Goal: Task Accomplishment & Management: Manage account settings

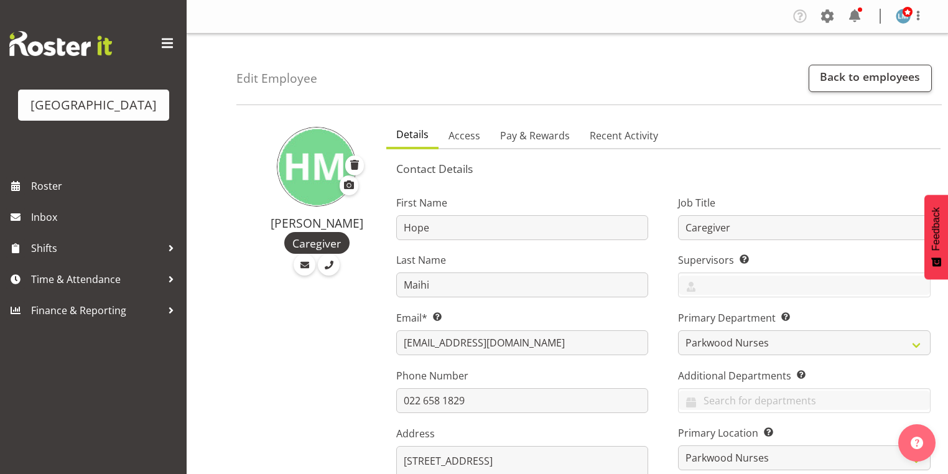
select select "102"
select select "104"
select select "TimelineWeek"
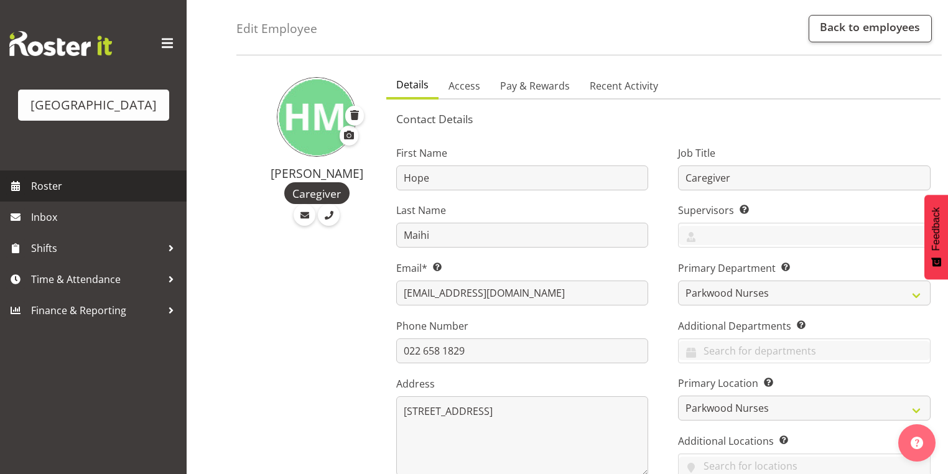
click at [53, 195] on span "Roster" at bounding box center [105, 186] width 149 height 19
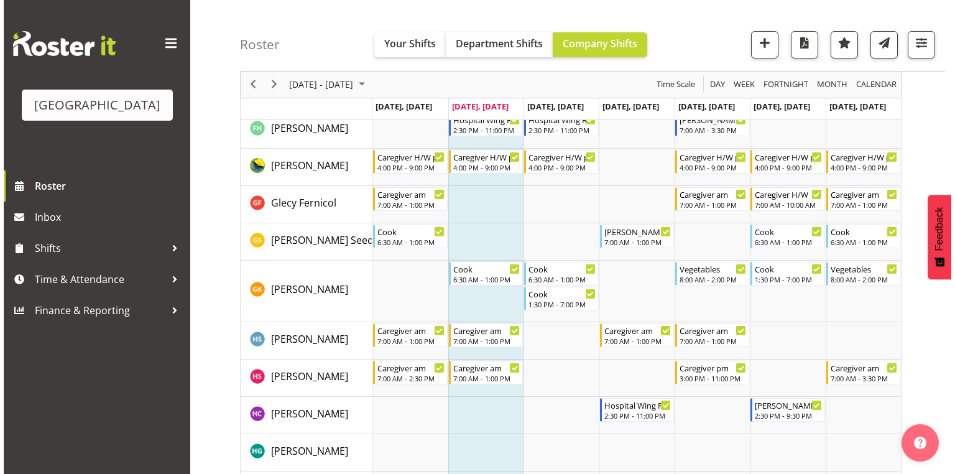
scroll to position [1442, 0]
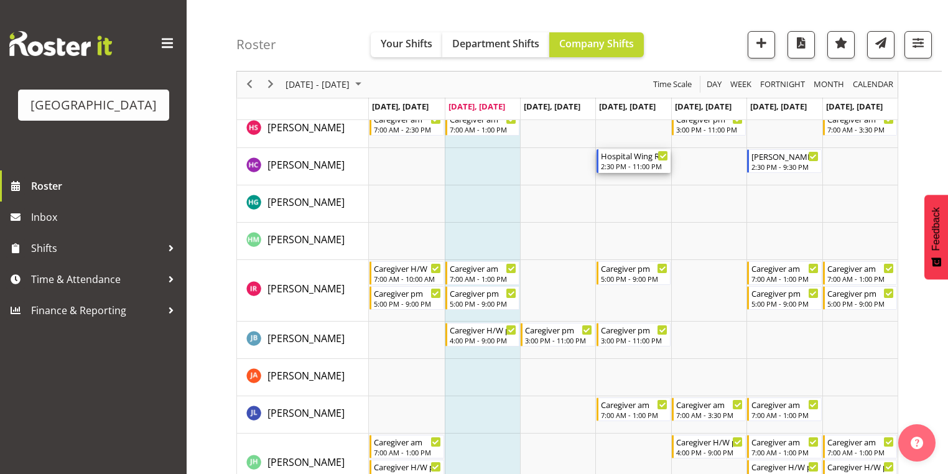
click at [633, 162] on div "2:30 PM - 11:00 PM" at bounding box center [634, 166] width 67 height 10
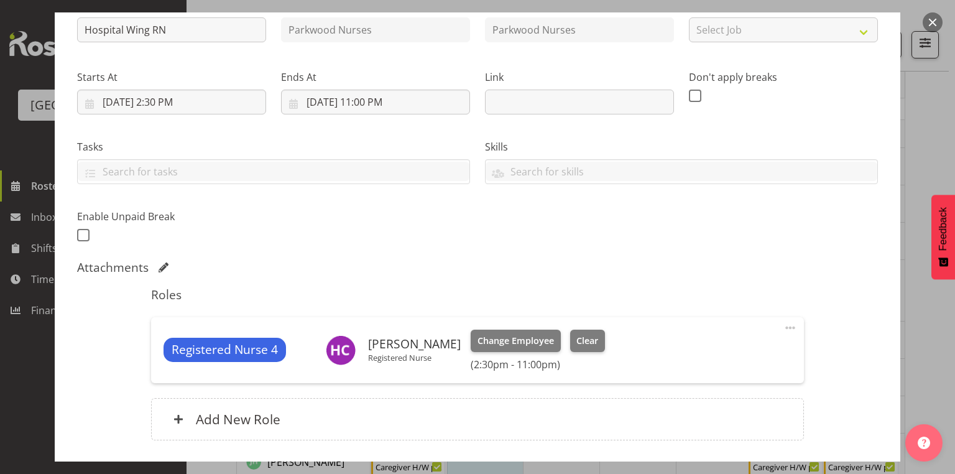
scroll to position [236, 0]
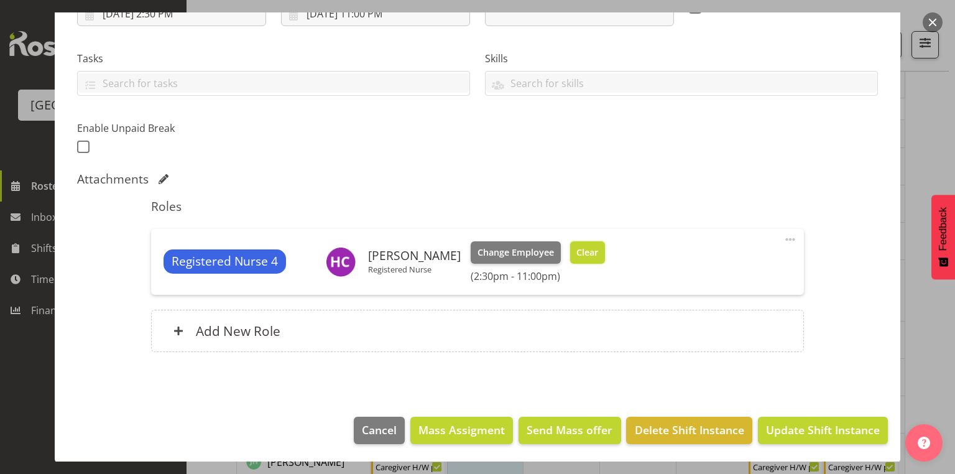
click at [576, 253] on span "Clear" at bounding box center [587, 253] width 22 height 14
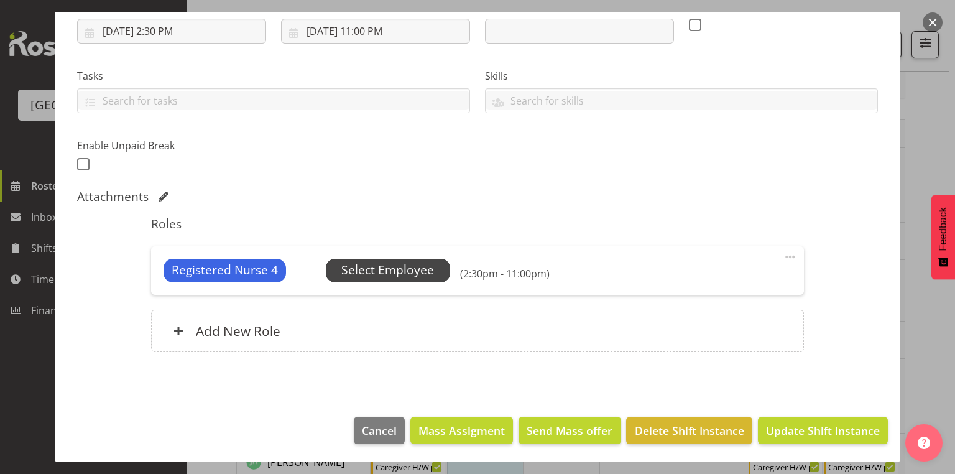
click at [376, 270] on span "Select Employee" at bounding box center [387, 270] width 93 height 18
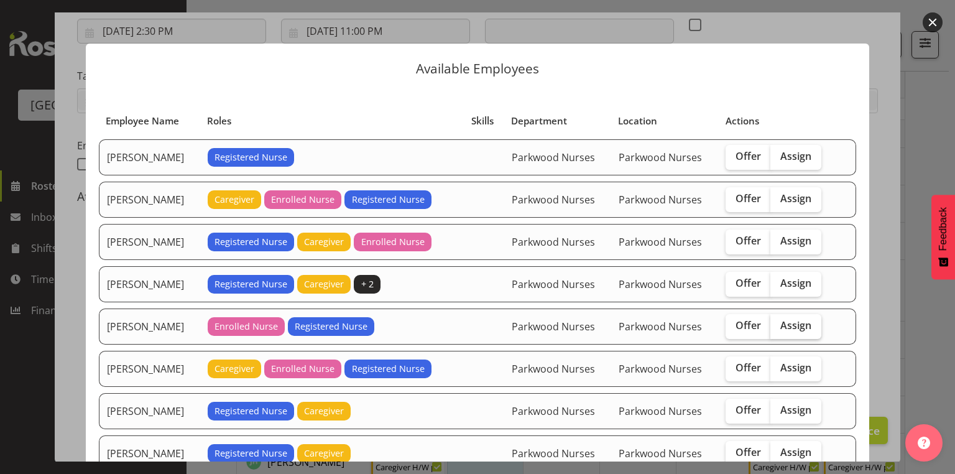
click at [791, 323] on span "Assign" at bounding box center [795, 325] width 31 height 12
click at [778, 323] on input "Assign" at bounding box center [774, 325] width 8 height 8
checkbox input "true"
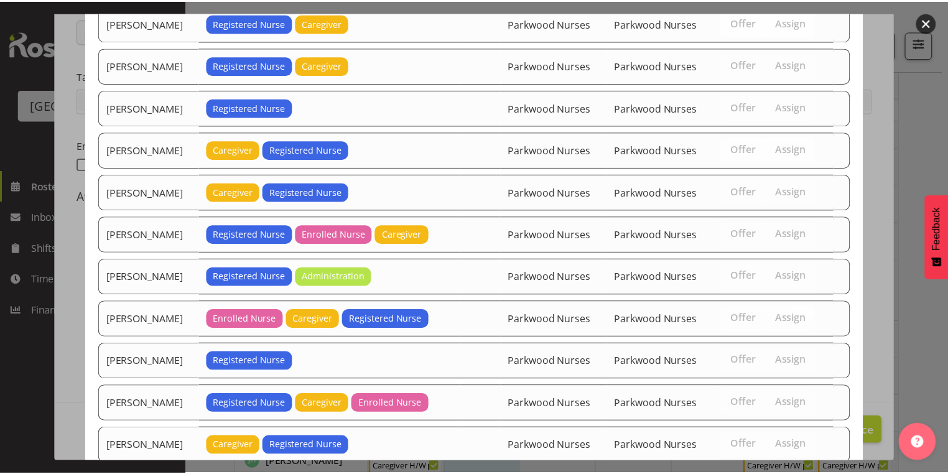
scroll to position [458, 0]
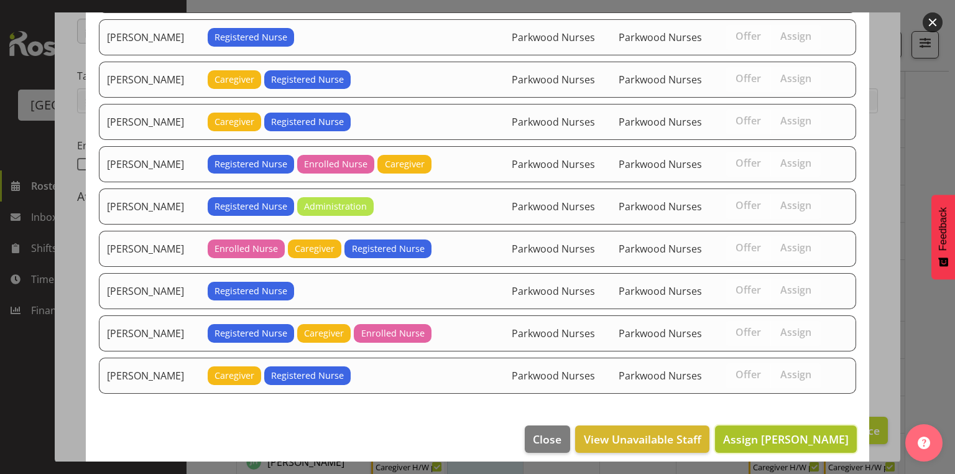
click at [787, 431] on span "Assign Freya Horder" at bounding box center [786, 438] width 126 height 15
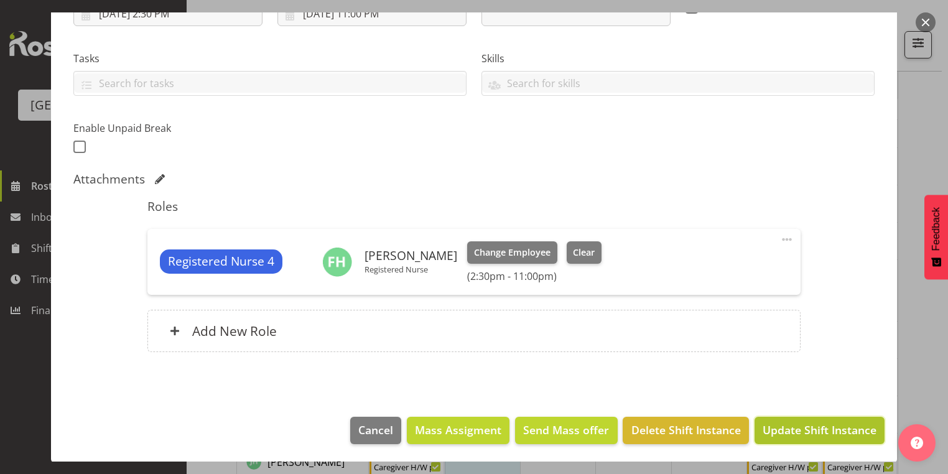
click at [786, 430] on span "Update Shift Instance" at bounding box center [819, 430] width 114 height 16
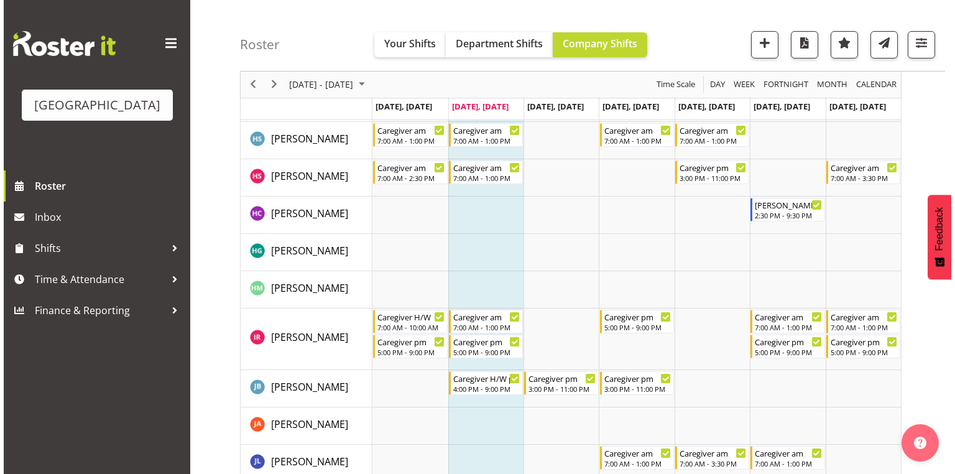
scroll to position [1442, 0]
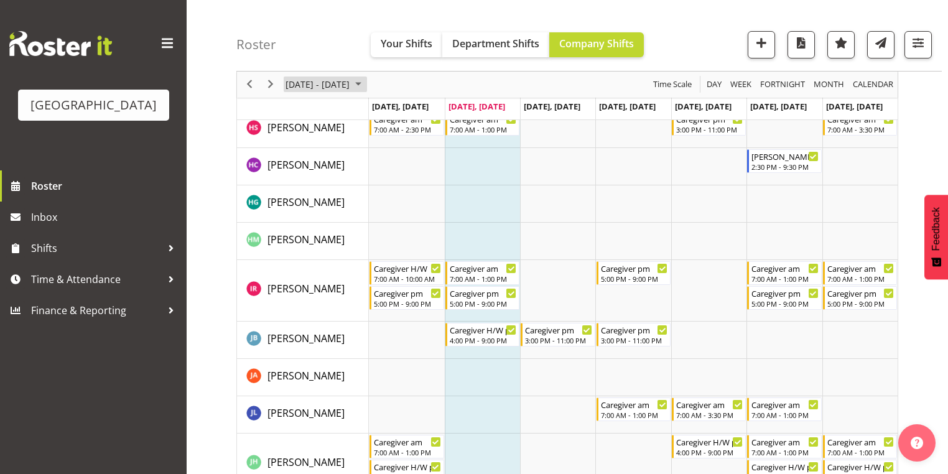
click at [366, 80] on span "September 2025" at bounding box center [358, 85] width 15 height 16
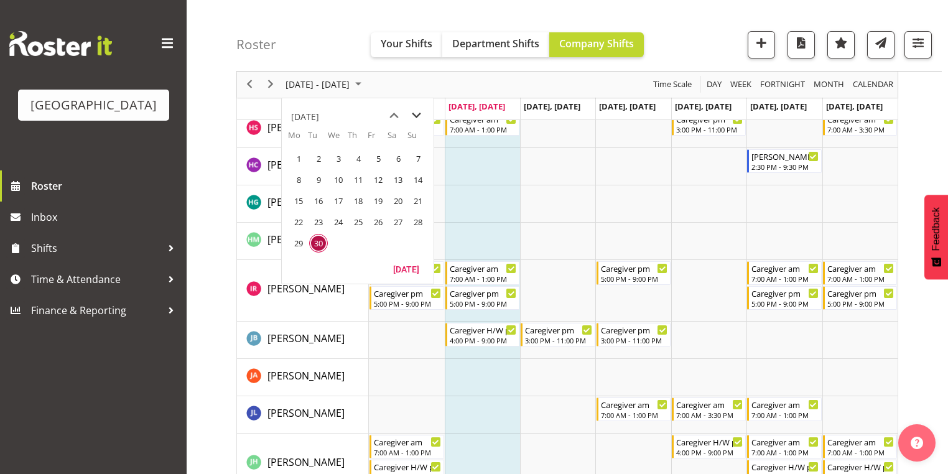
click at [416, 113] on span "next month" at bounding box center [416, 115] width 22 height 22
click at [296, 196] on span "13" at bounding box center [298, 200] width 19 height 19
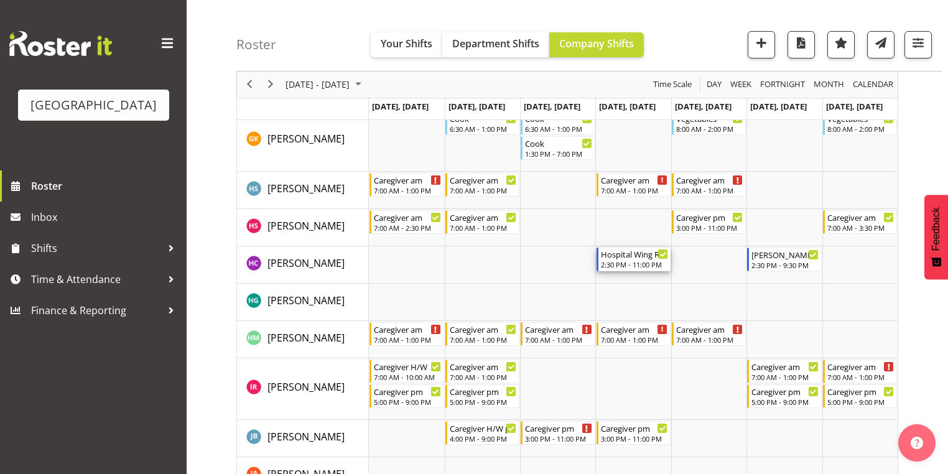
click at [624, 263] on div "2:30 PM - 11:00 PM" at bounding box center [634, 264] width 67 height 10
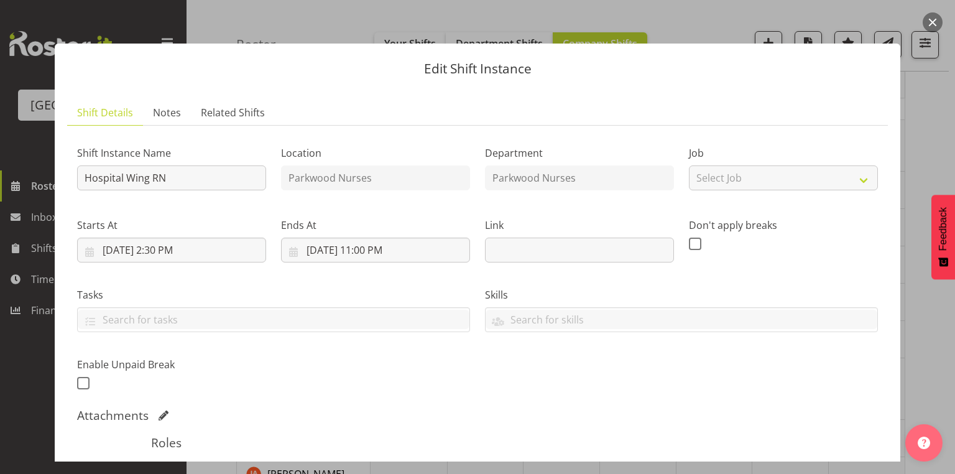
scroll to position [236, 0]
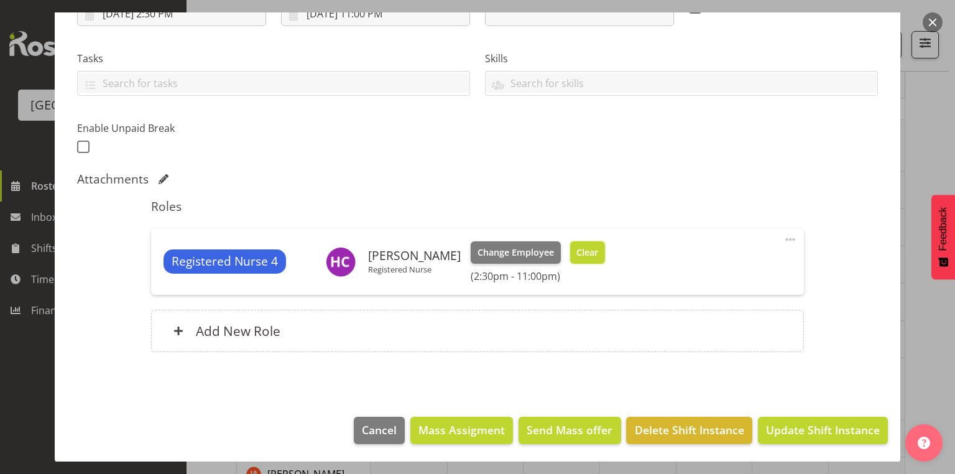
click at [576, 250] on span "Clear" at bounding box center [587, 253] width 22 height 14
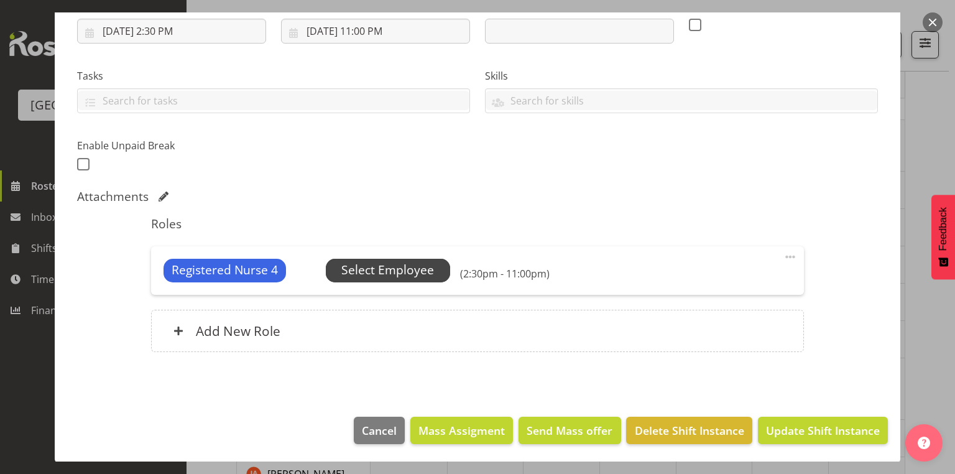
click at [399, 266] on span "Select Employee" at bounding box center [387, 270] width 93 height 18
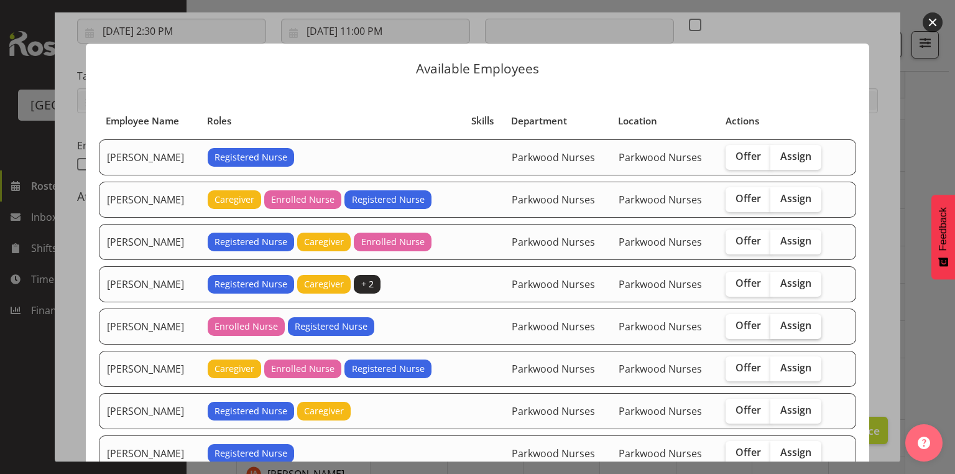
click at [783, 320] on span "Assign" at bounding box center [795, 325] width 31 height 12
click at [778, 321] on input "Assign" at bounding box center [774, 325] width 8 height 8
checkbox input "true"
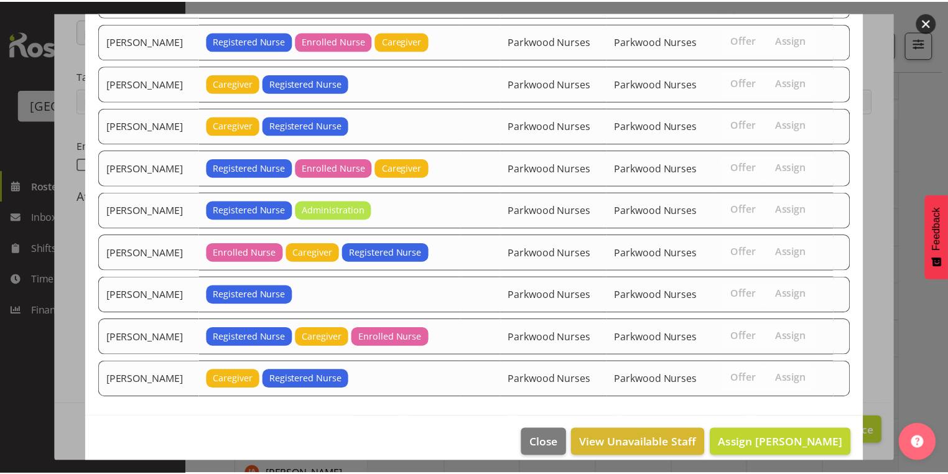
scroll to position [458, 0]
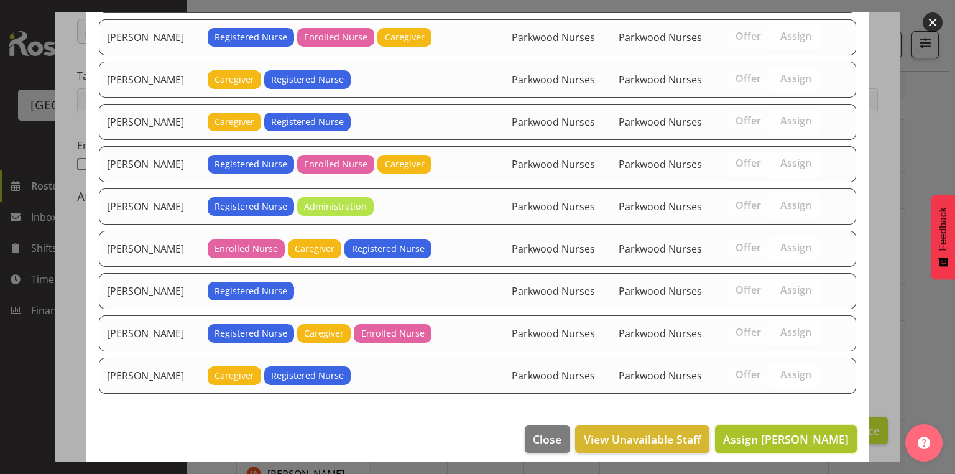
click at [783, 431] on span "Assign Freya Horder" at bounding box center [786, 438] width 126 height 15
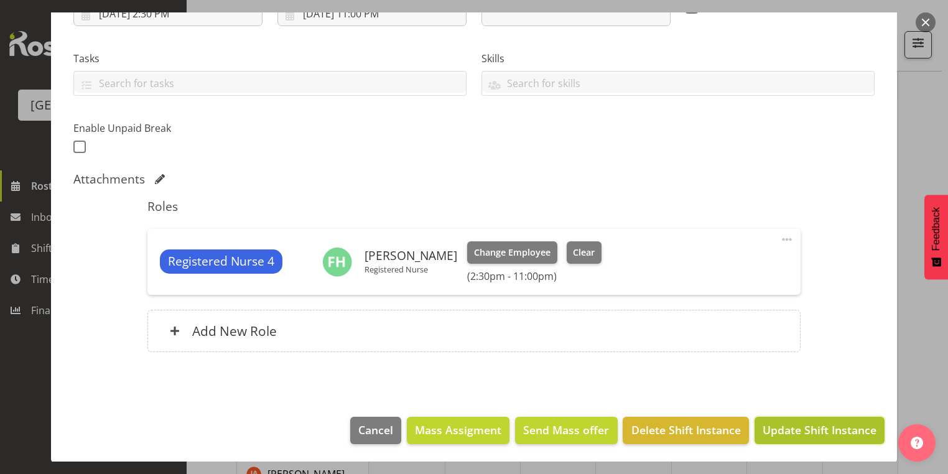
click at [784, 428] on span "Update Shift Instance" at bounding box center [819, 430] width 114 height 16
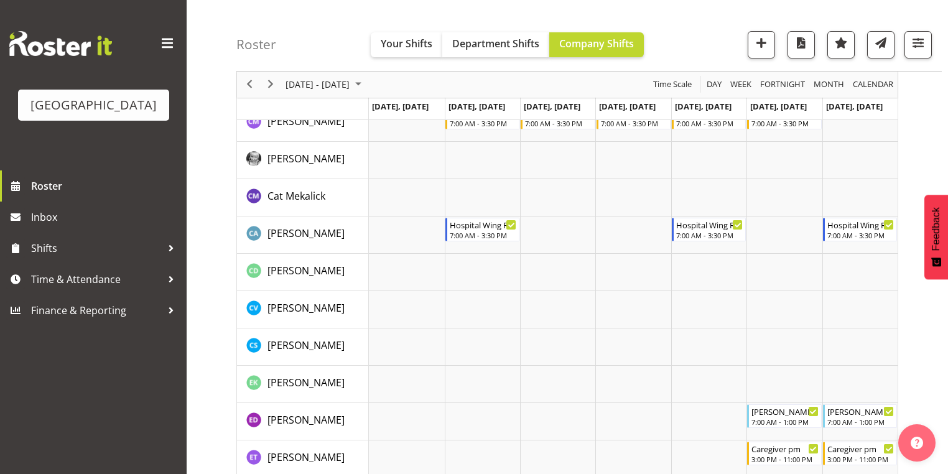
scroll to position [746, 0]
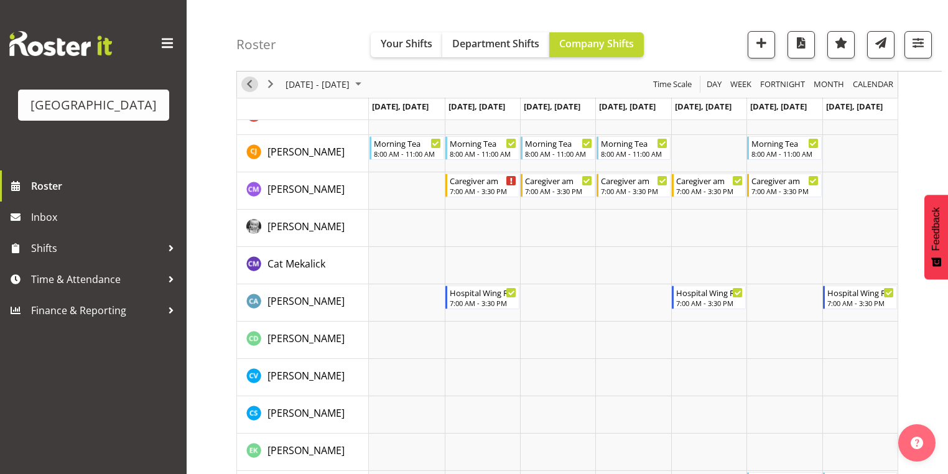
click at [247, 83] on span "Previous" at bounding box center [249, 85] width 15 height 16
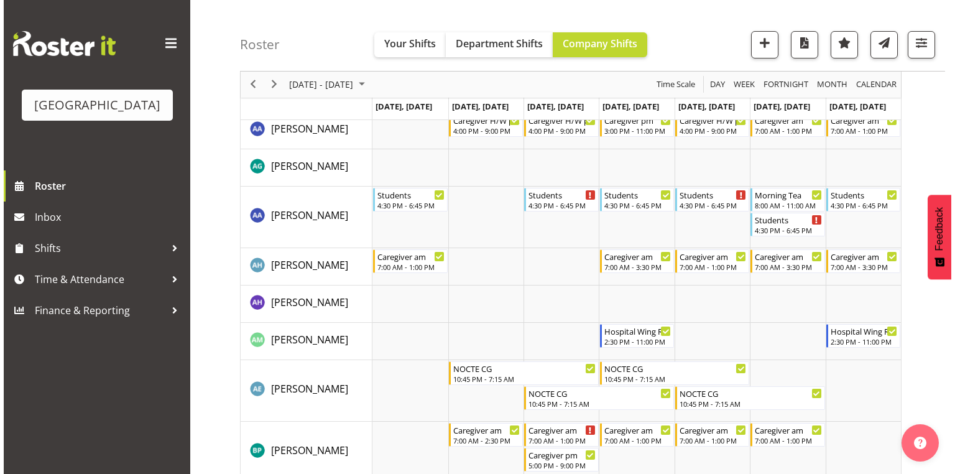
scroll to position [149, 0]
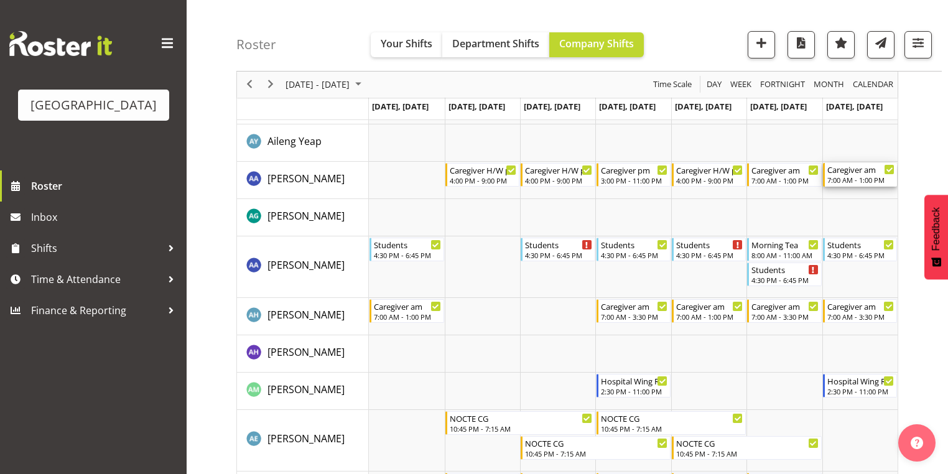
click at [851, 174] on div "Caregiver am" at bounding box center [860, 169] width 67 height 12
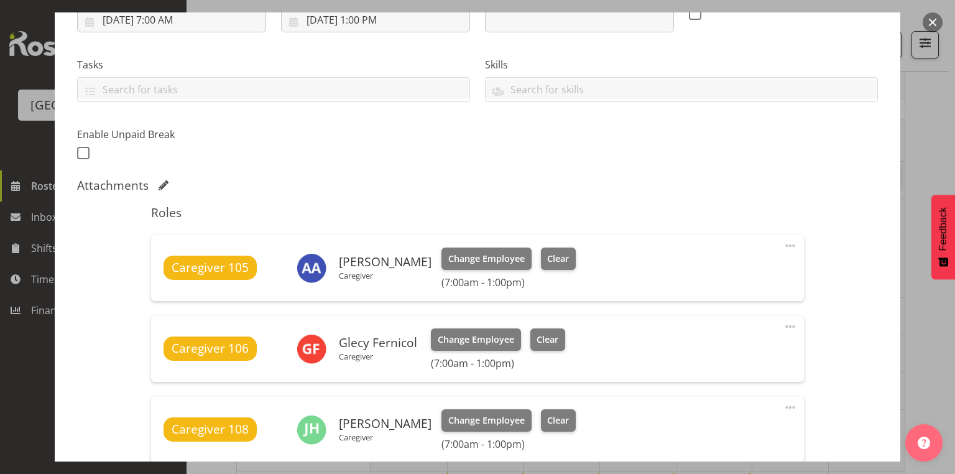
scroll to position [298, 0]
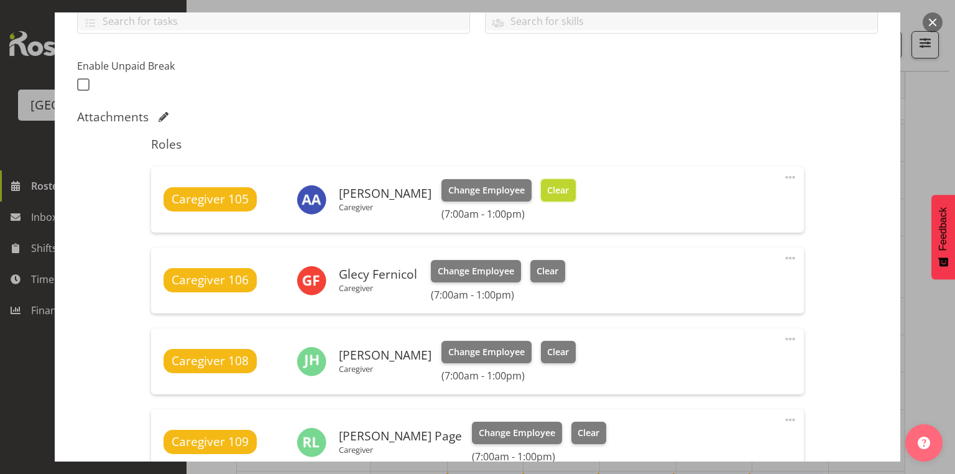
click at [548, 188] on span "Clear" at bounding box center [558, 190] width 22 height 14
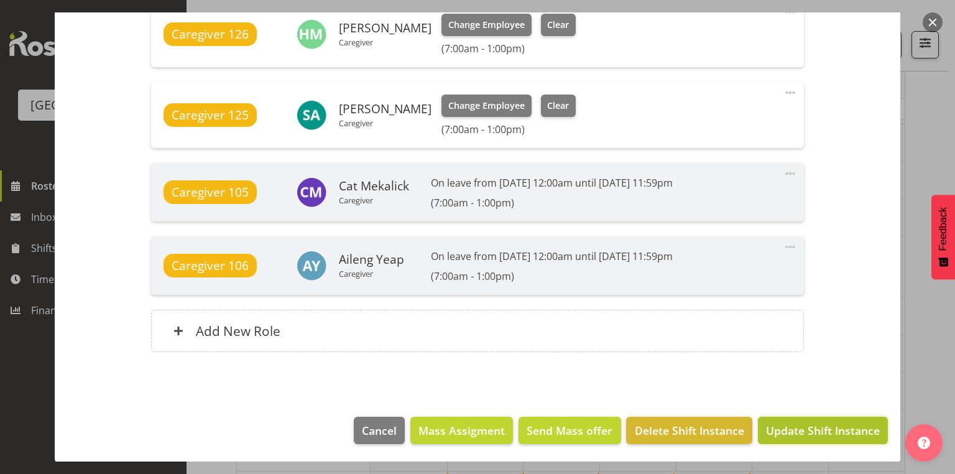
click at [790, 433] on span "Update Shift Instance" at bounding box center [823, 430] width 114 height 16
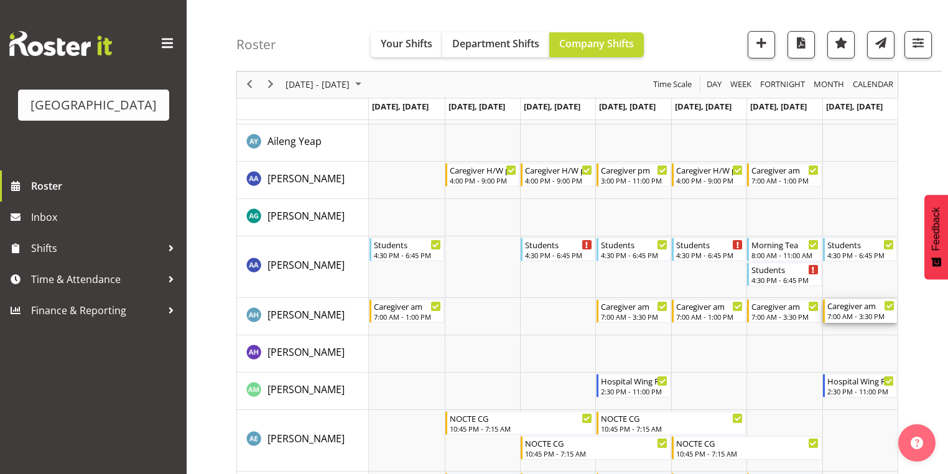
click at [846, 311] on div "7:00 AM - 3:30 PM" at bounding box center [860, 316] width 67 height 10
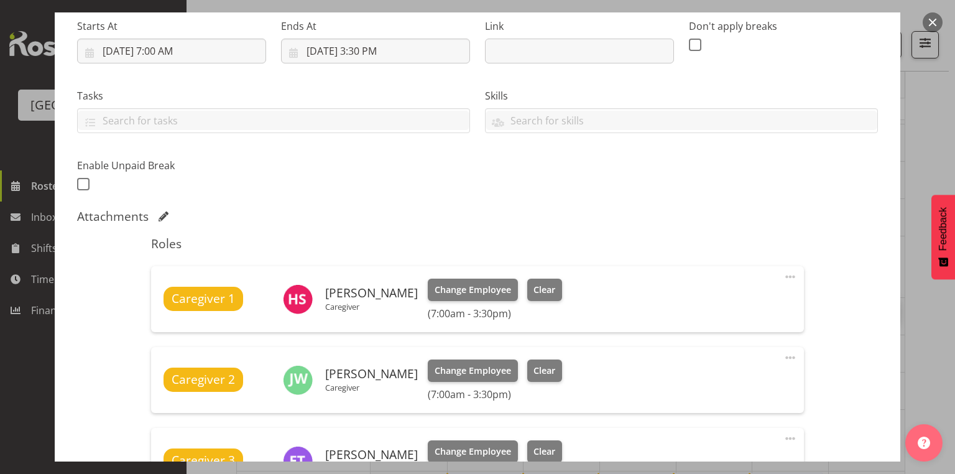
scroll to position [348, 0]
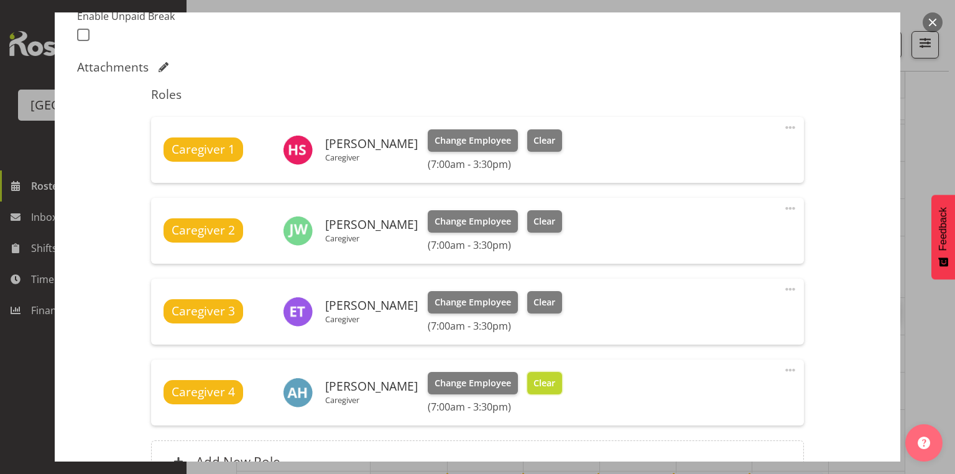
click at [555, 384] on span "Clear" at bounding box center [544, 383] width 22 height 14
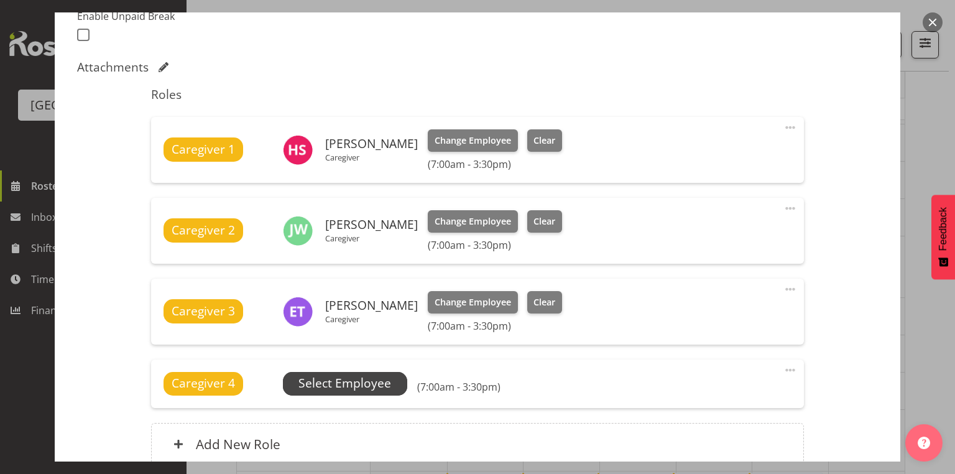
click at [363, 383] on span "Select Employee" at bounding box center [344, 383] width 93 height 18
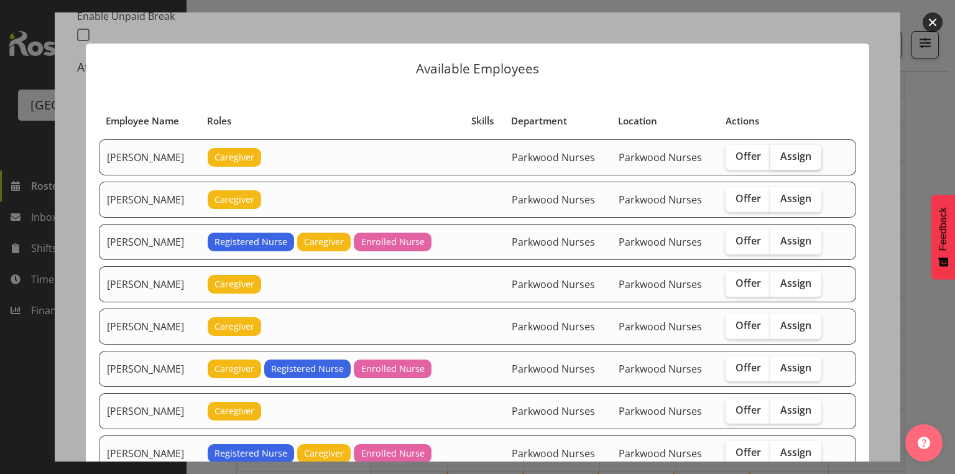
click at [791, 154] on span "Assign" at bounding box center [795, 156] width 31 height 12
click at [778, 154] on input "Assign" at bounding box center [774, 156] width 8 height 8
checkbox input "true"
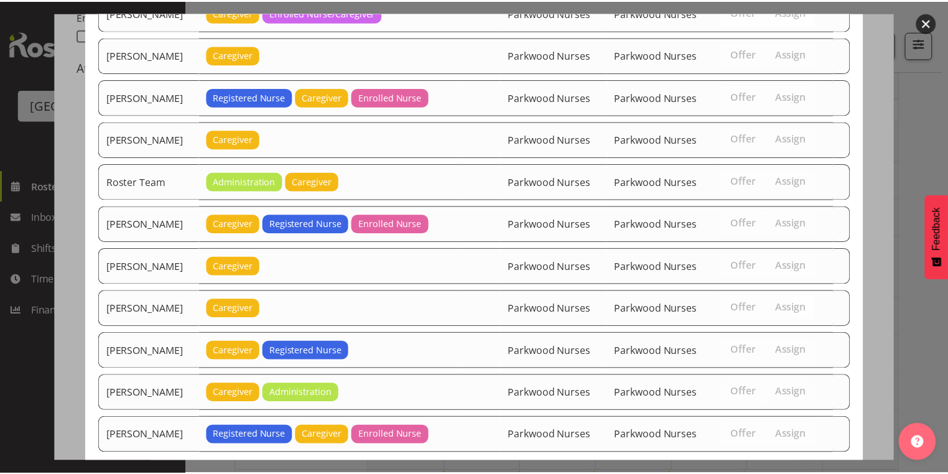
scroll to position [1378, 0]
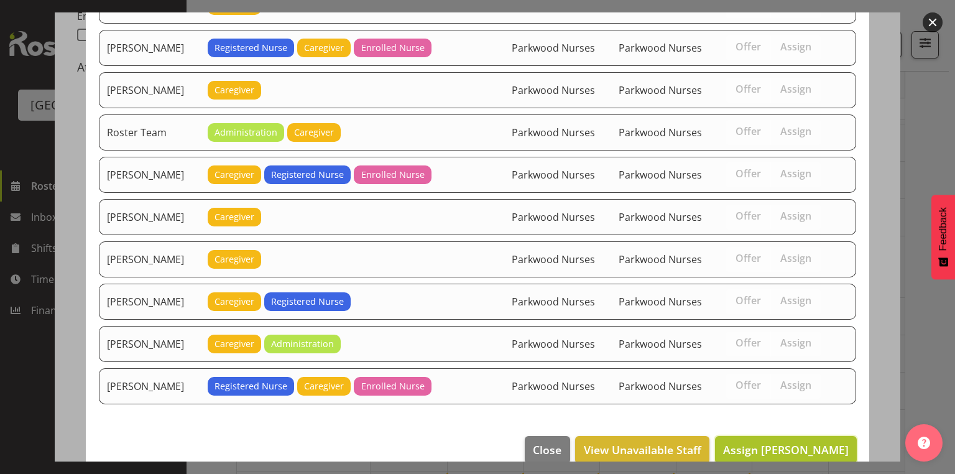
click at [788, 442] on span "Assign Alem Abreha" at bounding box center [786, 449] width 126 height 15
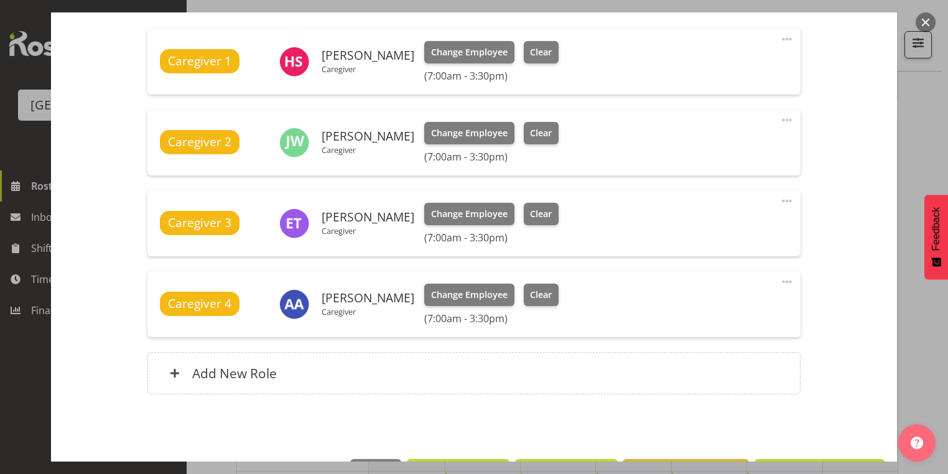
scroll to position [479, 0]
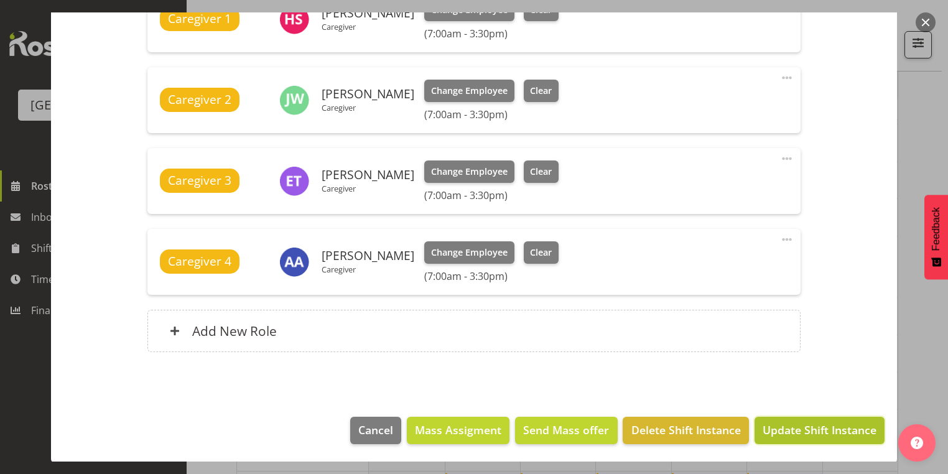
click at [790, 433] on span "Update Shift Instance" at bounding box center [819, 430] width 114 height 16
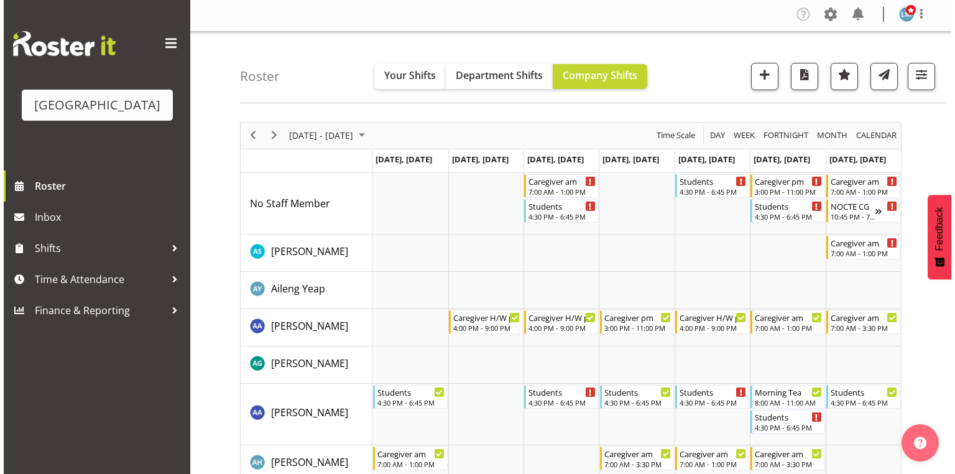
scroll to position [0, 0]
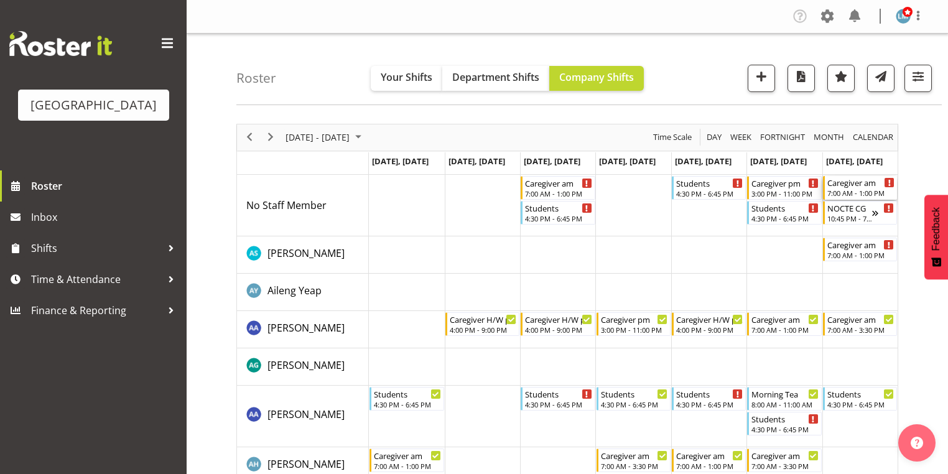
click at [841, 188] on div "Caregiver am 7:00 AM - 1:00 PM" at bounding box center [860, 188] width 67 height 24
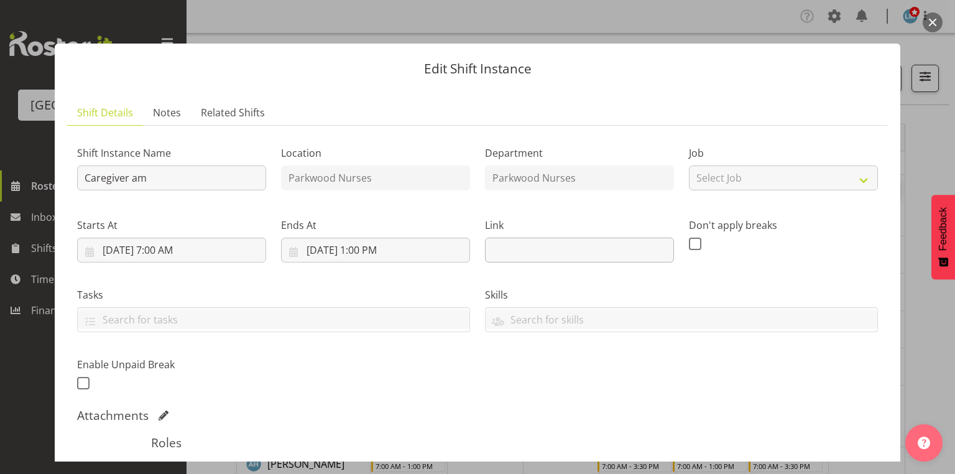
scroll to position [199, 0]
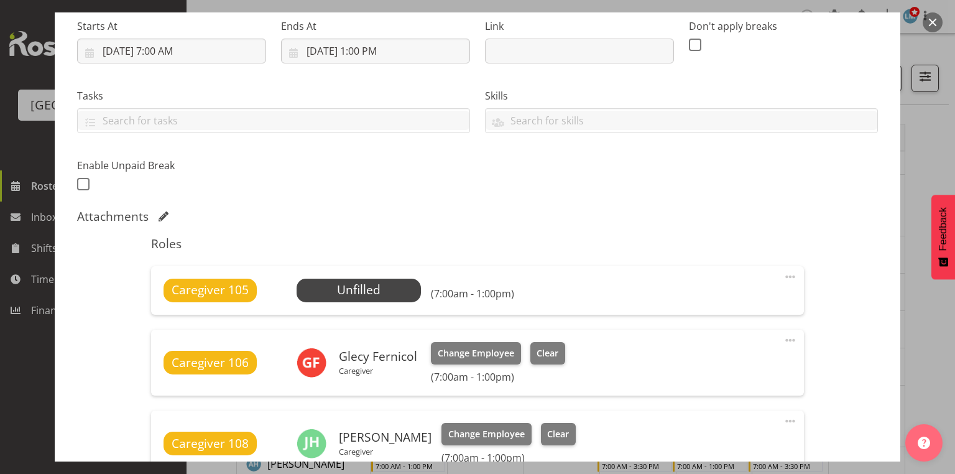
drag, startPoint x: 293, startPoint y: 295, endPoint x: 346, endPoint y: 294, distance: 52.9
click at [293, 294] on div "Caregiver 105 Unfilled Select Employee (7:00am - 1:00pm)" at bounding box center [477, 291] width 627 height 24
click at [351, 290] on span "Select Employee" at bounding box center [358, 290] width 93 height 18
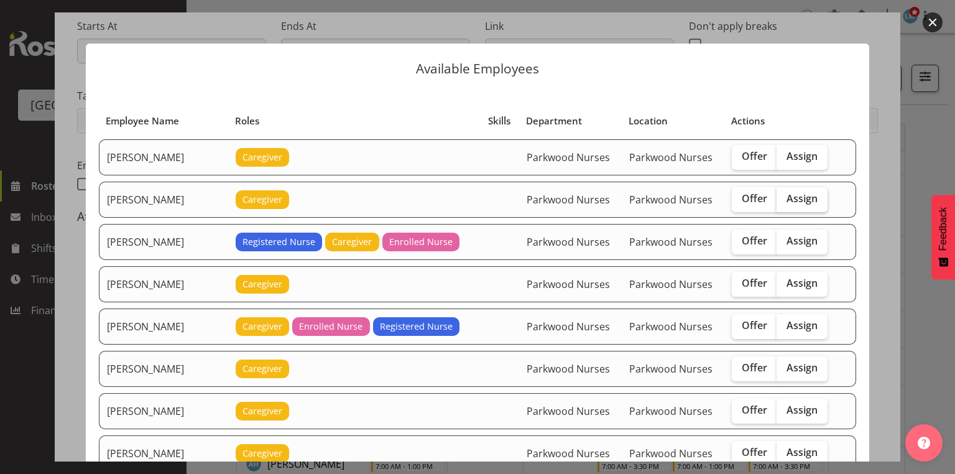
click at [795, 192] on span "Assign" at bounding box center [801, 198] width 31 height 12
click at [785, 195] on input "Assign" at bounding box center [781, 199] width 8 height 8
checkbox input "true"
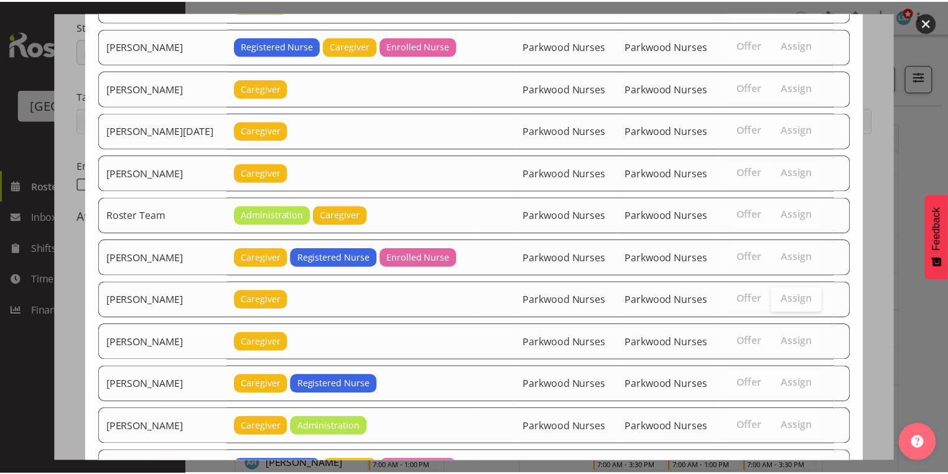
scroll to position [1628, 0]
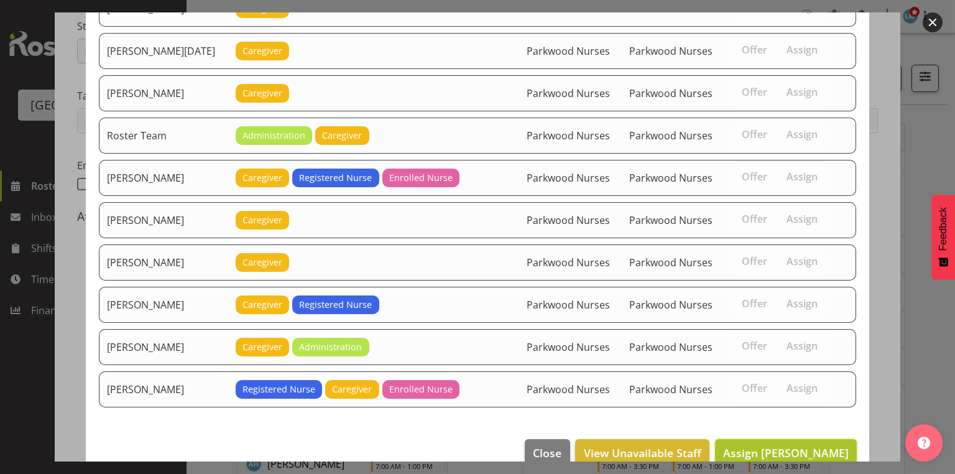
click at [787, 445] on span "Assign Angela Hogendoorn" at bounding box center [786, 452] width 126 height 15
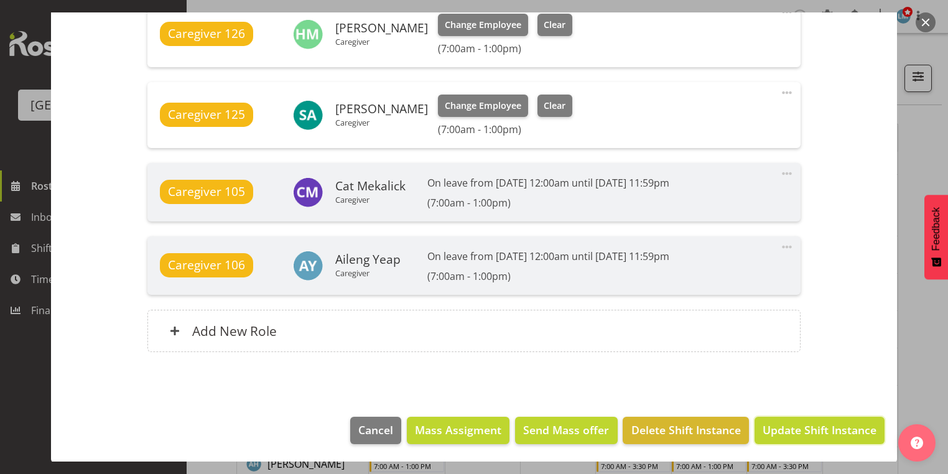
click at [787, 430] on span "Update Shift Instance" at bounding box center [819, 430] width 114 height 16
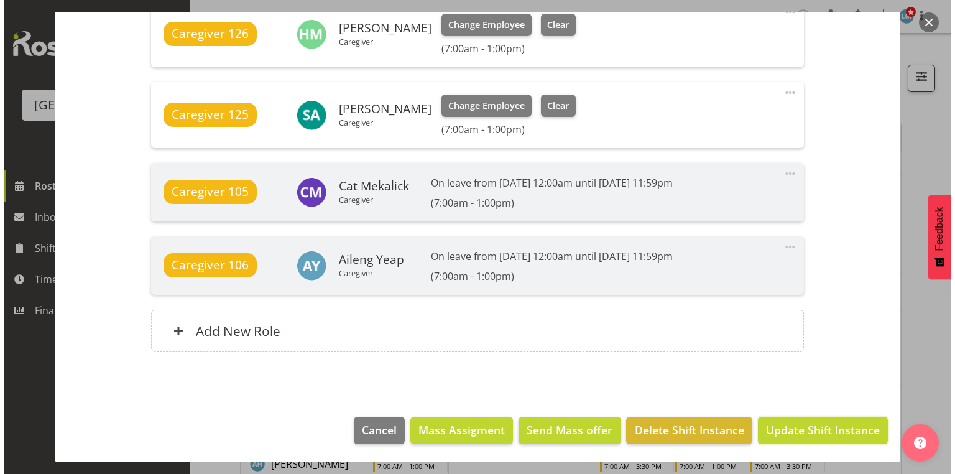
scroll to position [980, 0]
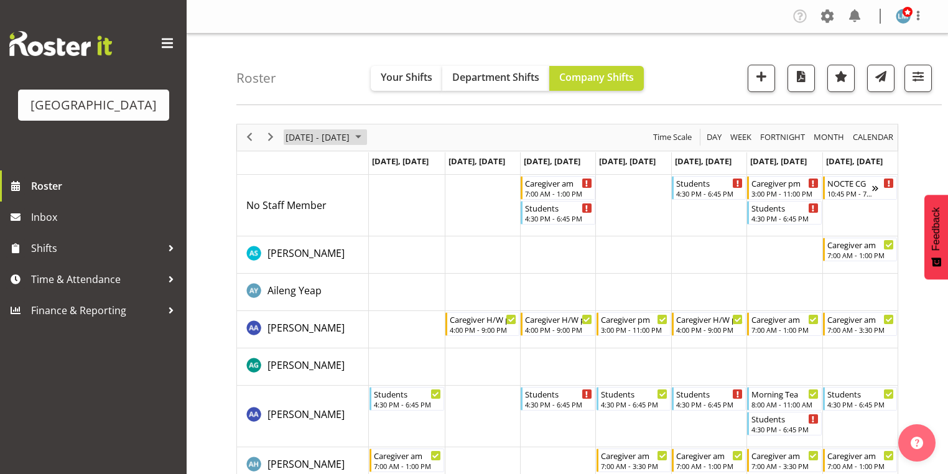
click at [366, 132] on span "October 2025" at bounding box center [358, 137] width 15 height 16
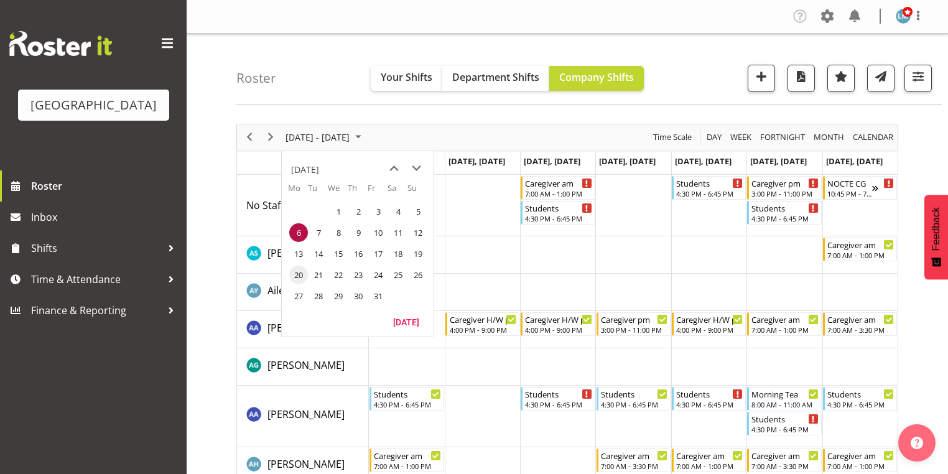
click at [296, 272] on span "20" at bounding box center [298, 274] width 19 height 19
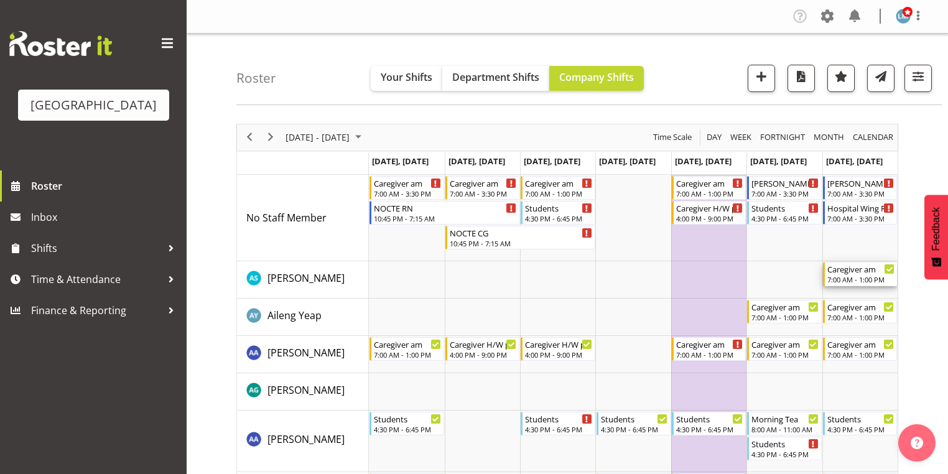
click at [863, 275] on div "7:00 AM - 1:00 PM" at bounding box center [860, 279] width 67 height 10
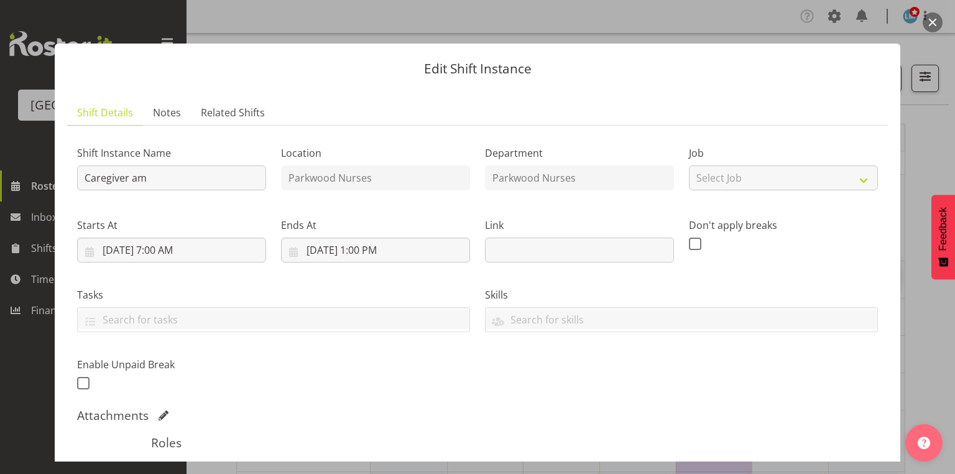
scroll to position [199, 0]
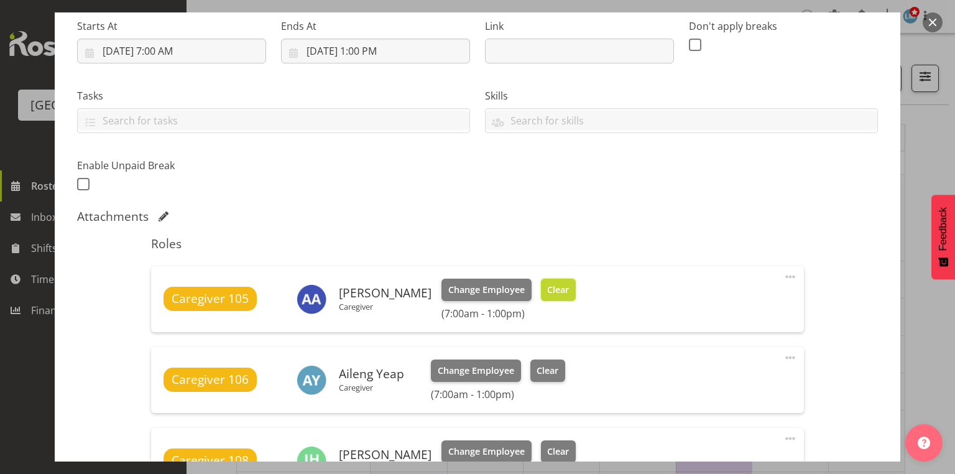
click at [547, 284] on span "Clear" at bounding box center [558, 290] width 22 height 14
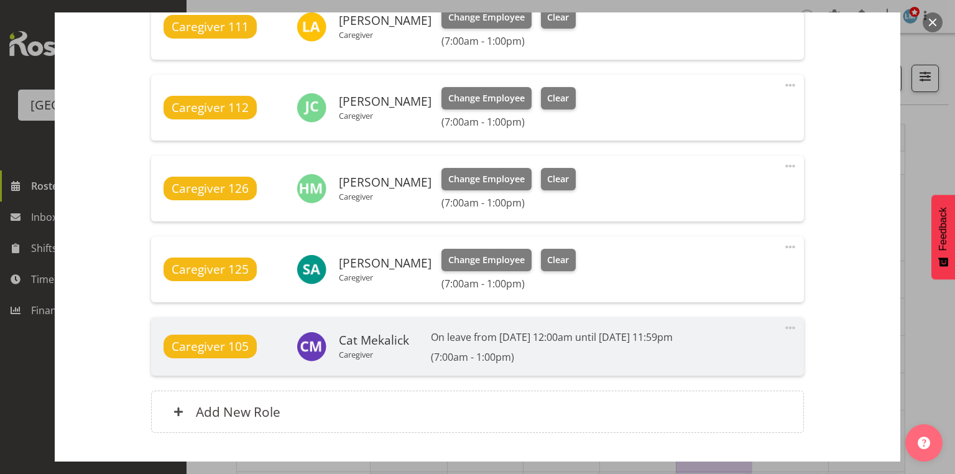
scroll to position [939, 0]
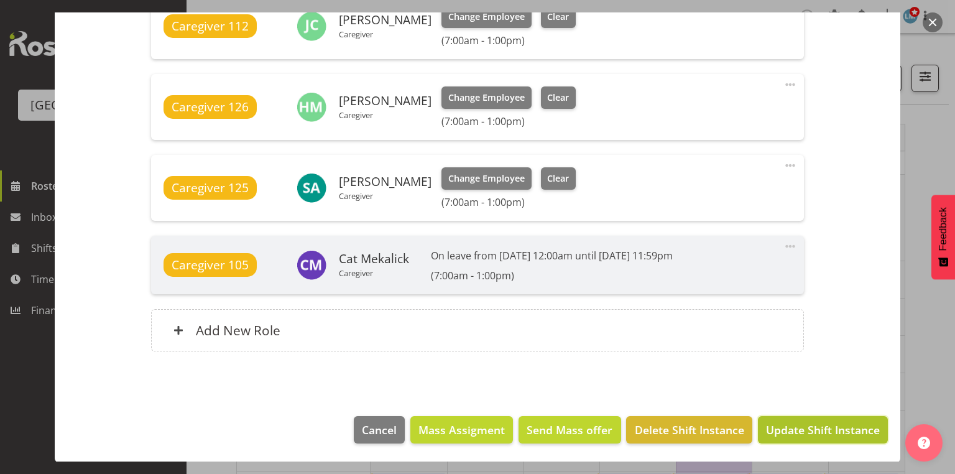
click at [810, 432] on span "Update Shift Instance" at bounding box center [823, 430] width 114 height 16
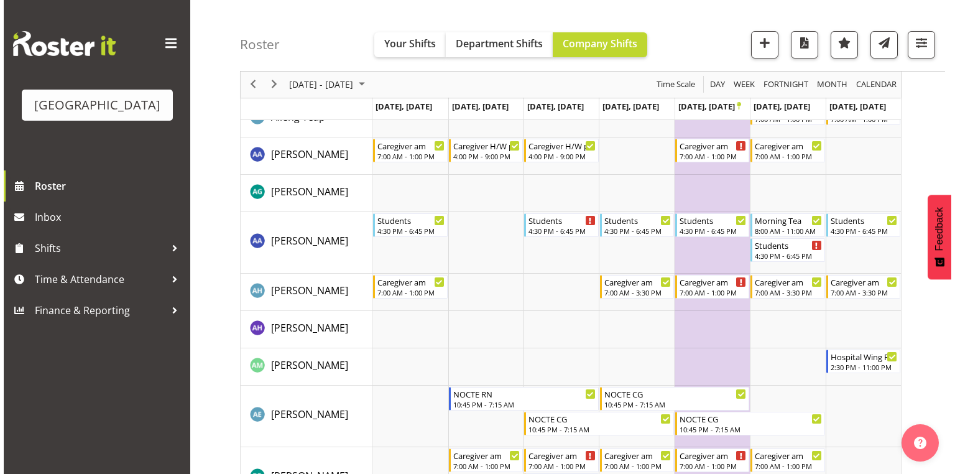
scroll to position [199, 0]
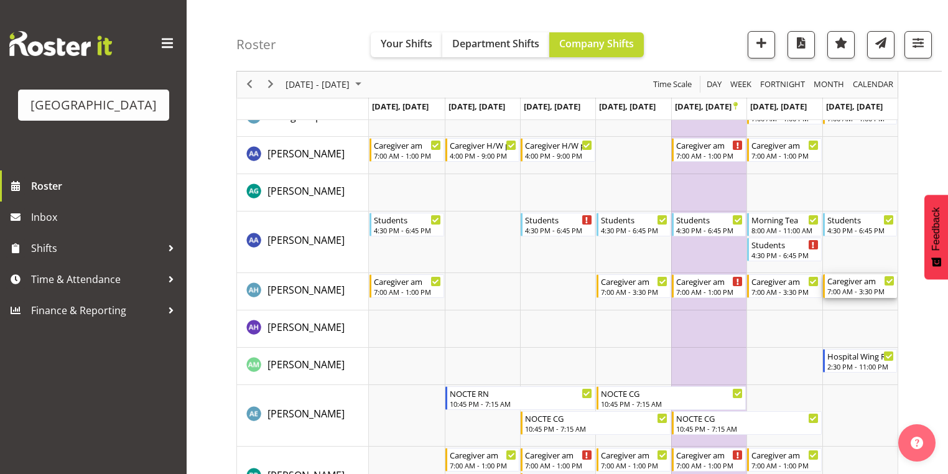
click at [849, 289] on div "7:00 AM - 3:30 PM" at bounding box center [860, 291] width 67 height 10
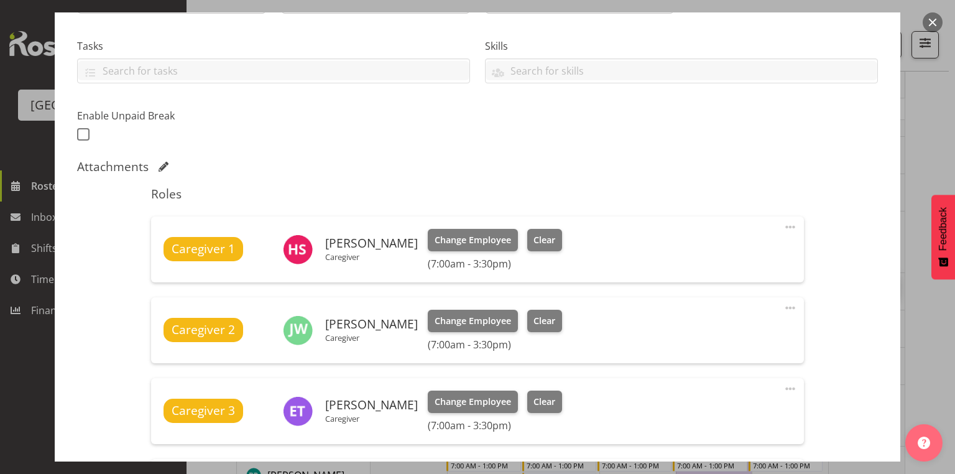
scroll to position [398, 0]
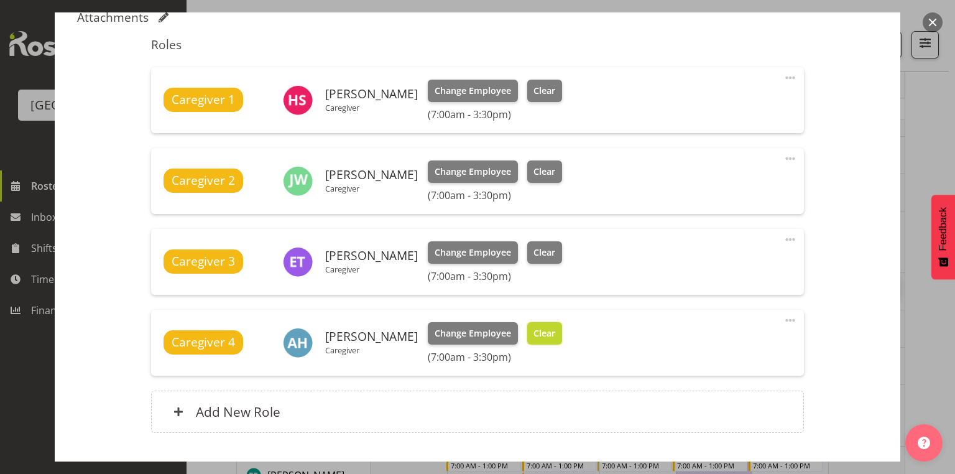
click at [555, 336] on span "Clear" at bounding box center [544, 333] width 22 height 14
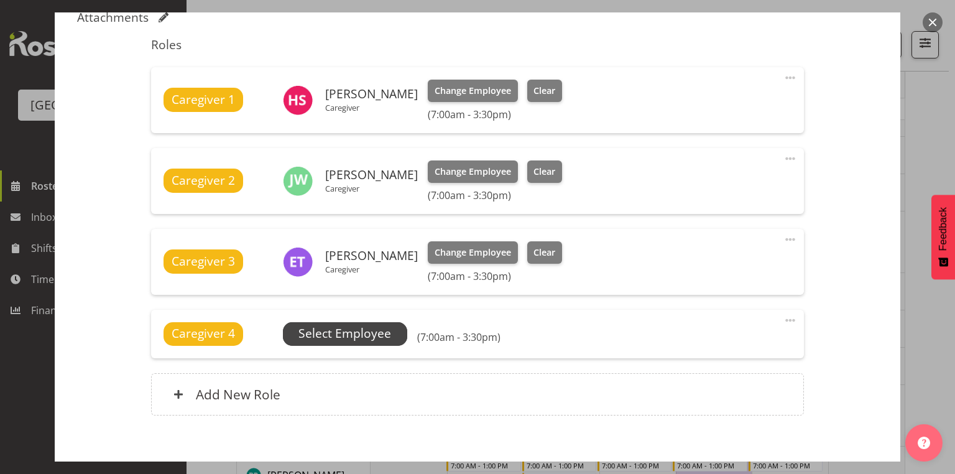
click at [349, 333] on span "Select Employee" at bounding box center [344, 334] width 93 height 18
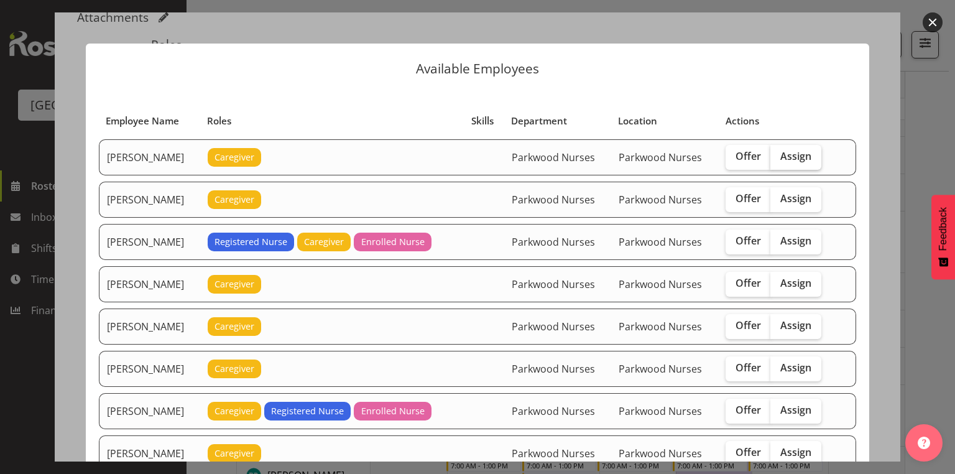
click at [791, 159] on span "Assign" at bounding box center [795, 156] width 31 height 12
click at [778, 159] on input "Assign" at bounding box center [774, 156] width 8 height 8
checkbox input "true"
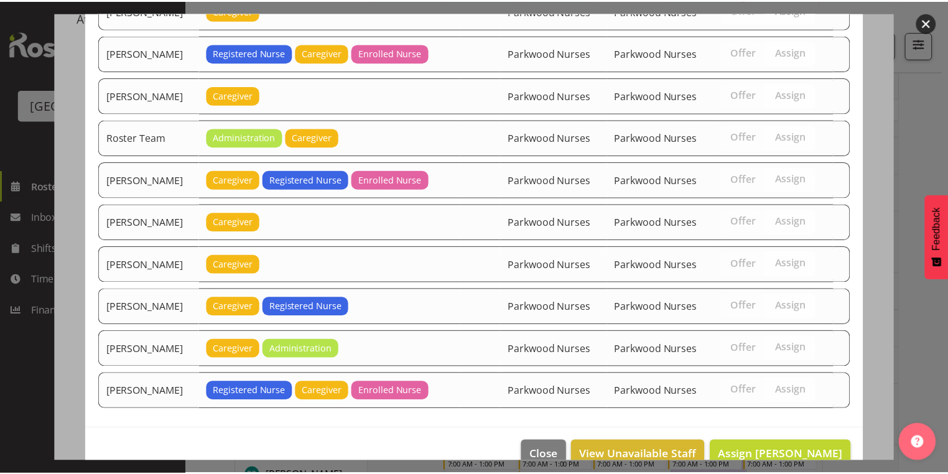
scroll to position [1544, 0]
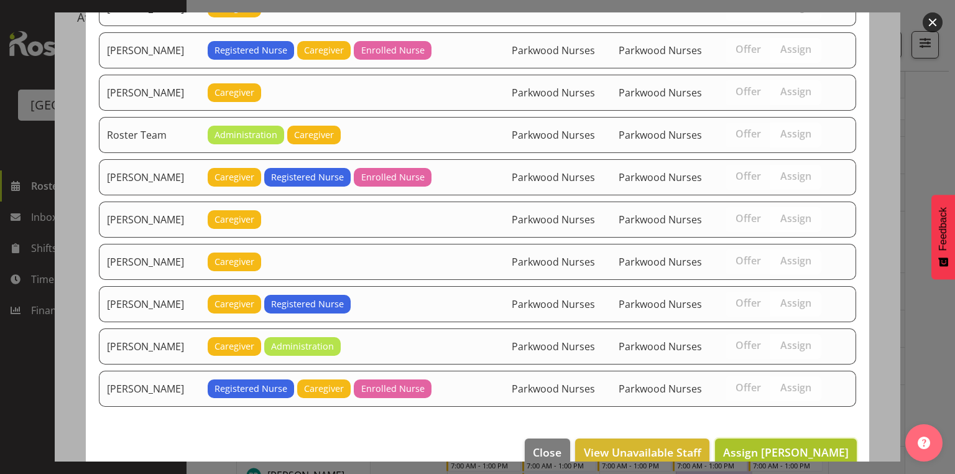
click at [795, 445] on span "Assign Alem Abreha" at bounding box center [786, 452] width 126 height 15
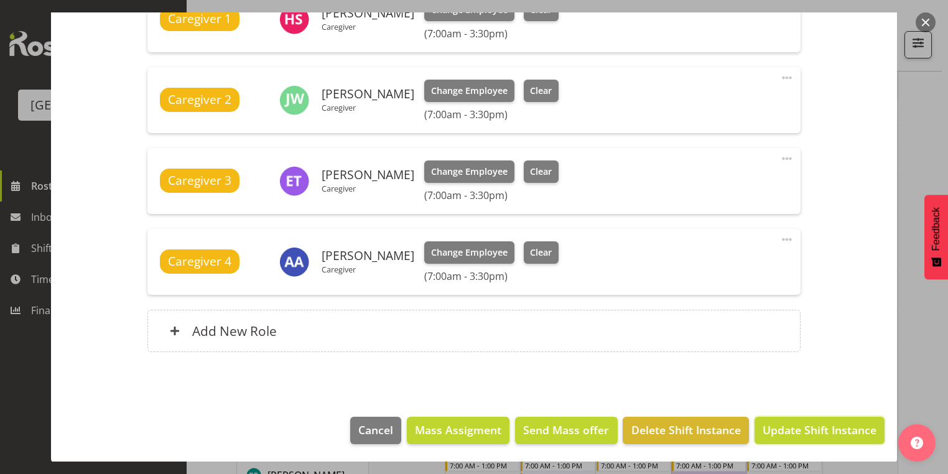
click at [795, 430] on span "Update Shift Instance" at bounding box center [819, 430] width 114 height 16
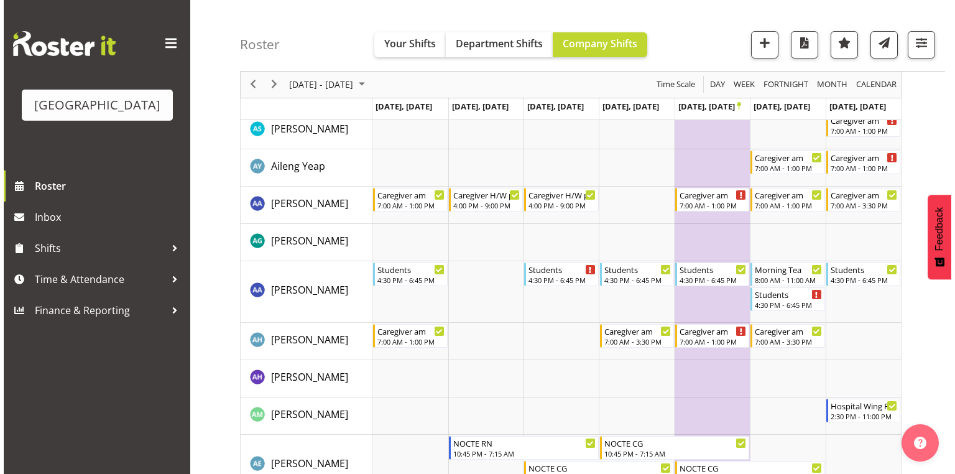
scroll to position [0, 0]
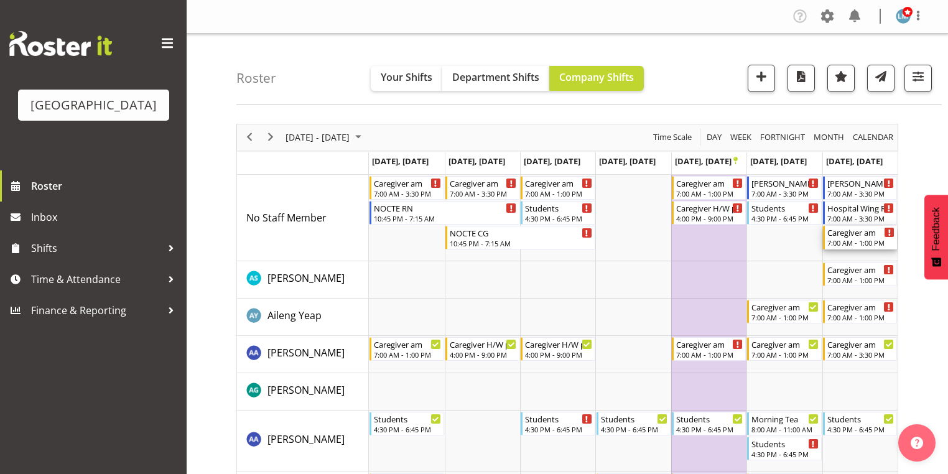
click at [846, 234] on div "Caregiver am" at bounding box center [860, 232] width 67 height 12
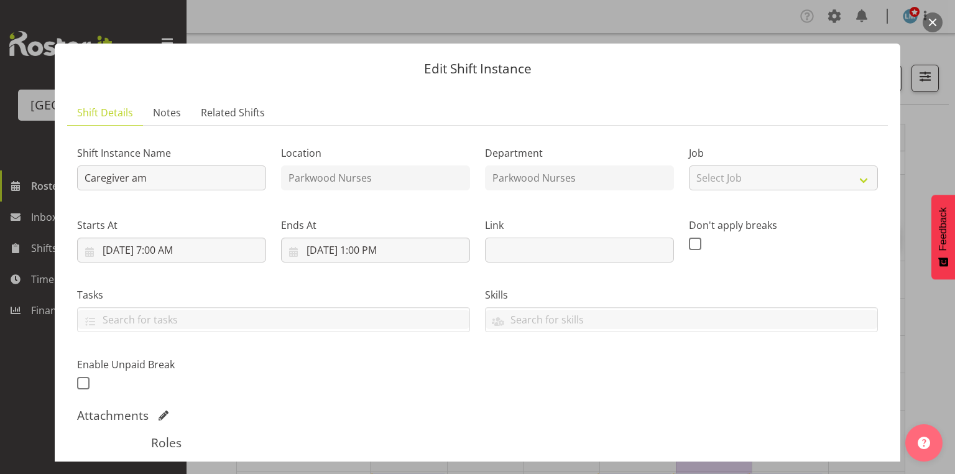
scroll to position [199, 0]
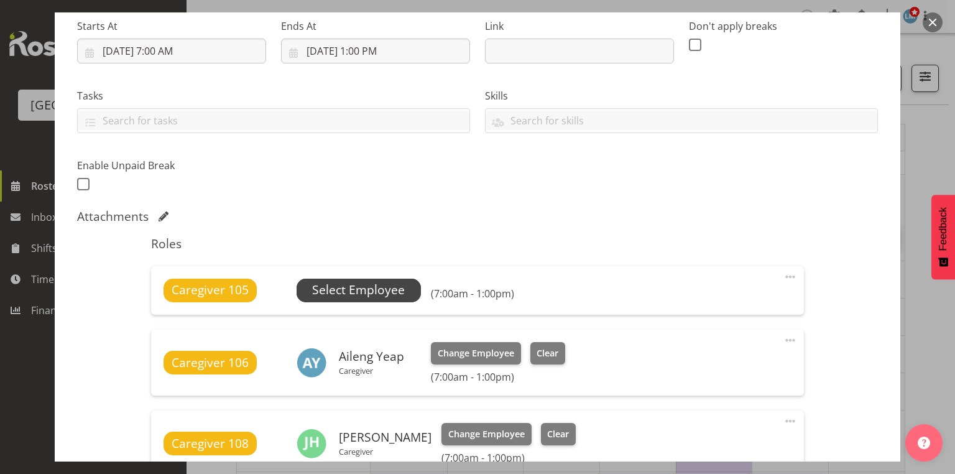
click at [344, 284] on span "Select Employee" at bounding box center [358, 290] width 93 height 18
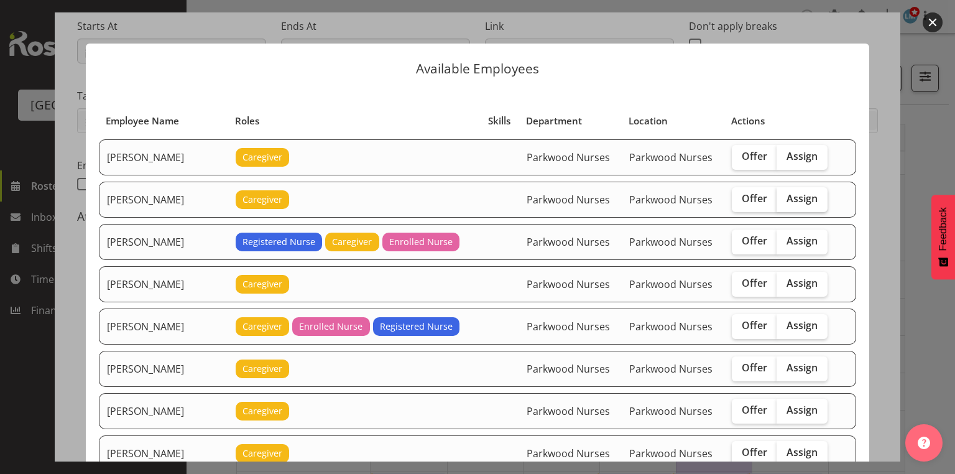
click at [797, 193] on span "Assign" at bounding box center [801, 198] width 31 height 12
click at [785, 195] on input "Assign" at bounding box center [781, 199] width 8 height 8
checkbox input "true"
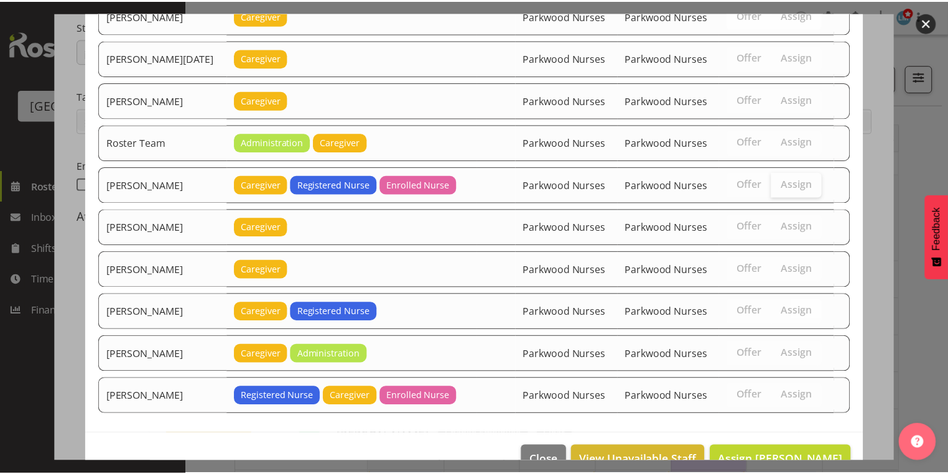
scroll to position [1796, 0]
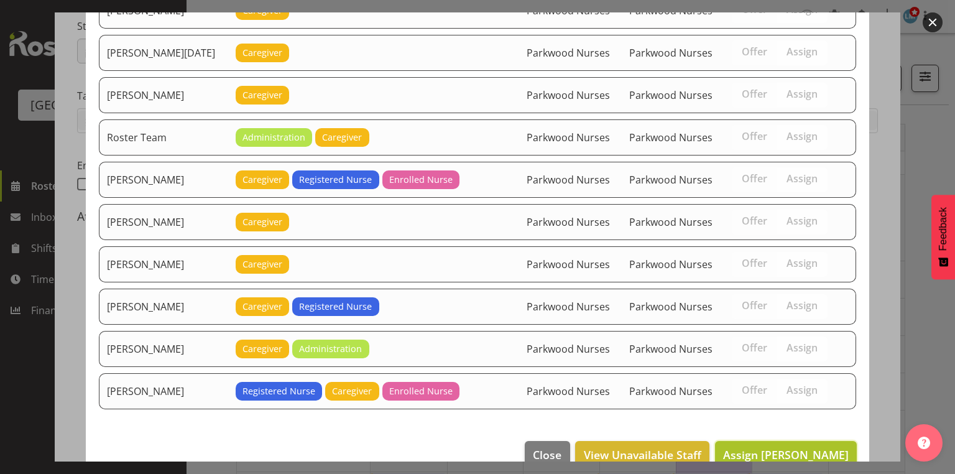
click at [773, 447] on span "Assign Angela Hogendoorn" at bounding box center [786, 454] width 126 height 15
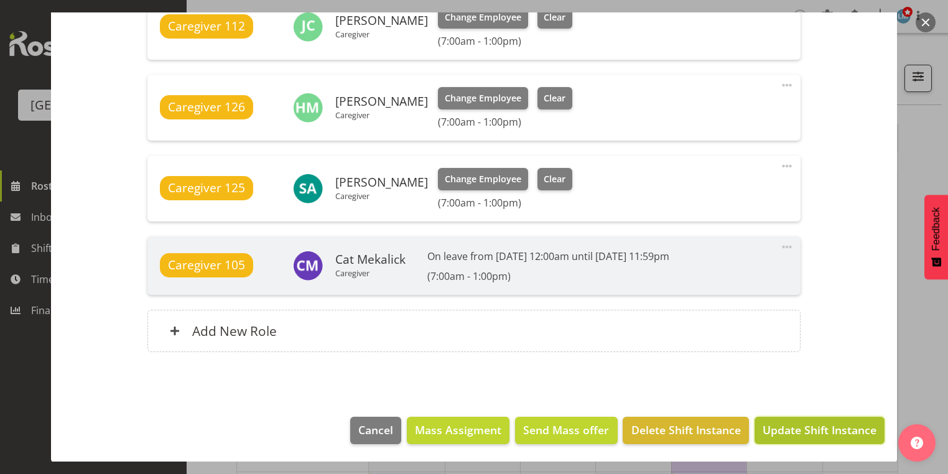
click at [814, 428] on span "Update Shift Instance" at bounding box center [819, 430] width 114 height 16
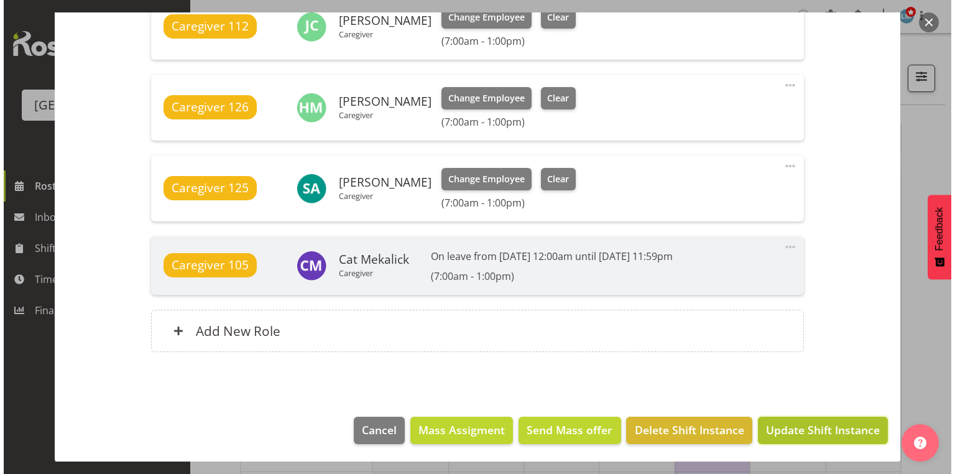
scroll to position [907, 0]
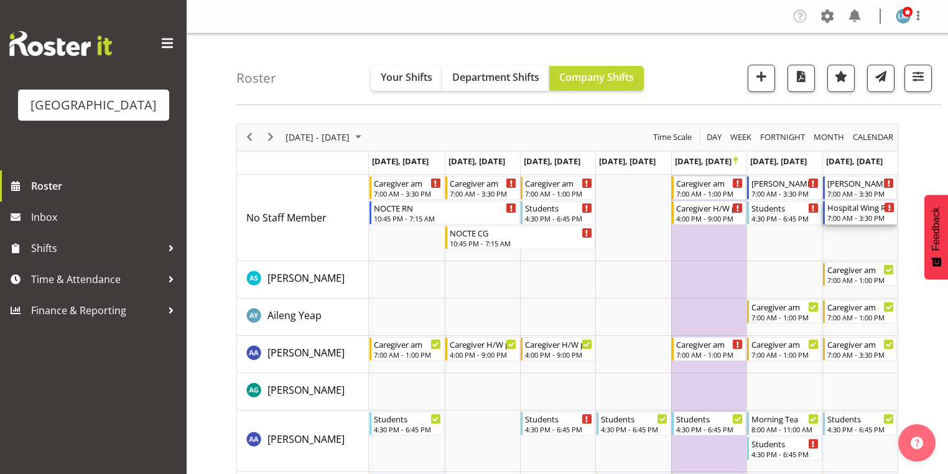
click at [842, 209] on div "Hospital Wing RN" at bounding box center [860, 207] width 67 height 12
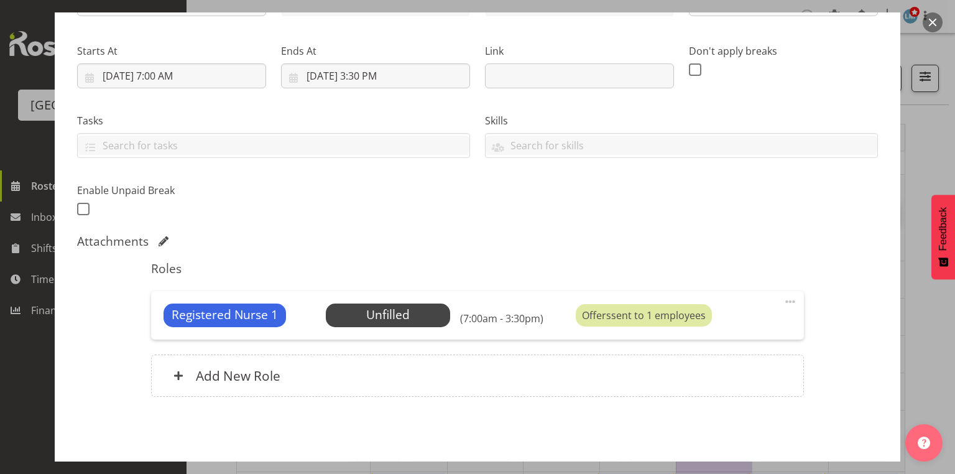
scroll to position [219, 0]
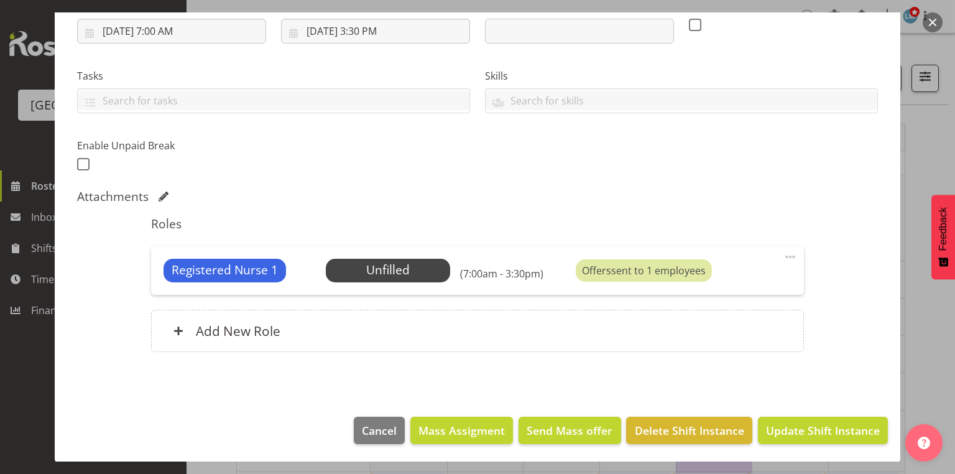
click at [930, 22] on button "button" at bounding box center [933, 22] width 20 height 20
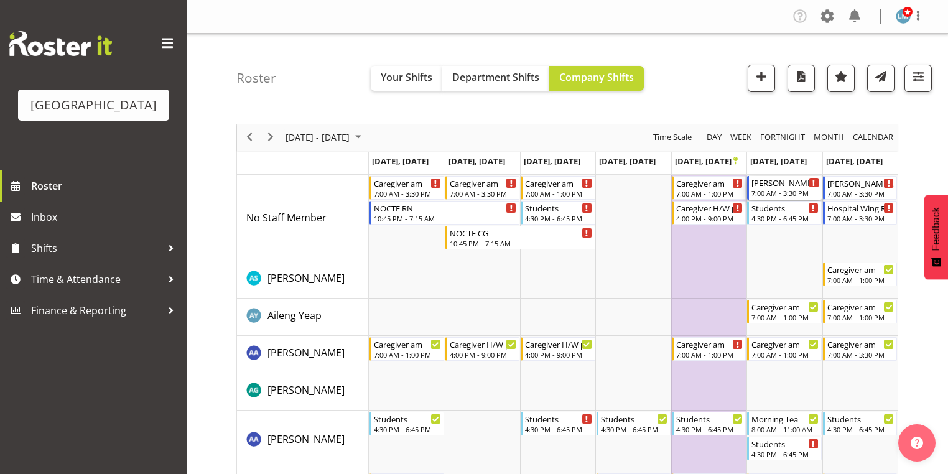
click at [769, 182] on div "Ressie 2 RN am" at bounding box center [784, 182] width 67 height 12
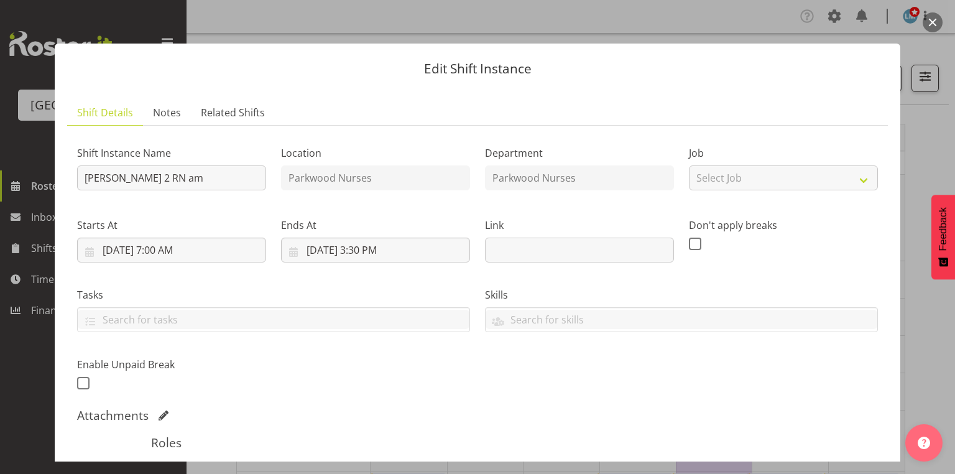
scroll to position [199, 0]
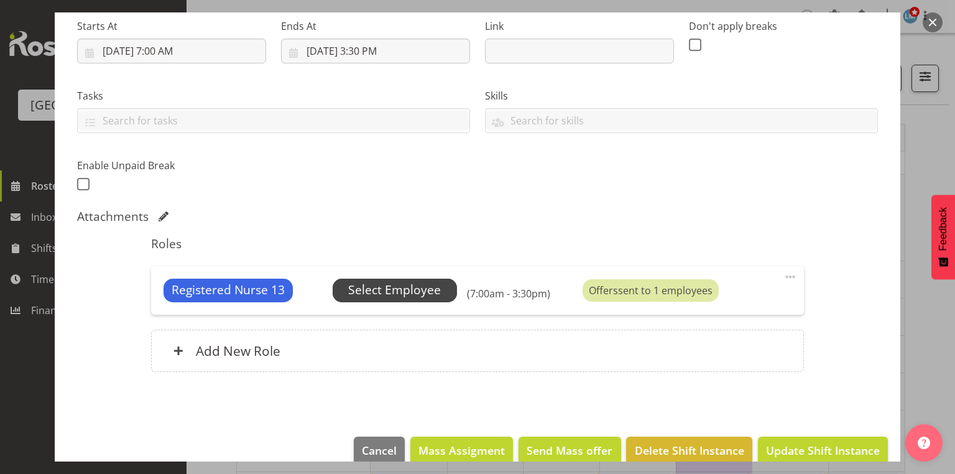
click at [415, 284] on span "Select Employee" at bounding box center [394, 290] width 93 height 18
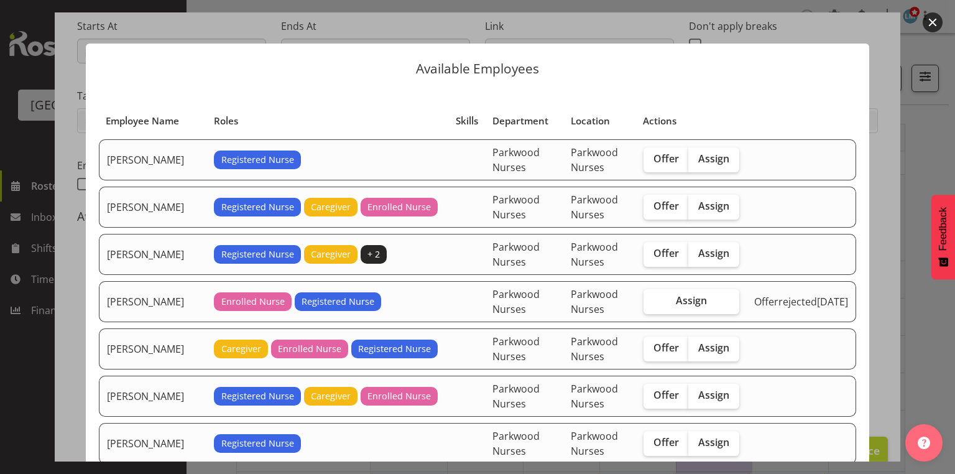
click at [933, 22] on button "button" at bounding box center [933, 22] width 20 height 20
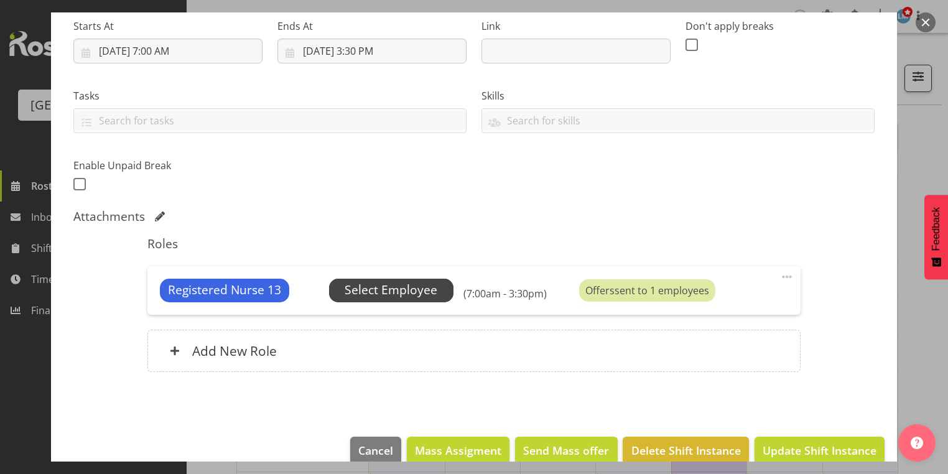
click at [385, 287] on span "Select Employee" at bounding box center [390, 290] width 93 height 18
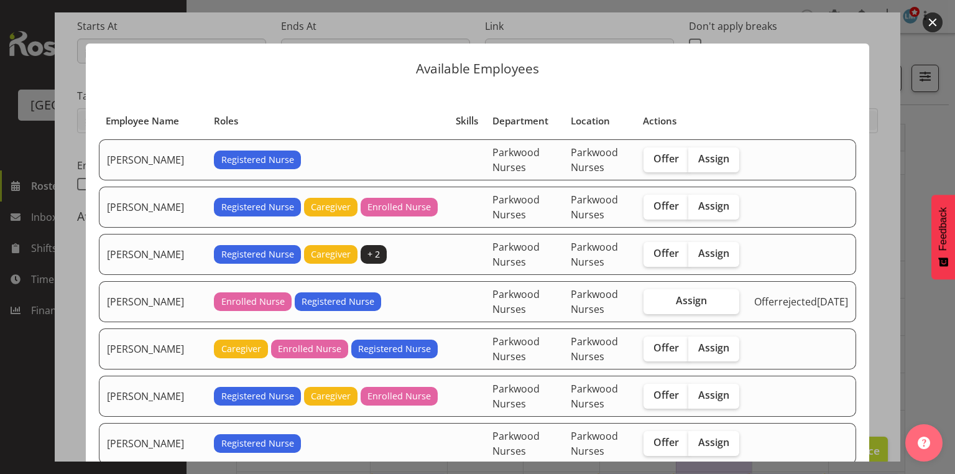
scroll to position [149, 0]
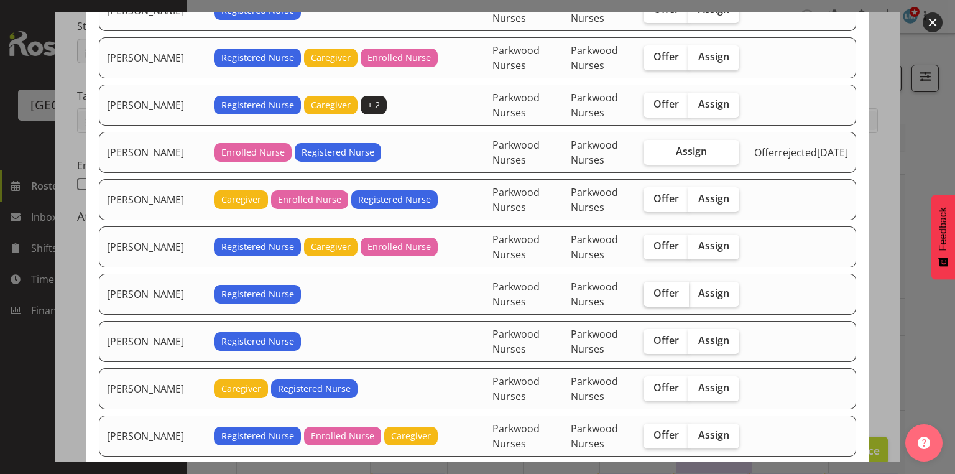
click at [674, 290] on span "Offer" at bounding box center [665, 293] width 25 height 12
click at [652, 290] on input "Offer" at bounding box center [647, 293] width 8 height 8
checkbox input "true"
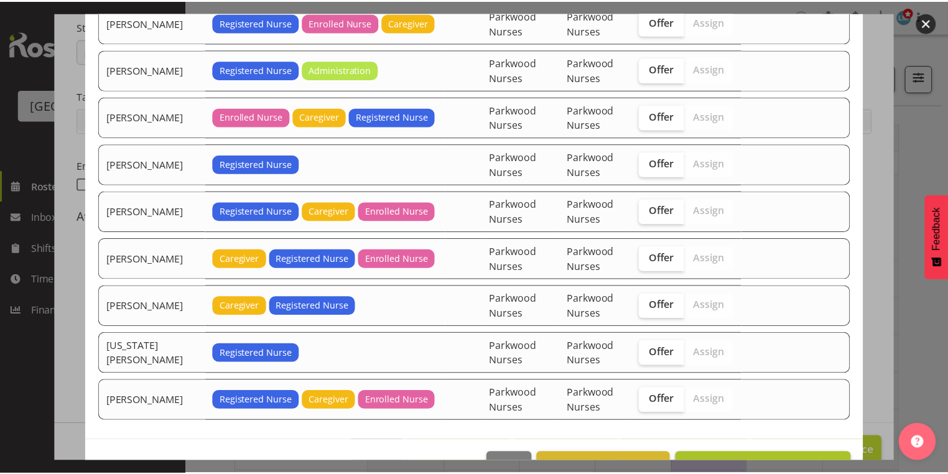
scroll to position [589, 0]
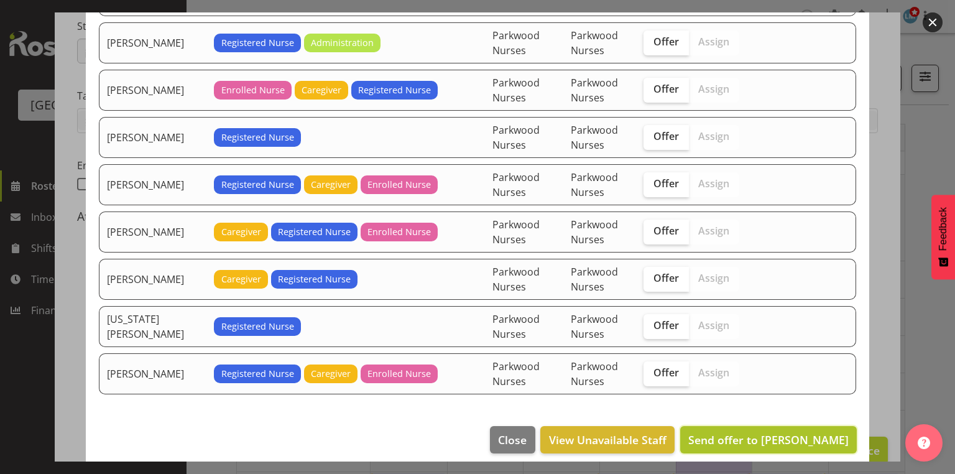
click at [779, 432] on span "Send offer to Jaylyn Quirante" at bounding box center [768, 439] width 160 height 15
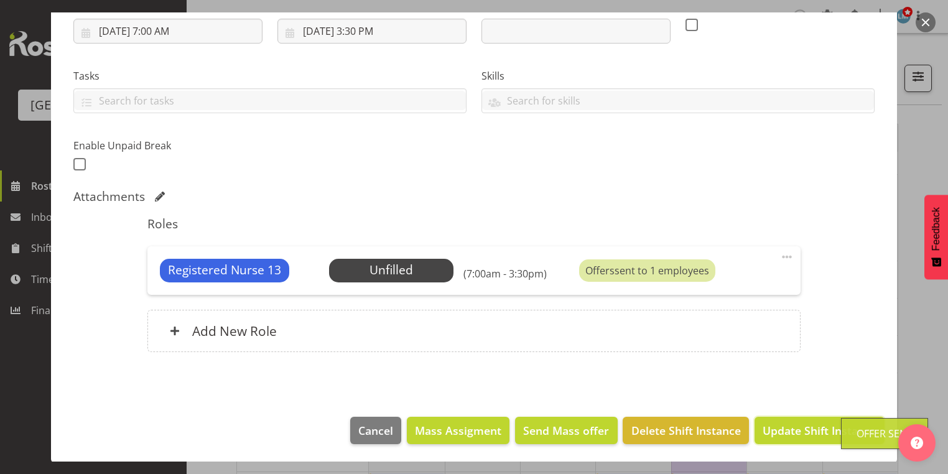
click at [779, 427] on span "Update Shift Instance" at bounding box center [819, 430] width 114 height 16
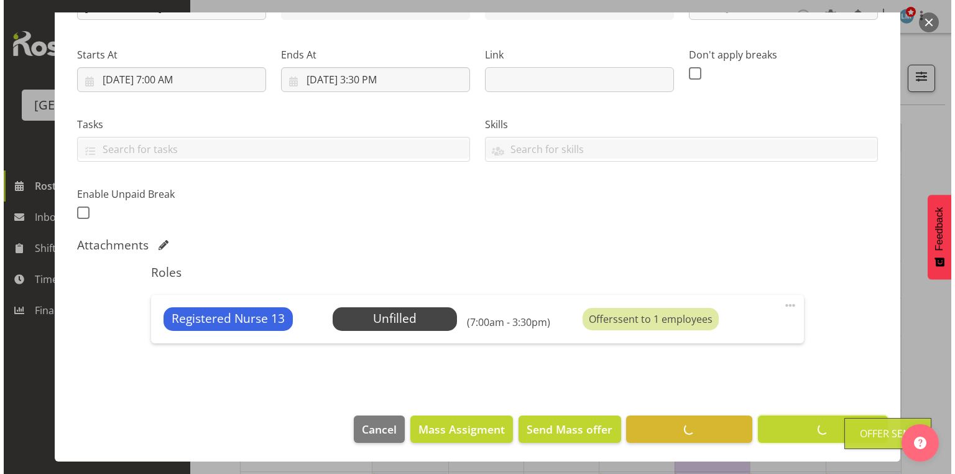
scroll to position [170, 0]
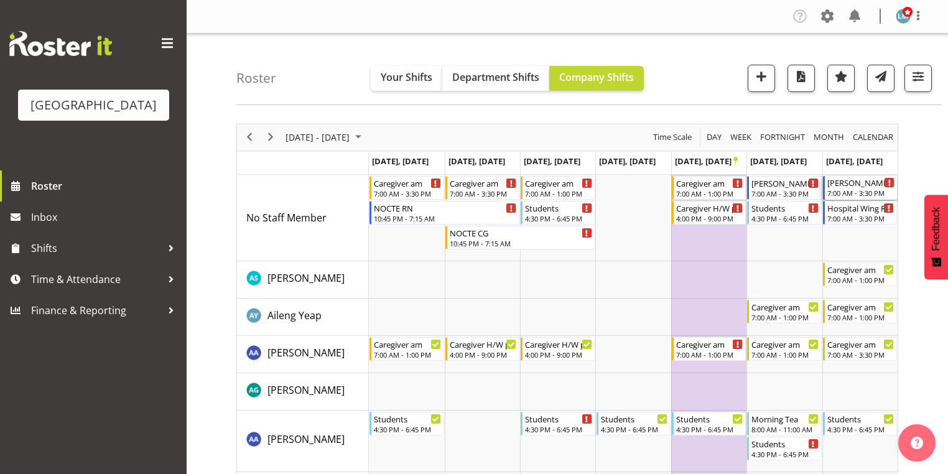
click at [849, 187] on div "Ressie 2 RN am" at bounding box center [860, 182] width 67 height 12
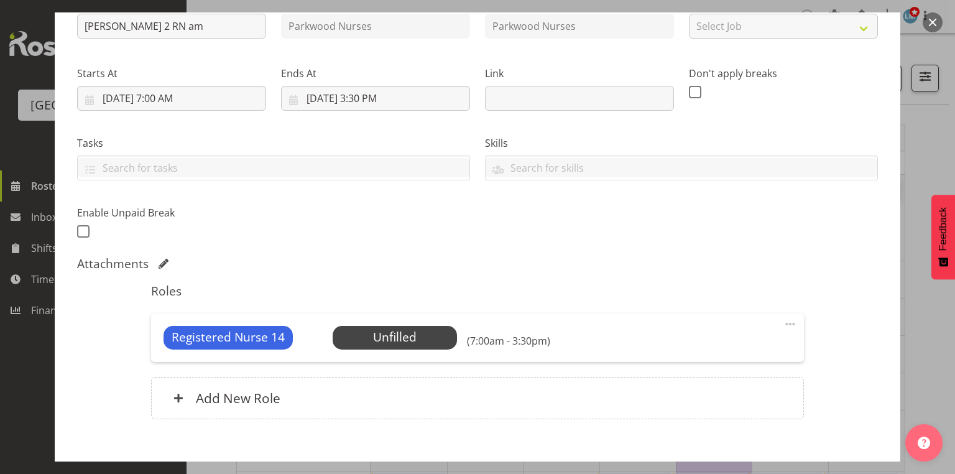
scroll to position [219, 0]
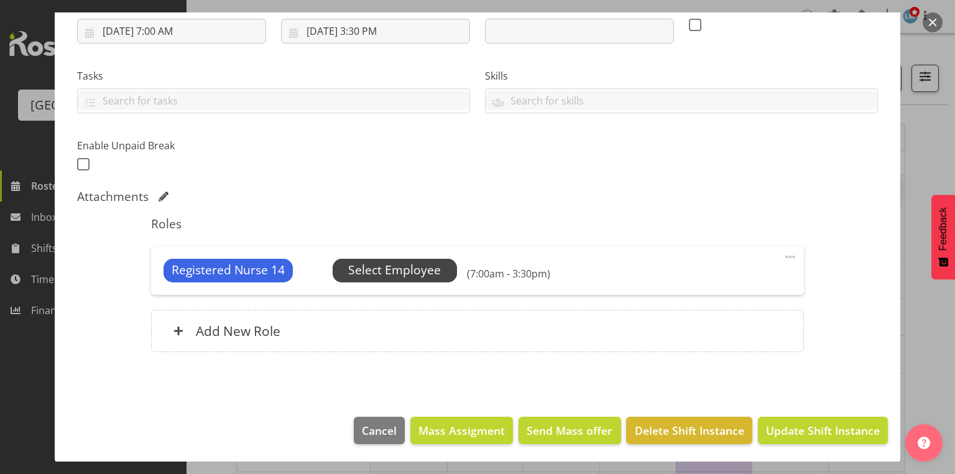
click at [381, 271] on span "Select Employee" at bounding box center [394, 270] width 93 height 18
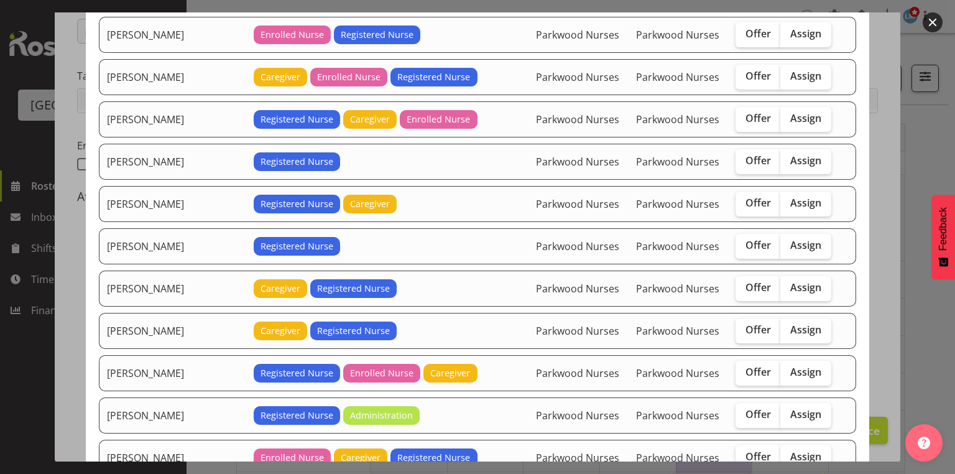
scroll to position [348, 0]
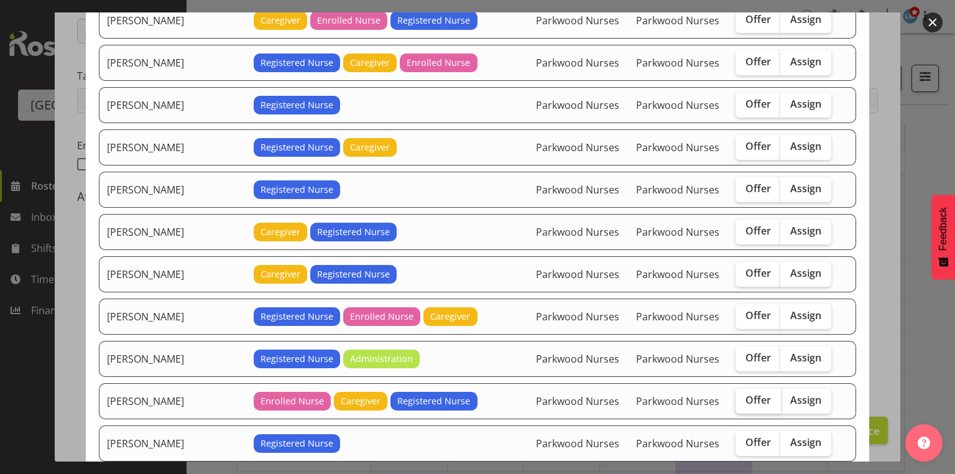
click at [754, 394] on span "Offer" at bounding box center [757, 400] width 25 height 12
click at [744, 396] on input "Offer" at bounding box center [740, 400] width 8 height 8
checkbox input "true"
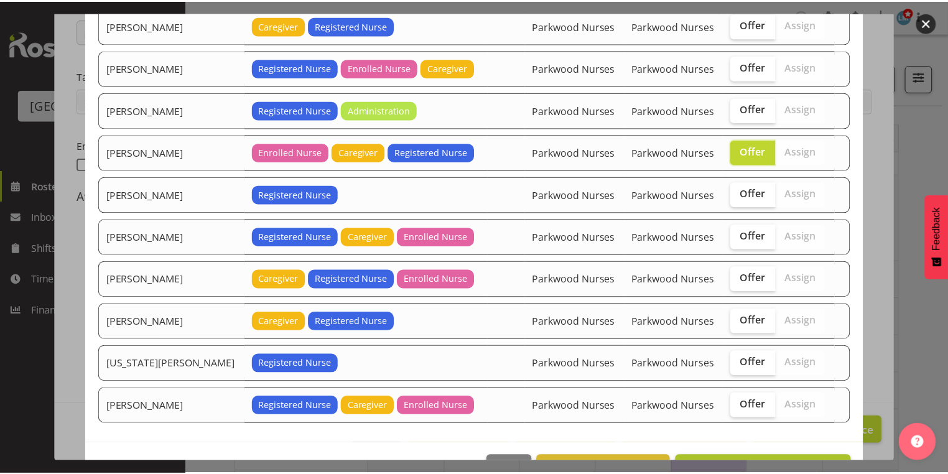
scroll to position [625, 0]
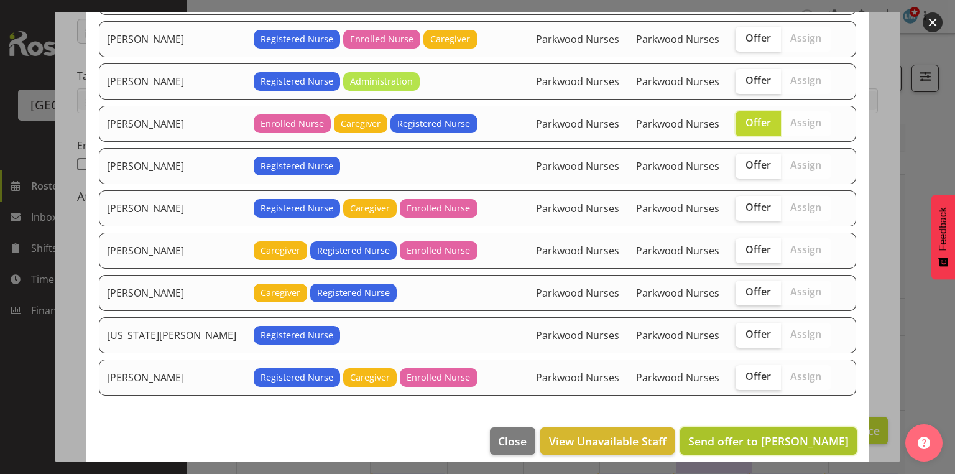
click at [780, 433] on span "Send offer to Marisa Hales" at bounding box center [768, 440] width 160 height 15
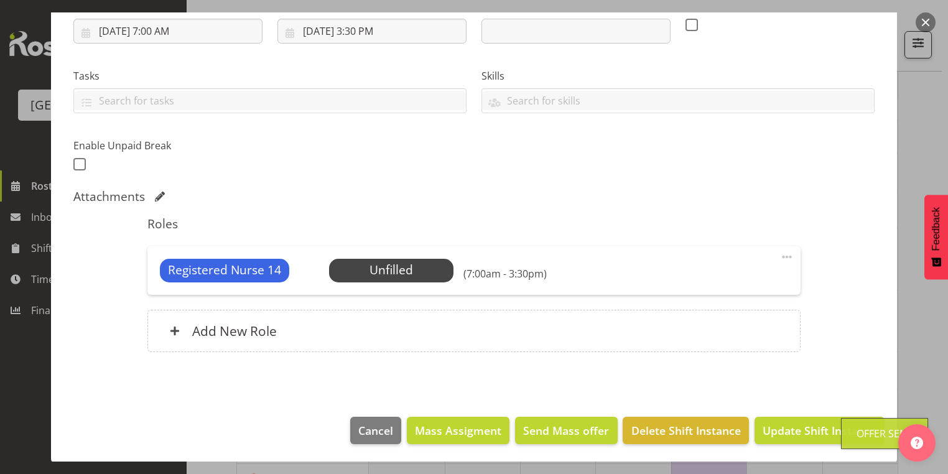
scroll to position [398, 0]
click at [780, 424] on span "Update Shift Instance" at bounding box center [819, 430] width 114 height 16
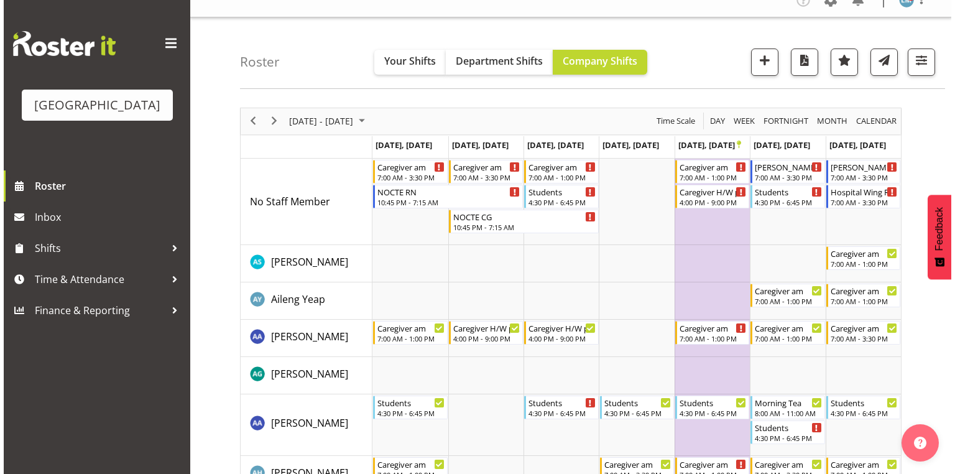
scroll to position [0, 0]
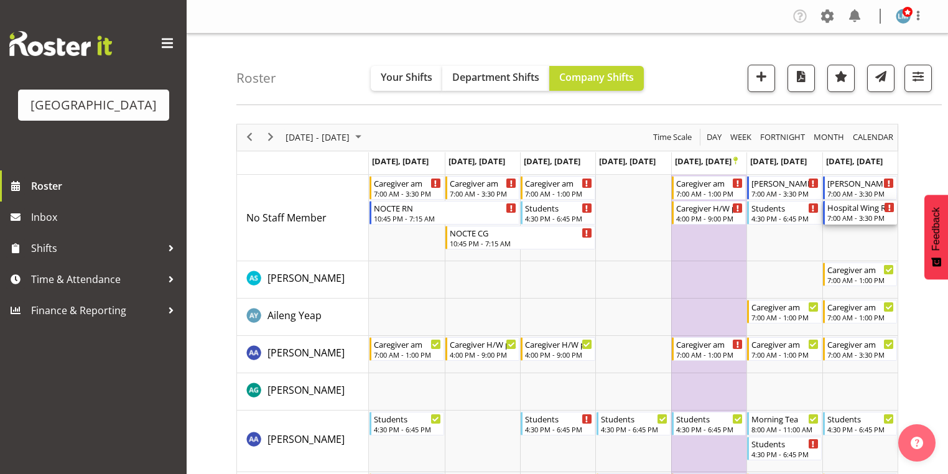
click at [844, 216] on div "7:00 AM - 3:30 PM" at bounding box center [860, 218] width 67 height 10
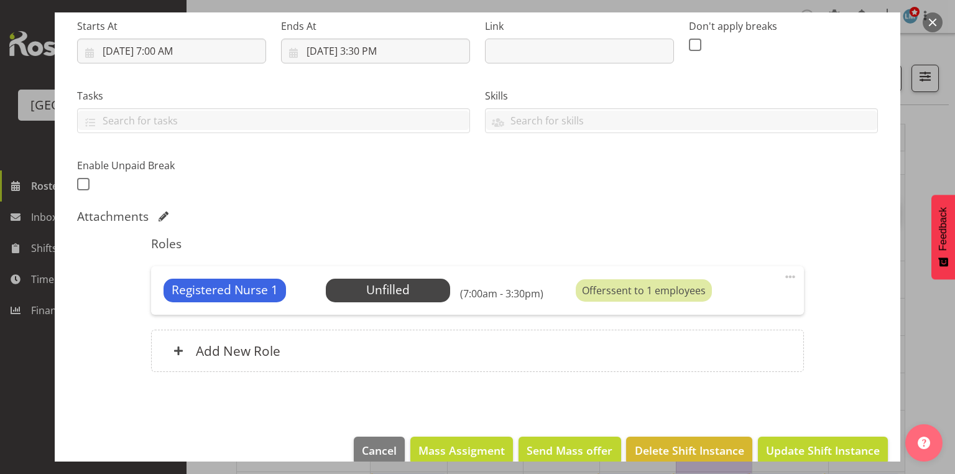
scroll to position [219, 0]
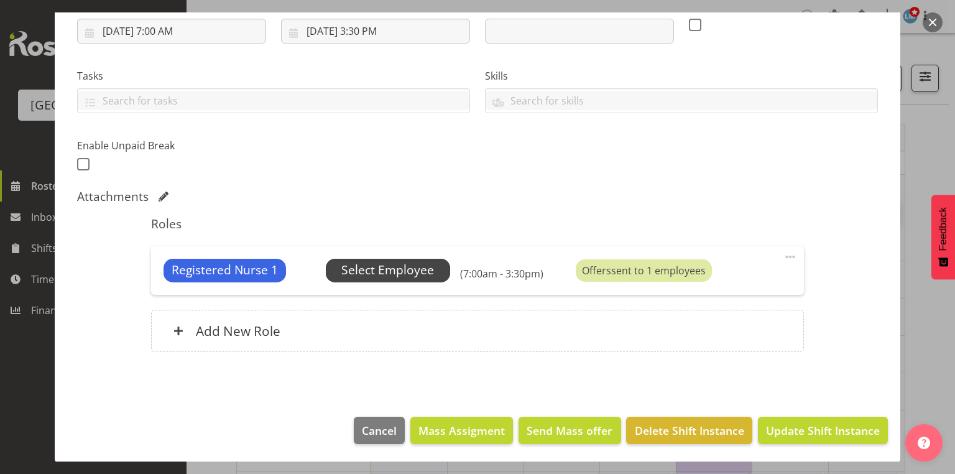
click at [415, 264] on span "Select Employee" at bounding box center [387, 270] width 93 height 18
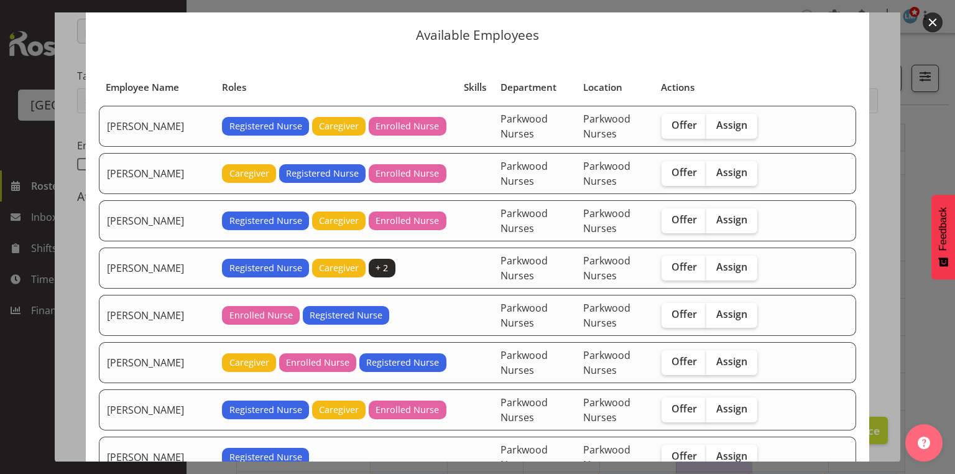
scroll to position [50, 0]
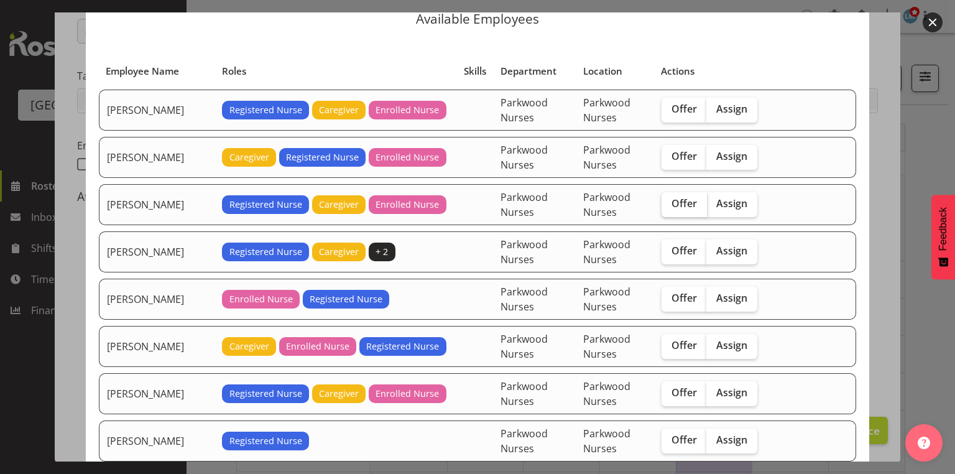
click at [672, 201] on span "Offer" at bounding box center [683, 203] width 25 height 12
click at [670, 201] on input "Offer" at bounding box center [666, 204] width 8 height 8
checkbox input "true"
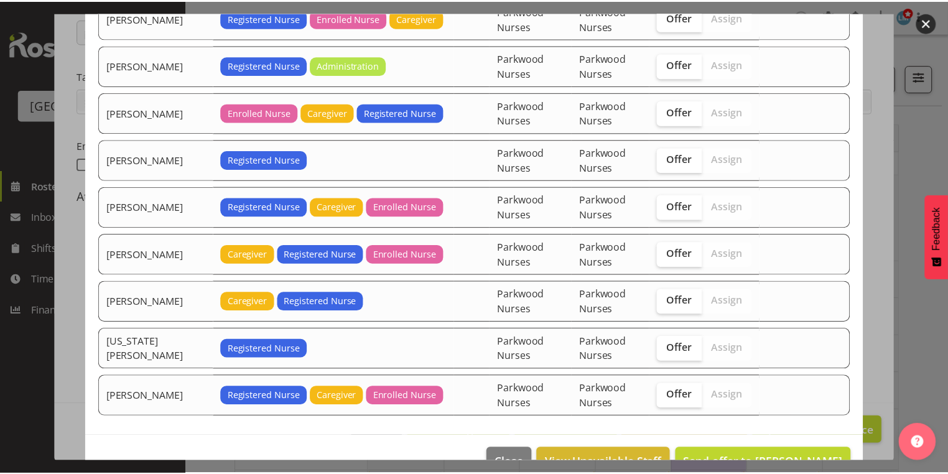
scroll to position [730, 0]
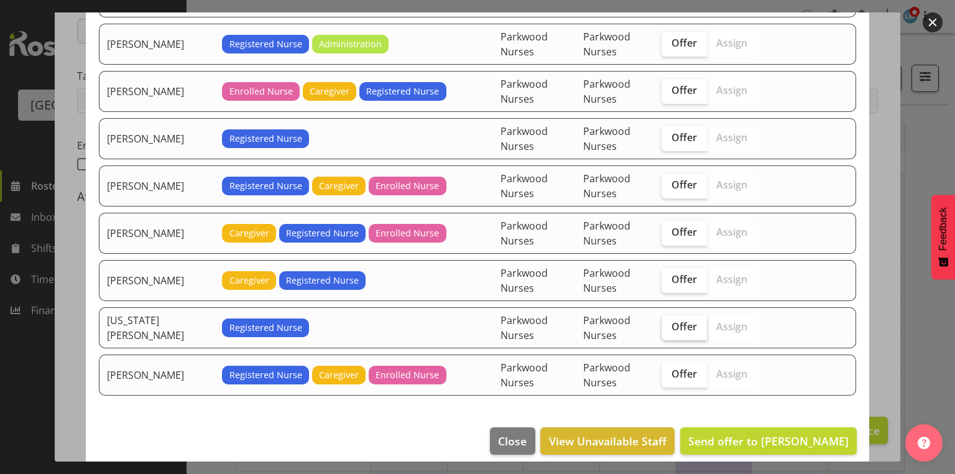
click at [675, 320] on span "Offer" at bounding box center [683, 326] width 25 height 12
click at [670, 323] on input "Offer" at bounding box center [666, 327] width 8 height 8
checkbox input "true"
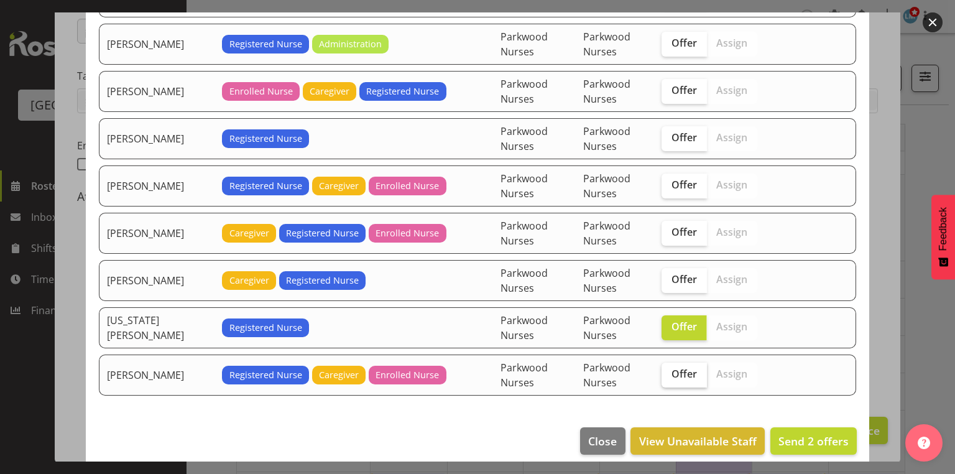
click at [679, 367] on span "Offer" at bounding box center [683, 373] width 25 height 12
click at [670, 370] on input "Offer" at bounding box center [666, 374] width 8 height 8
checkbox input "true"
click at [801, 433] on span "Send 3 offers" at bounding box center [813, 440] width 70 height 15
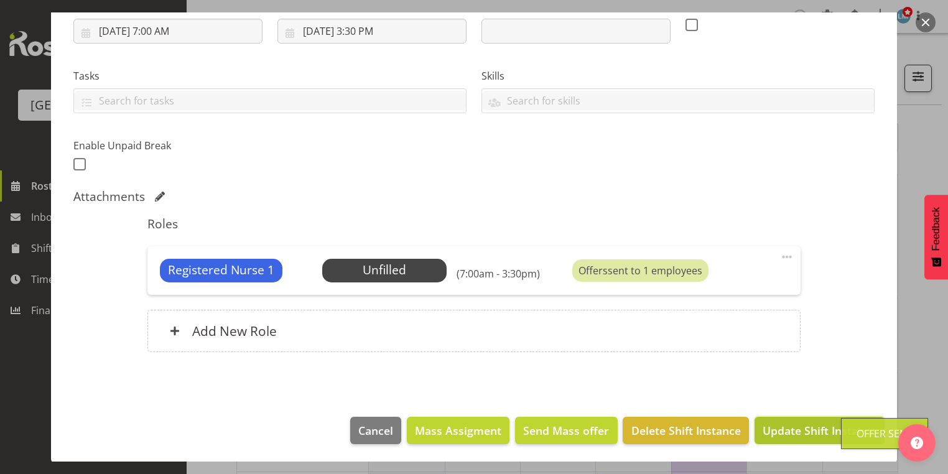
click at [801, 428] on span "Update Shift Instance" at bounding box center [819, 430] width 114 height 16
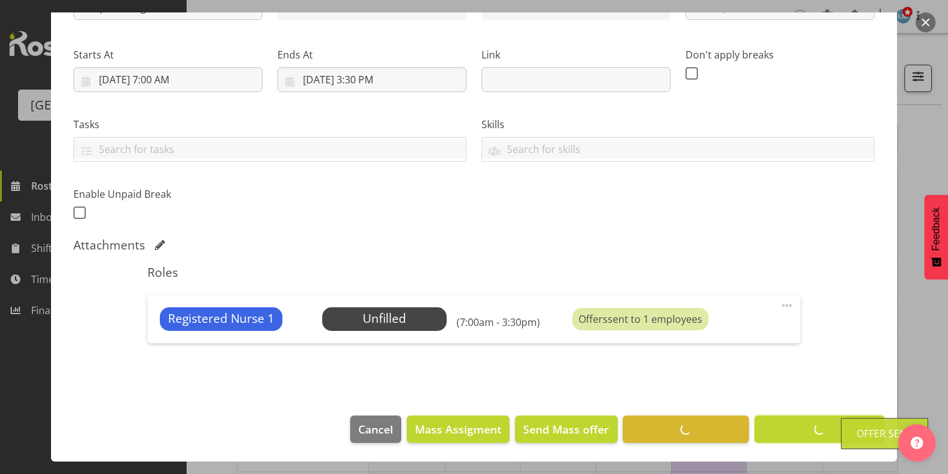
scroll to position [170, 0]
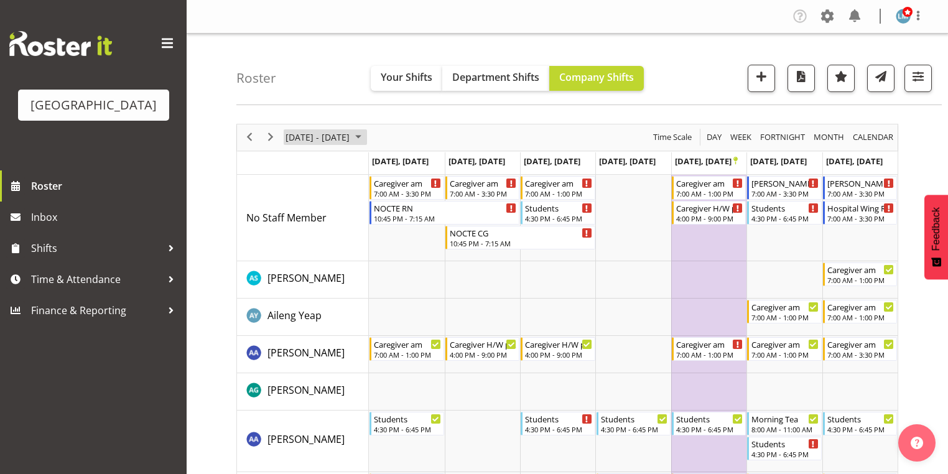
click at [366, 135] on span "October 2025" at bounding box center [358, 137] width 15 height 16
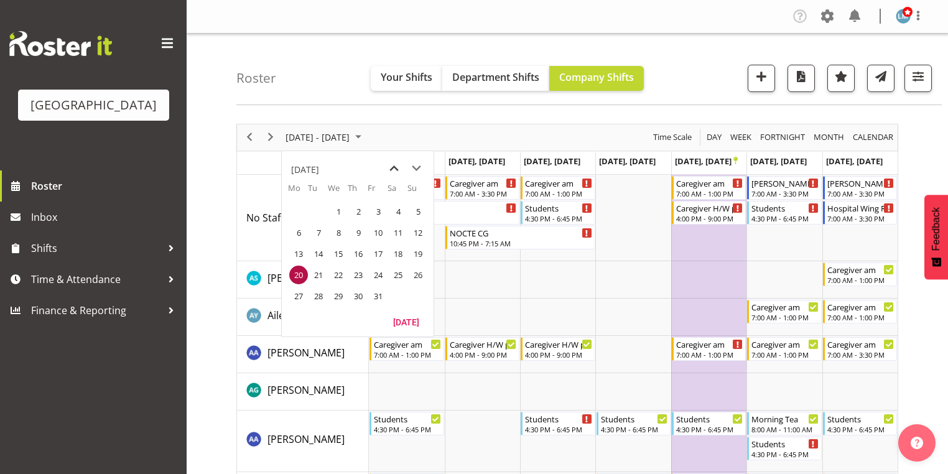
click at [396, 168] on span "previous month" at bounding box center [394, 168] width 22 height 22
click at [299, 295] on span "29" at bounding box center [298, 296] width 19 height 19
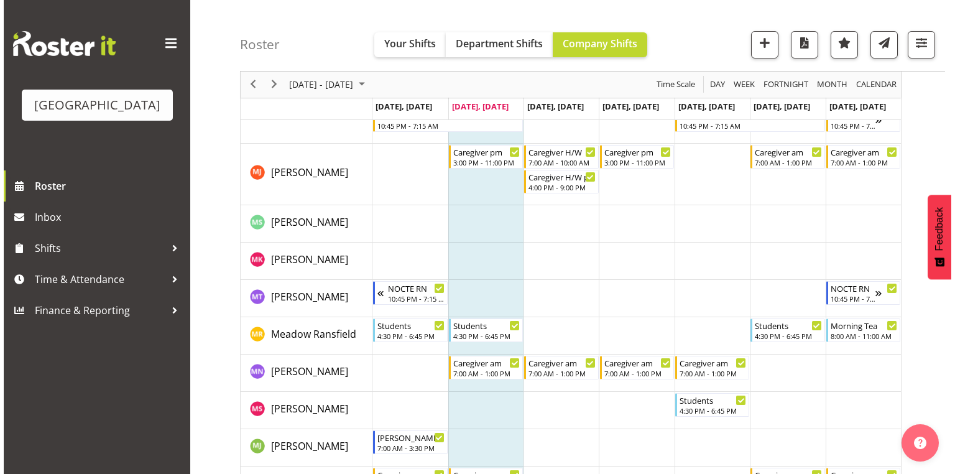
scroll to position [2885, 0]
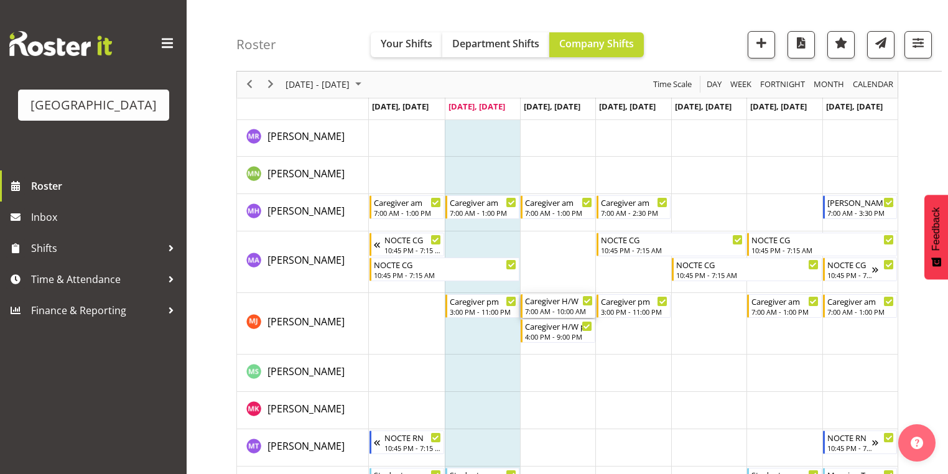
click at [540, 309] on div "7:00 AM - 10:00 AM" at bounding box center [558, 311] width 67 height 10
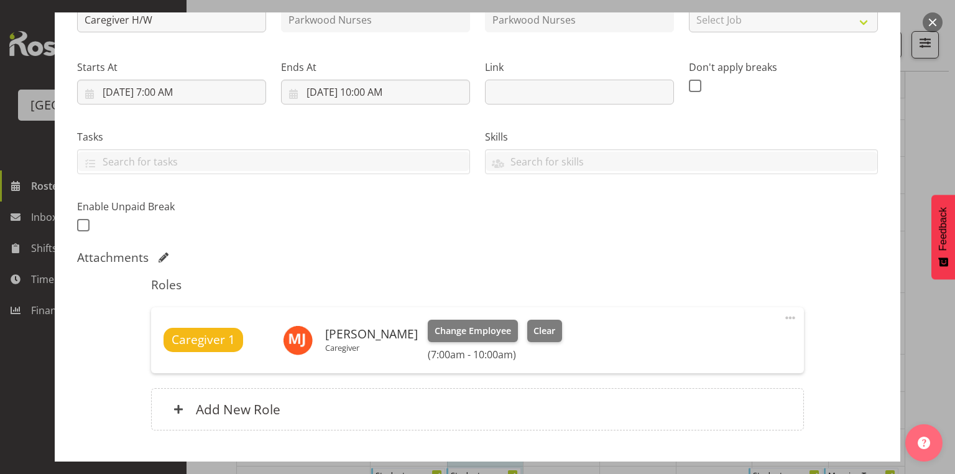
scroll to position [199, 0]
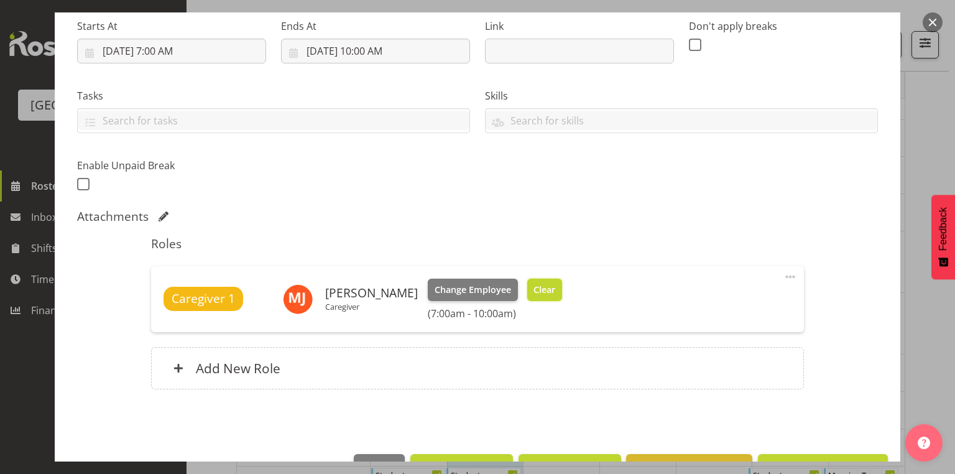
click at [547, 291] on span "Clear" at bounding box center [544, 290] width 22 height 14
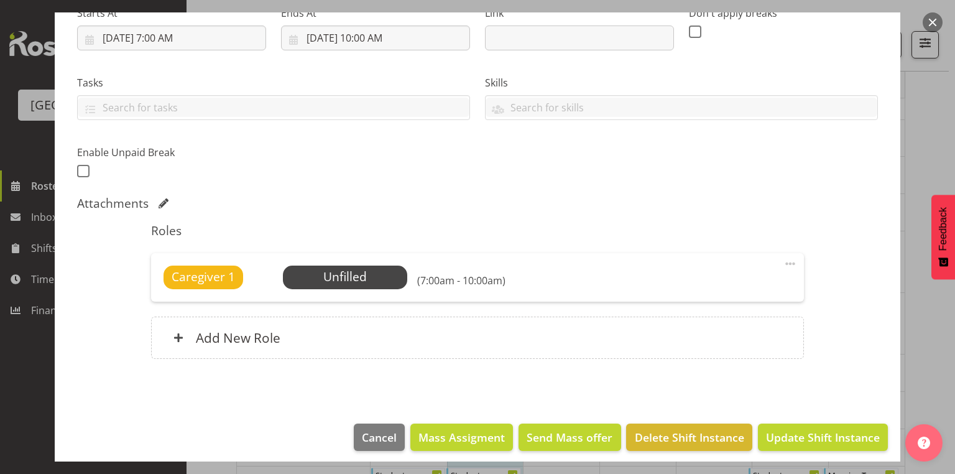
scroll to position [219, 0]
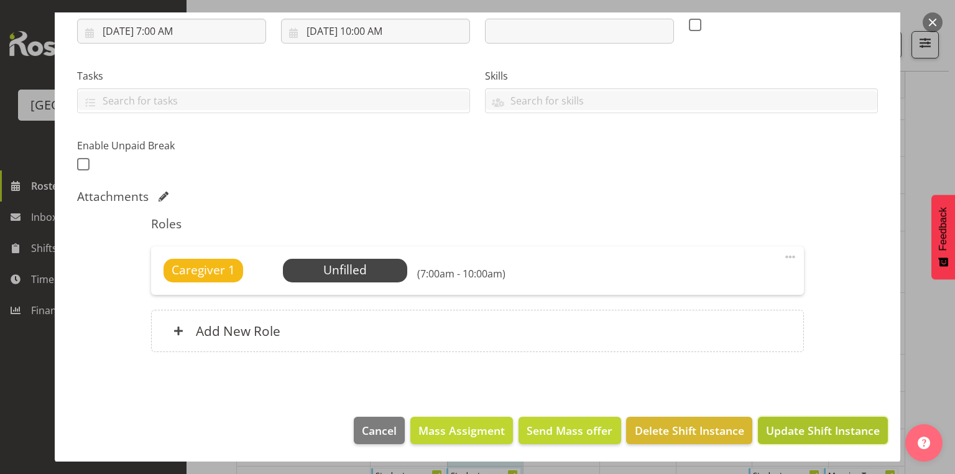
click at [793, 431] on span "Update Shift Instance" at bounding box center [823, 430] width 114 height 16
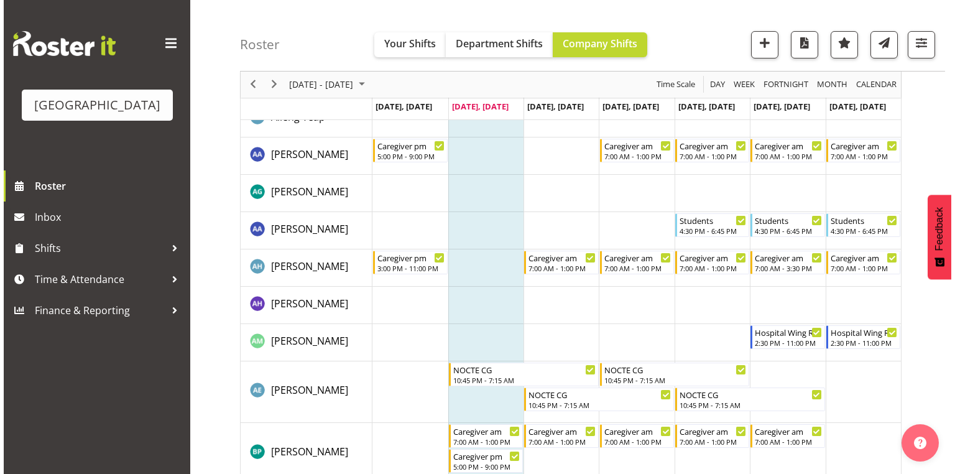
scroll to position [0, 0]
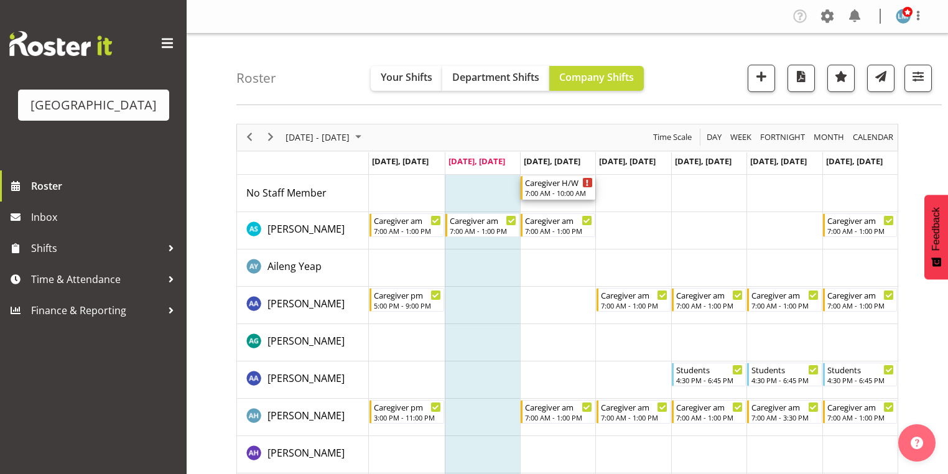
click at [543, 188] on div "7:00 AM - 10:00 AM" at bounding box center [558, 193] width 67 height 10
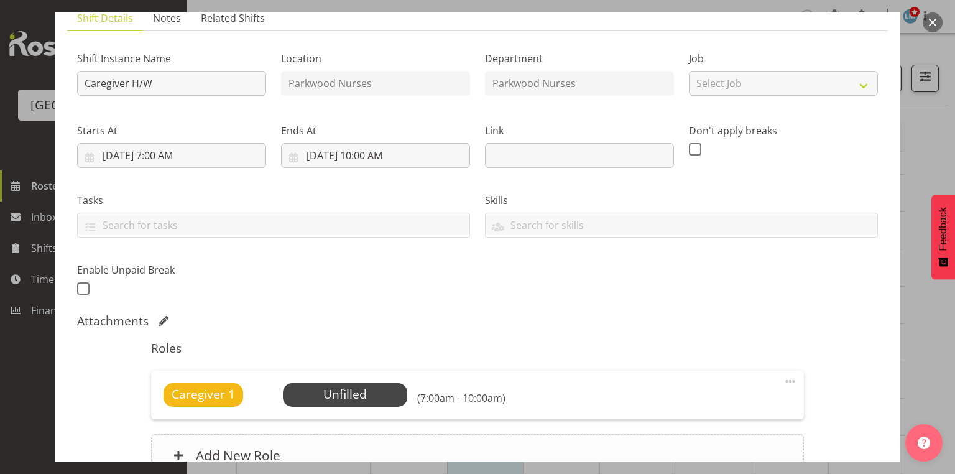
scroll to position [199, 0]
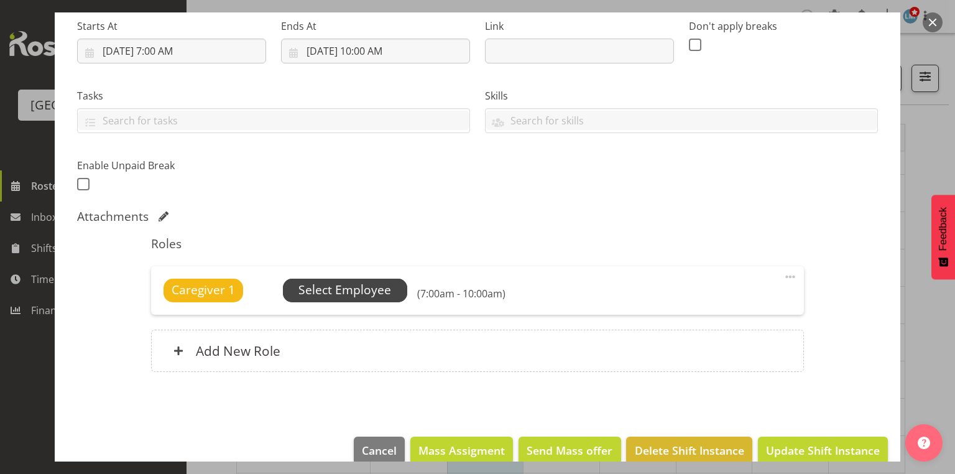
click at [331, 284] on span "Select Employee" at bounding box center [344, 290] width 93 height 18
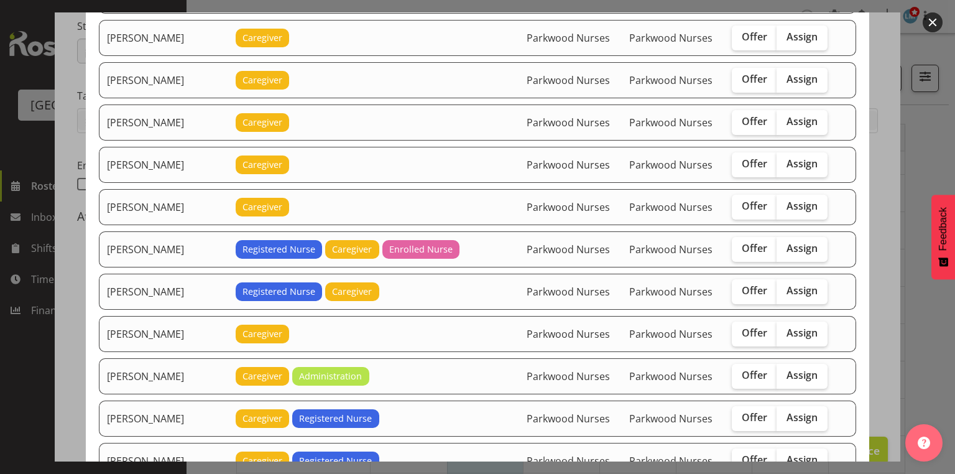
scroll to position [995, 0]
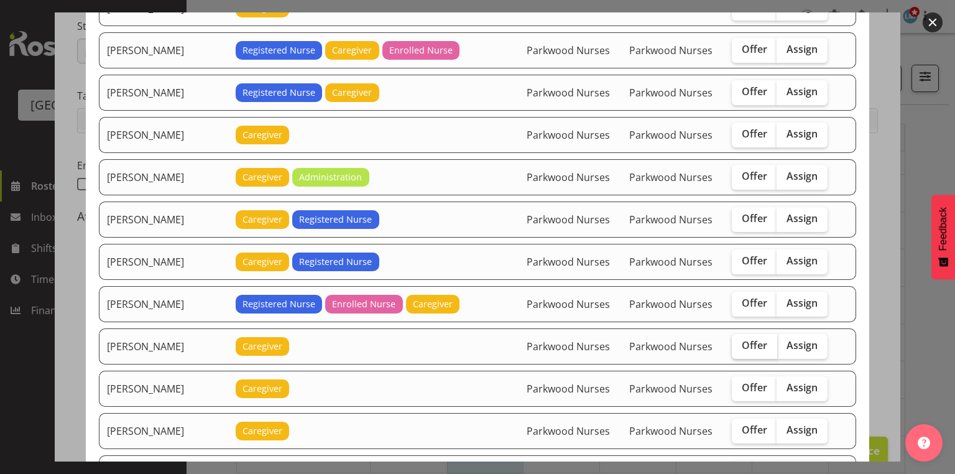
click at [745, 339] on span "Offer" at bounding box center [754, 345] width 25 height 12
click at [740, 341] on input "Offer" at bounding box center [736, 345] width 8 height 8
checkbox input "true"
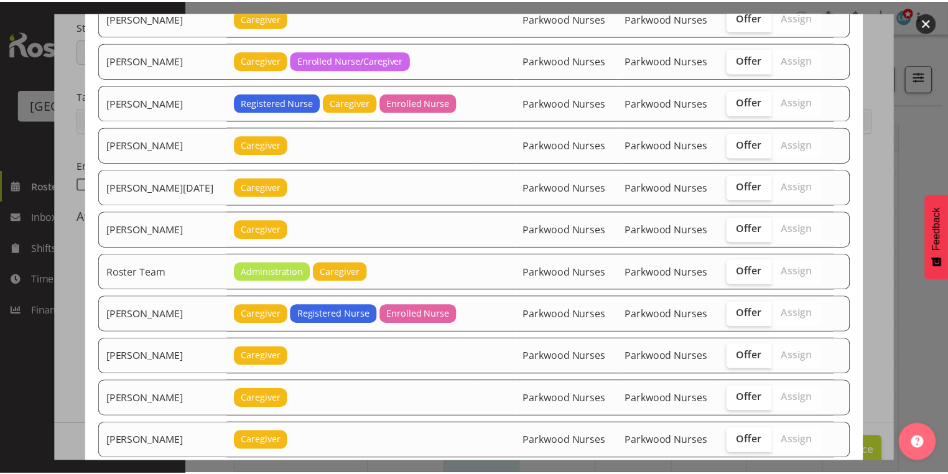
scroll to position [1587, 0]
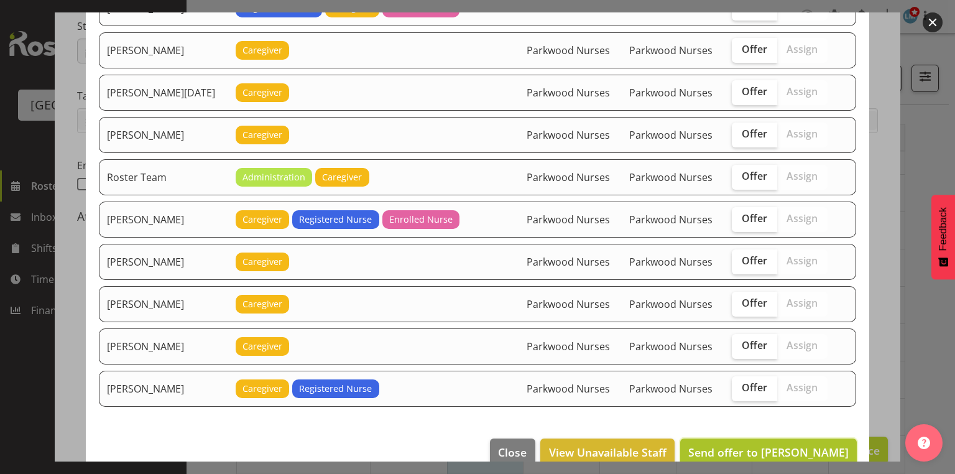
click at [771, 445] on span "Send offer to Lorie Angeles" at bounding box center [768, 452] width 160 height 15
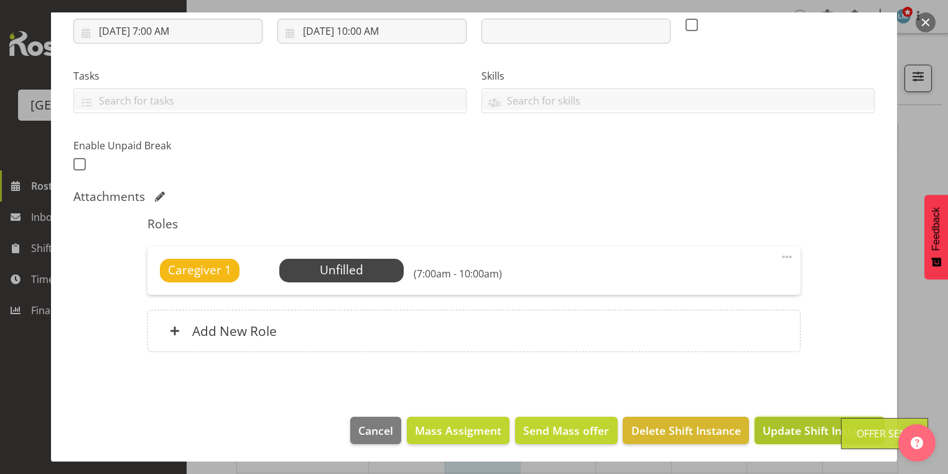
click at [773, 424] on span "Update Shift Instance" at bounding box center [819, 430] width 114 height 16
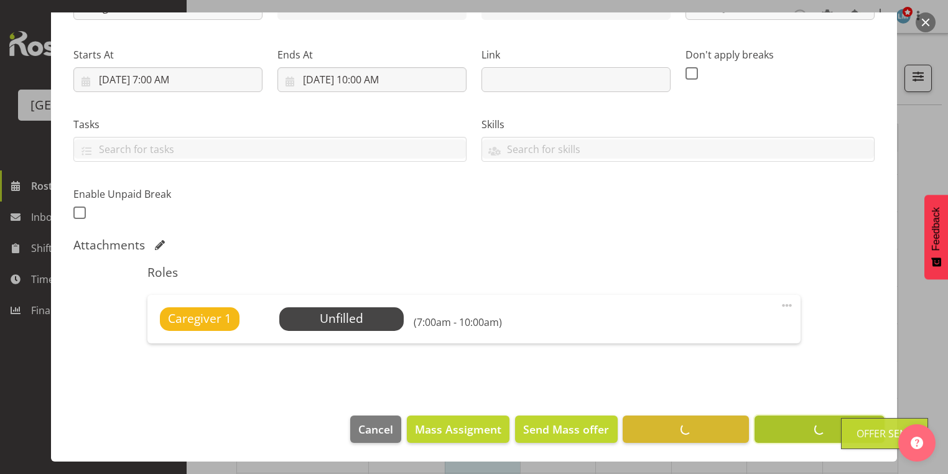
scroll to position [170, 0]
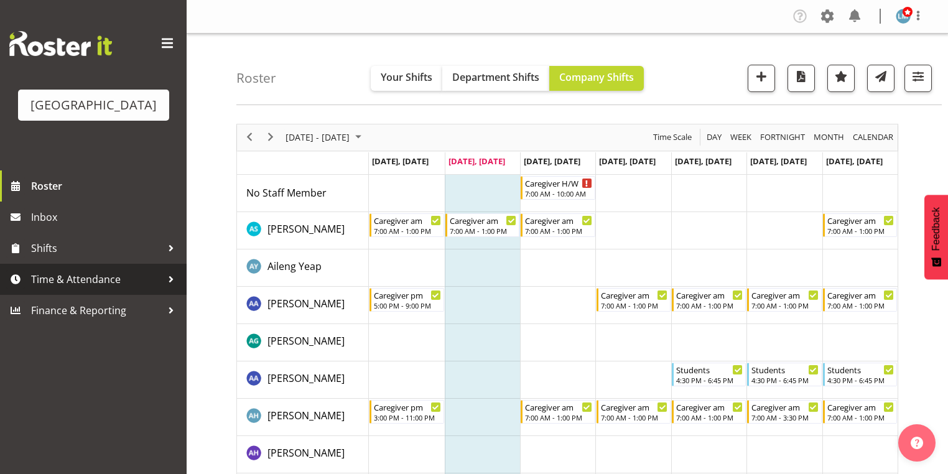
click at [170, 288] on div at bounding box center [171, 279] width 19 height 19
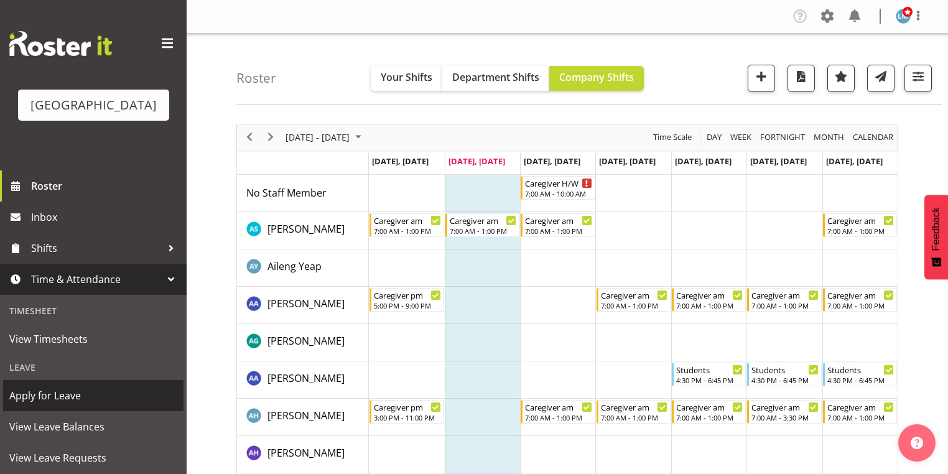
click at [104, 405] on span "Apply for Leave" at bounding box center [93, 395] width 168 height 19
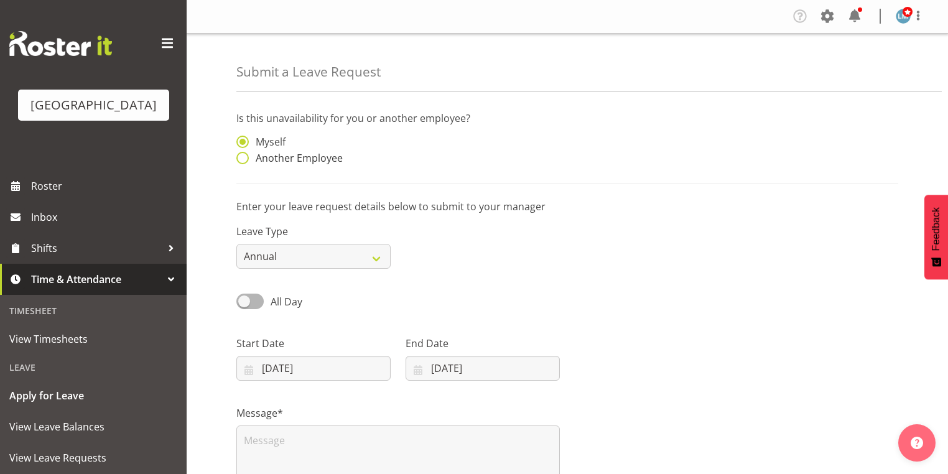
click at [241, 155] on span at bounding box center [242, 158] width 12 height 12
click at [241, 155] on input "Another Employee" at bounding box center [240, 158] width 8 height 8
radio input "true"
click at [481, 145] on input "text" at bounding box center [482, 148] width 154 height 25
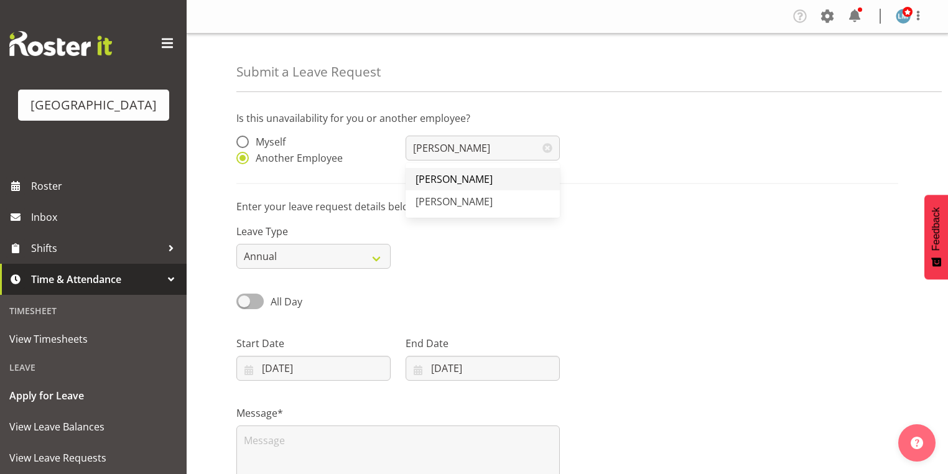
click at [444, 179] on span "[PERSON_NAME]" at bounding box center [453, 179] width 77 height 14
type input "[PERSON_NAME]"
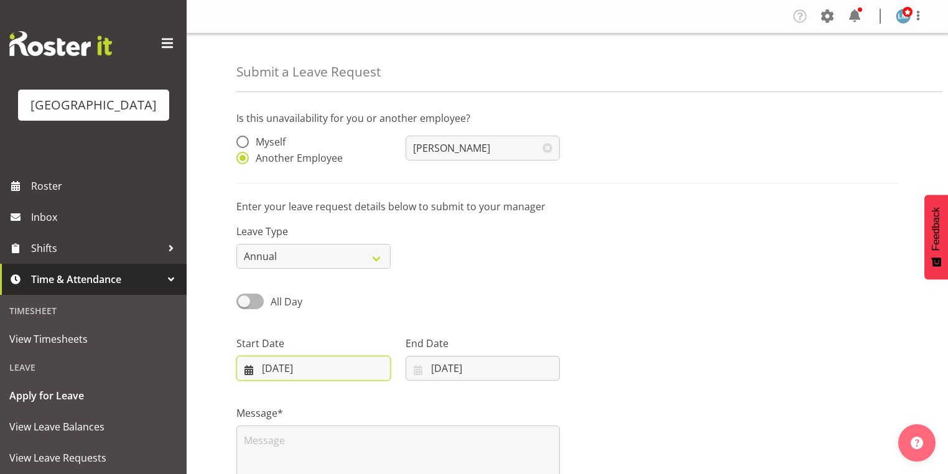
click at [250, 372] on input "[DATE]" at bounding box center [313, 368] width 154 height 25
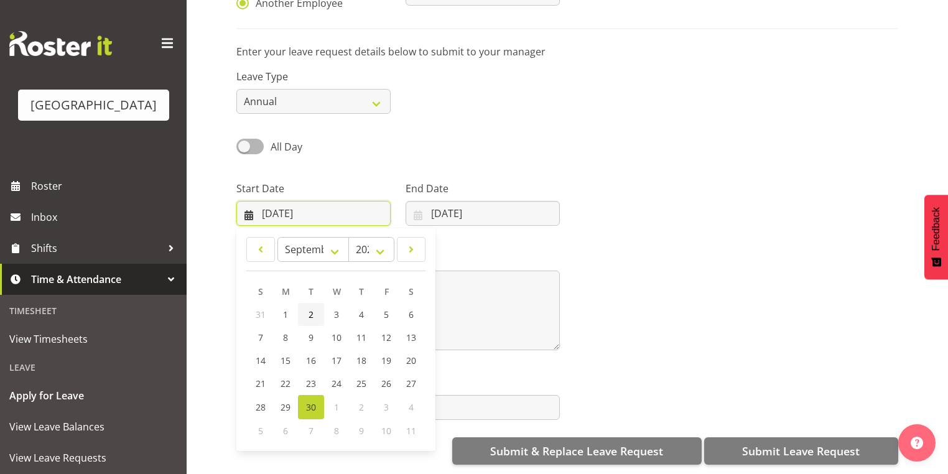
scroll to position [162, 0]
click at [408, 244] on span at bounding box center [411, 249] width 12 height 15
select select "9"
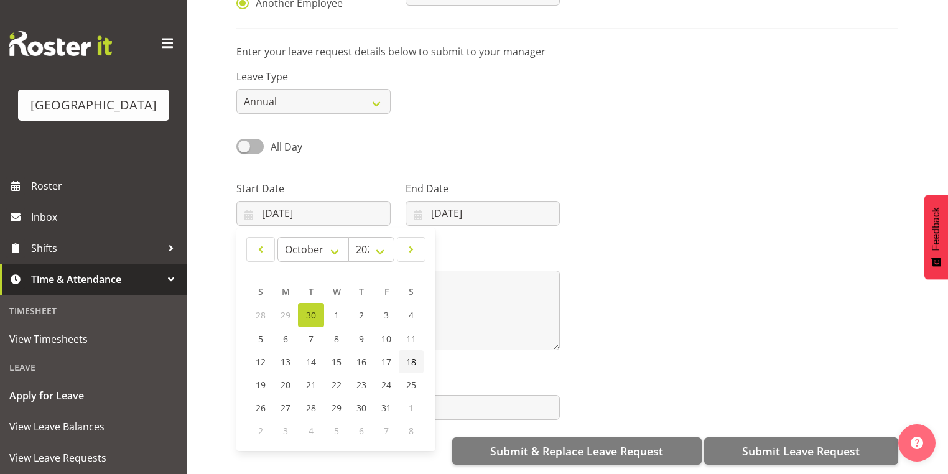
click at [414, 356] on span "18" at bounding box center [411, 362] width 10 height 12
type input "18/10/2025"
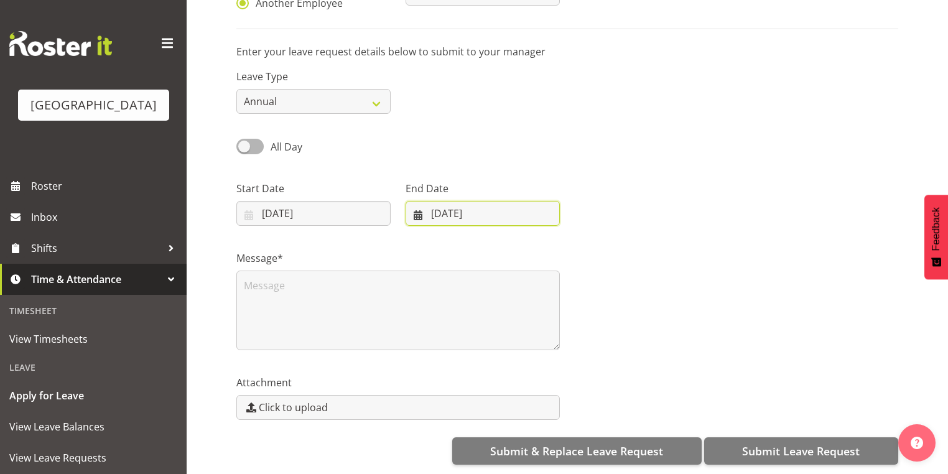
click at [418, 206] on input "30/09/2025" at bounding box center [482, 213] width 154 height 25
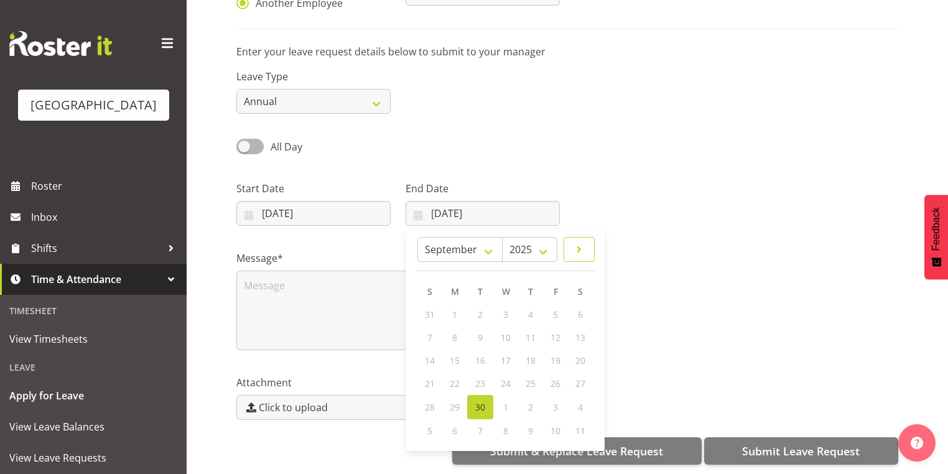
click at [583, 242] on span at bounding box center [578, 249] width 15 height 15
select select "9"
click at [579, 356] on span "18" at bounding box center [580, 362] width 10 height 12
type input "18/10/2025"
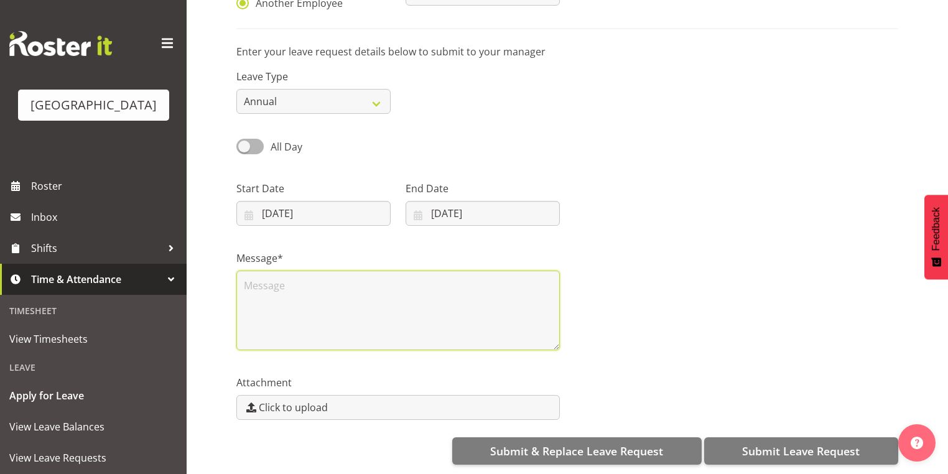
click at [339, 300] on textarea at bounding box center [397, 310] width 323 height 80
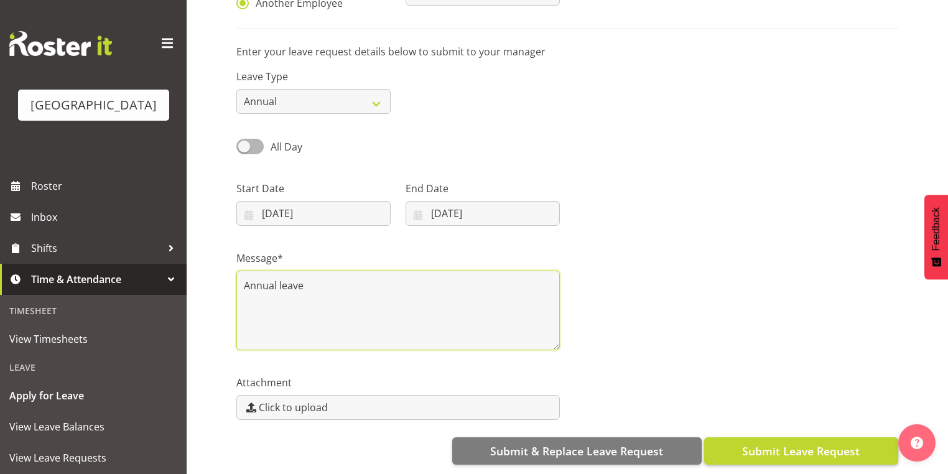
type textarea "Annual leave"
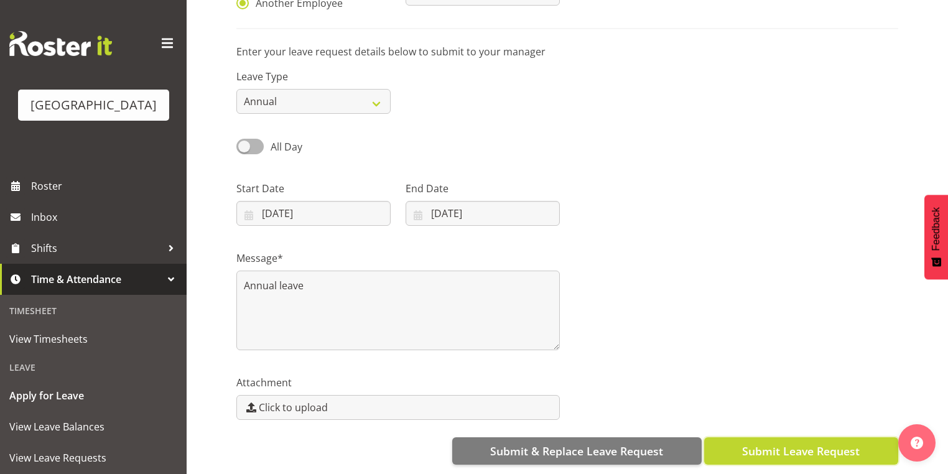
click at [808, 443] on span "Submit Leave Request" at bounding box center [801, 451] width 118 height 16
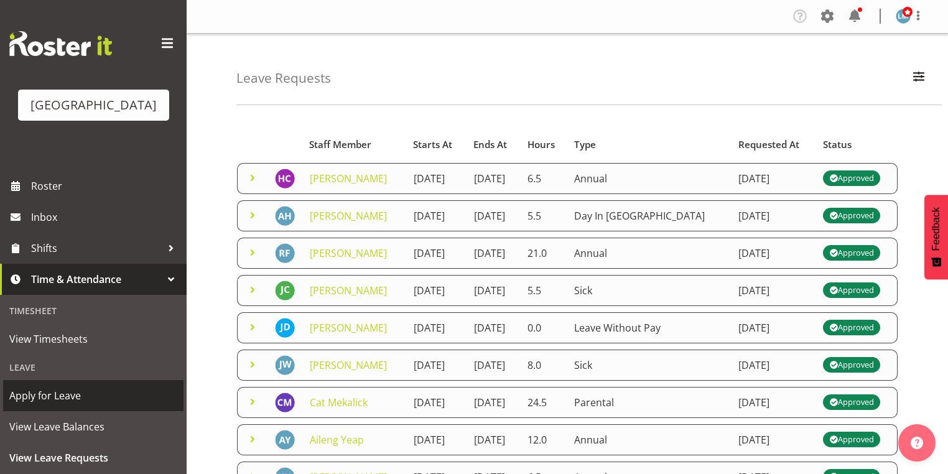
click at [113, 405] on span "Apply for Leave" at bounding box center [93, 395] width 168 height 19
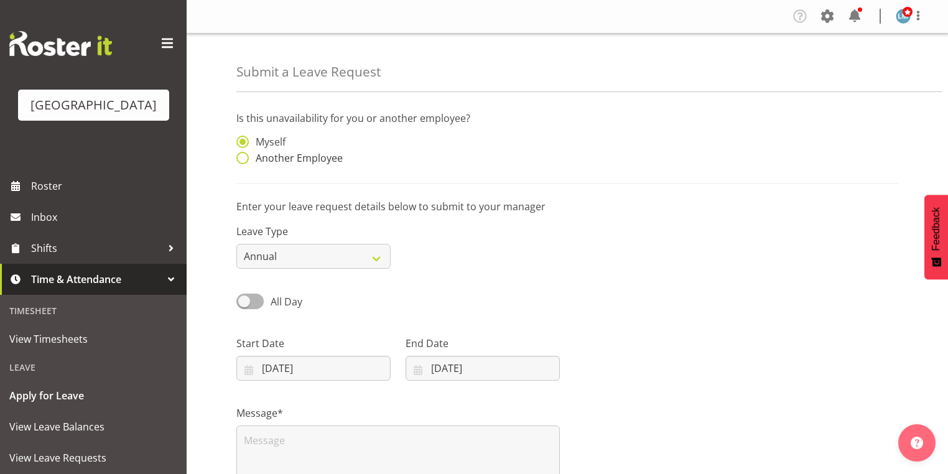
click at [246, 157] on span at bounding box center [242, 158] width 12 height 12
click at [244, 157] on input "Another Employee" at bounding box center [240, 158] width 8 height 8
radio input "true"
click at [454, 152] on input "text" at bounding box center [482, 148] width 154 height 25
click at [460, 179] on span "[PERSON_NAME]" at bounding box center [453, 179] width 77 height 14
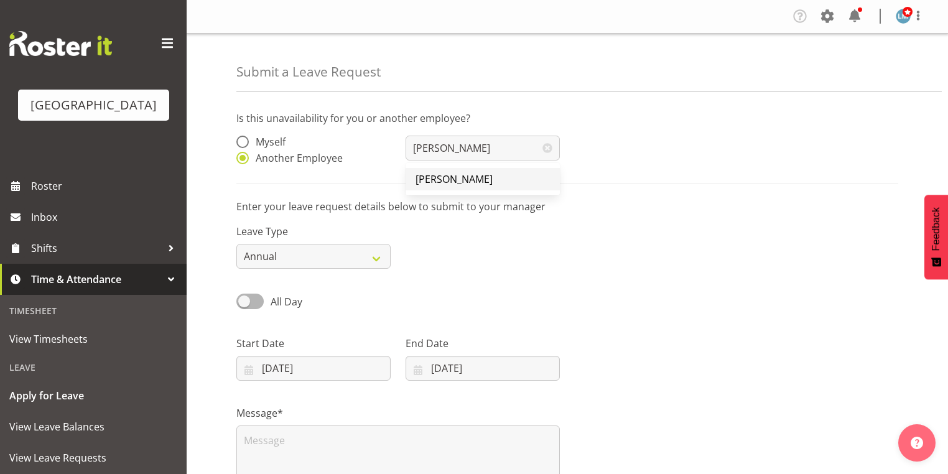
type input "[PERSON_NAME]"
click at [249, 371] on input "30/09/2025" at bounding box center [313, 368] width 154 height 25
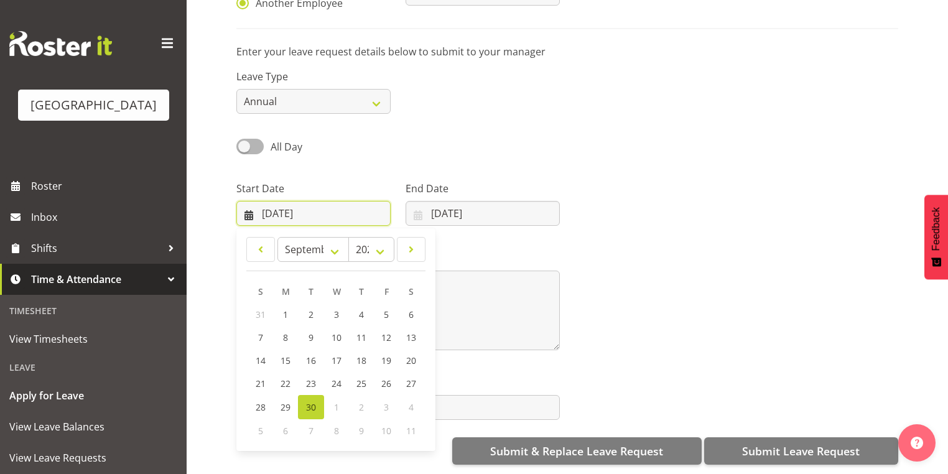
scroll to position [162, 0]
click at [416, 242] on span at bounding box center [411, 249] width 12 height 15
select select "9"
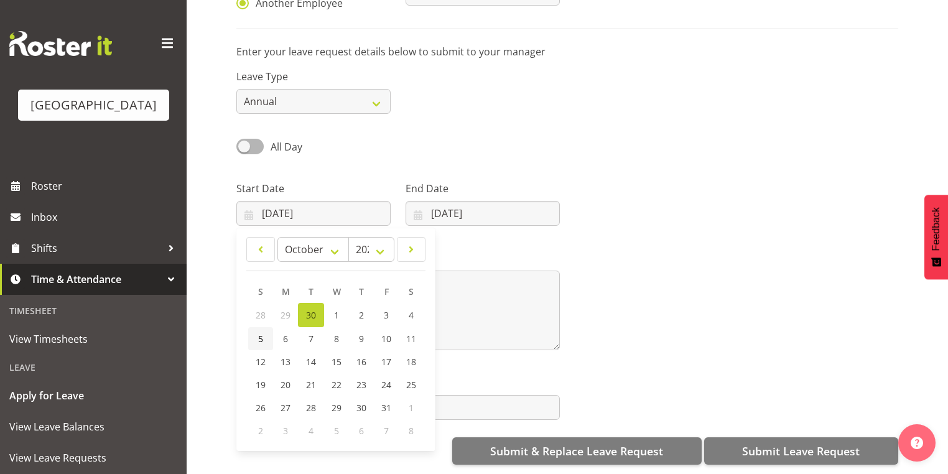
click at [261, 333] on span "5" at bounding box center [260, 339] width 5 height 12
type input "05/10/2025"
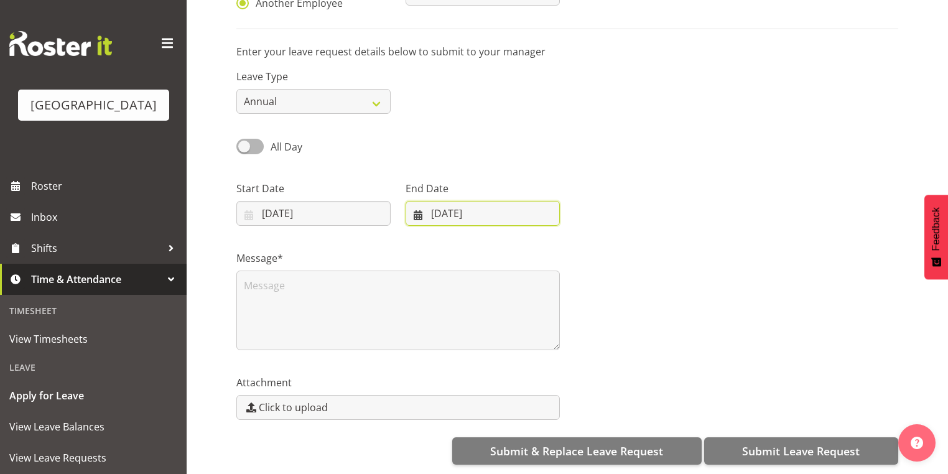
click at [412, 206] on input "30/09/2025" at bounding box center [482, 213] width 154 height 25
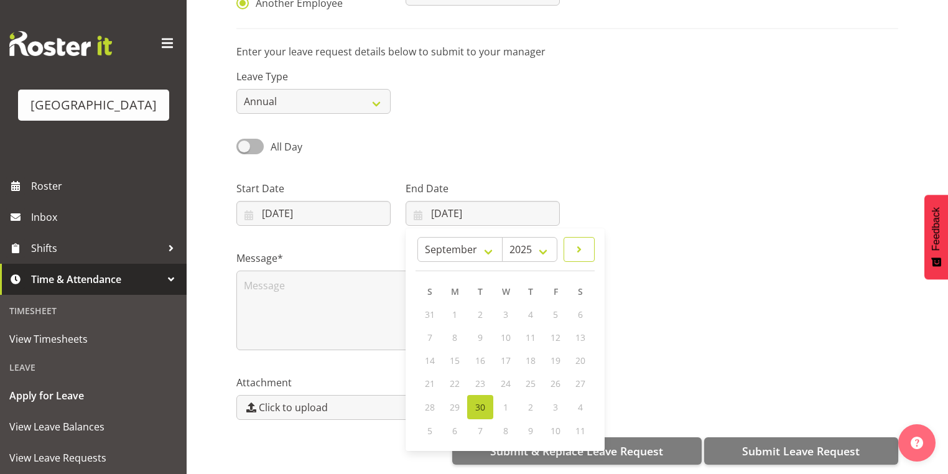
click at [582, 242] on span at bounding box center [578, 249] width 15 height 15
select select "9"
click at [431, 333] on span "5" at bounding box center [429, 339] width 5 height 12
type input "05/10/2025"
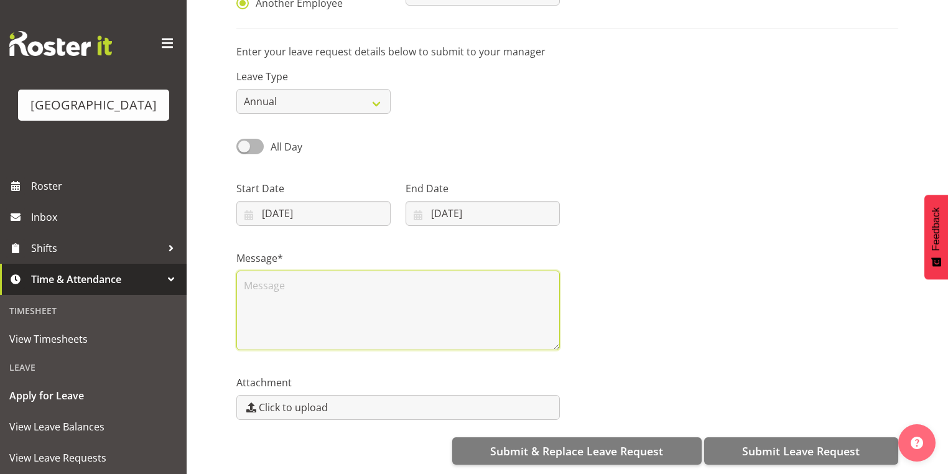
click at [272, 282] on textarea at bounding box center [397, 310] width 323 height 80
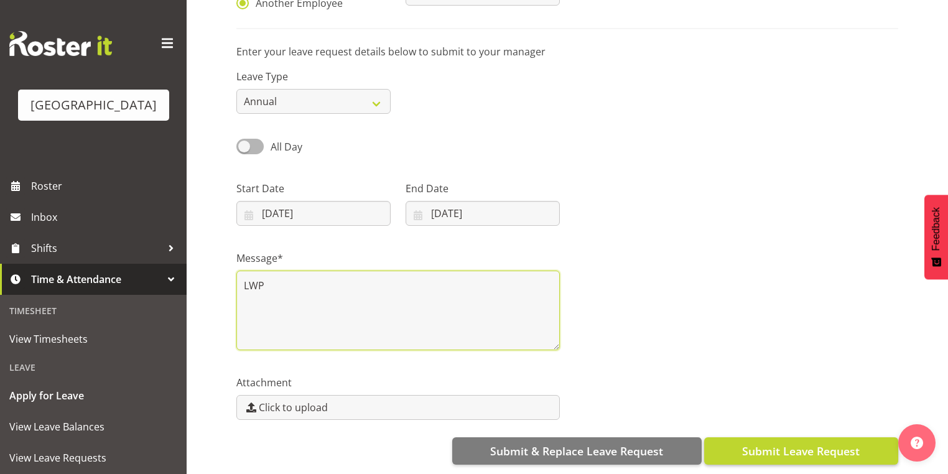
type textarea "LWP"
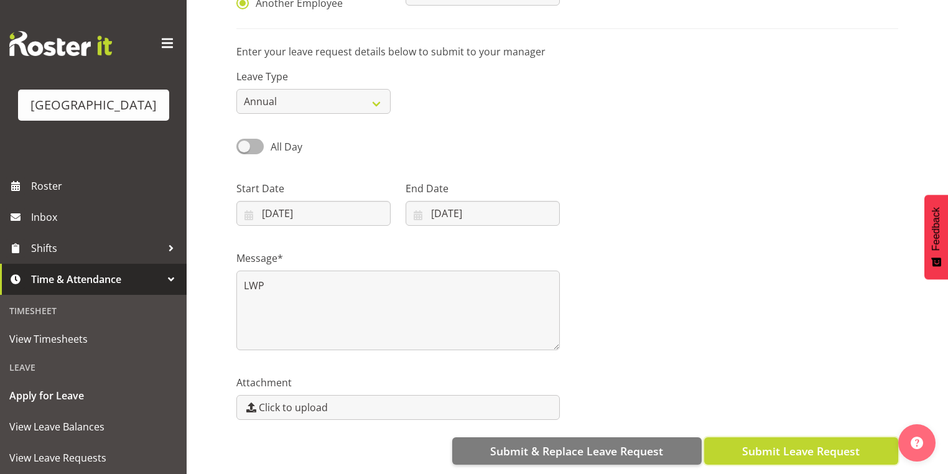
click at [801, 445] on span "Submit Leave Request" at bounding box center [801, 451] width 118 height 16
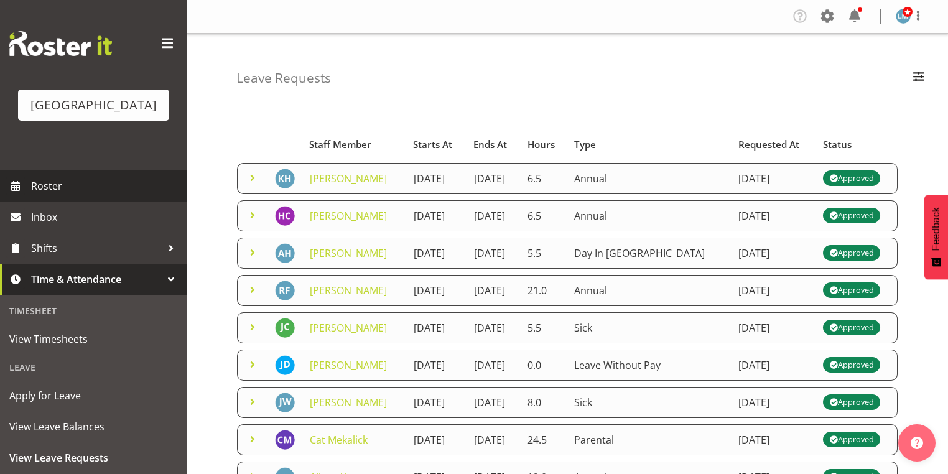
click at [51, 195] on span "Roster" at bounding box center [105, 186] width 149 height 19
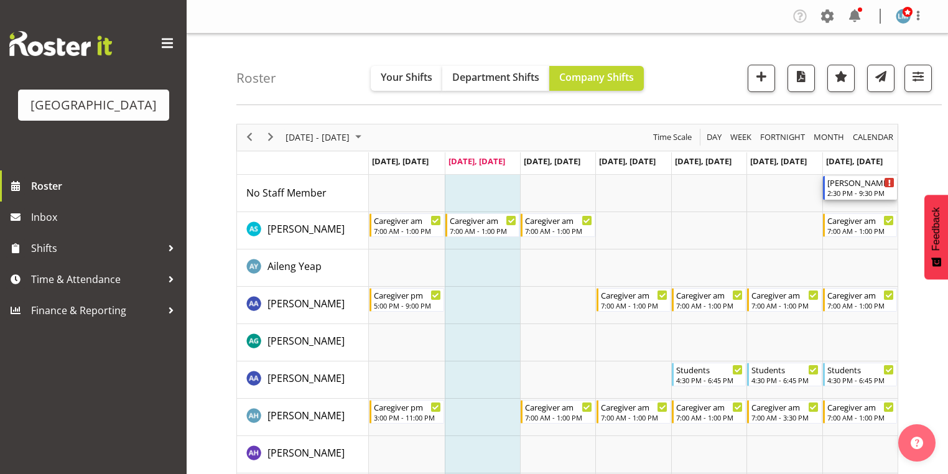
click at [842, 189] on div "2:30 PM - 9:30 PM" at bounding box center [860, 193] width 67 height 10
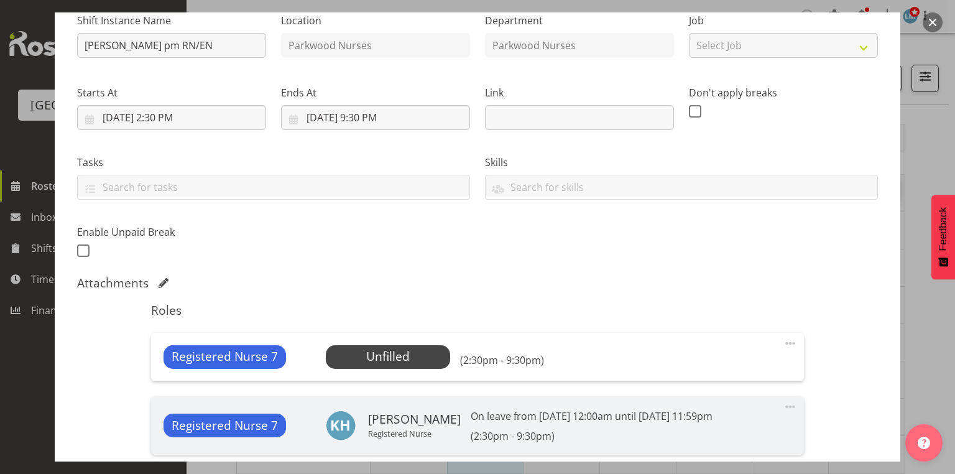
scroll to position [149, 0]
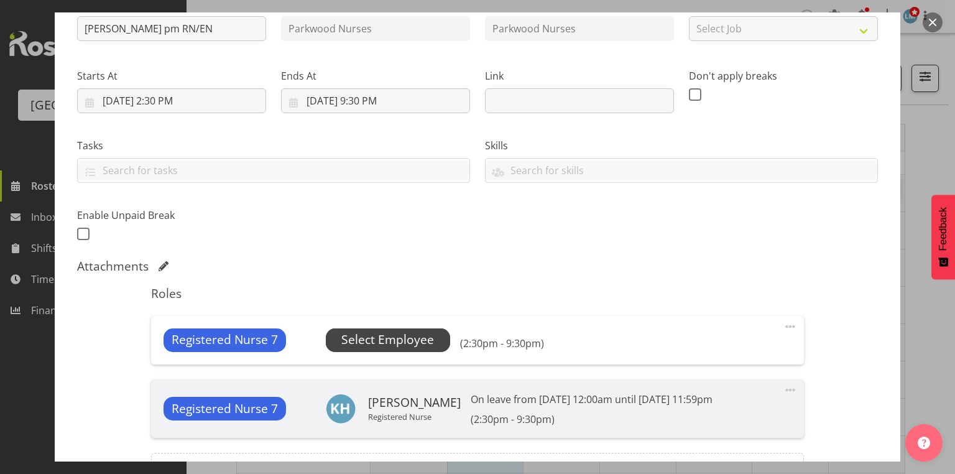
click at [390, 338] on span "Select Employee" at bounding box center [387, 340] width 93 height 18
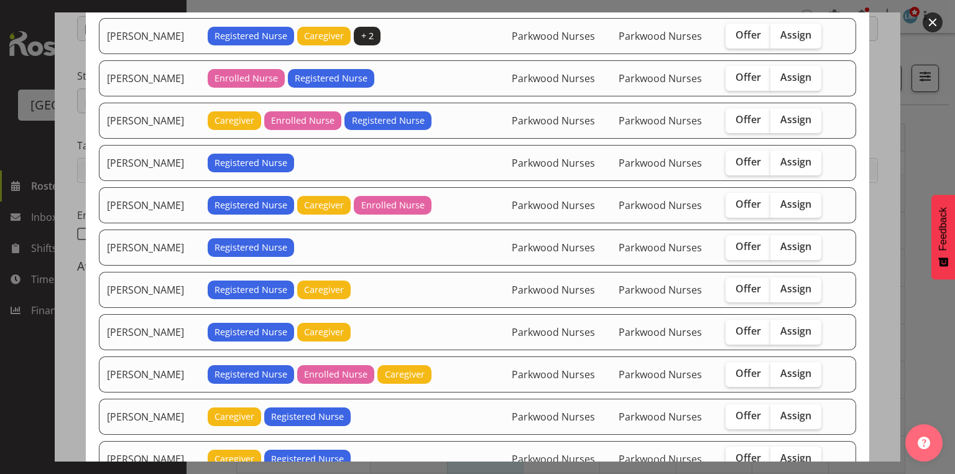
scroll to position [249, 0]
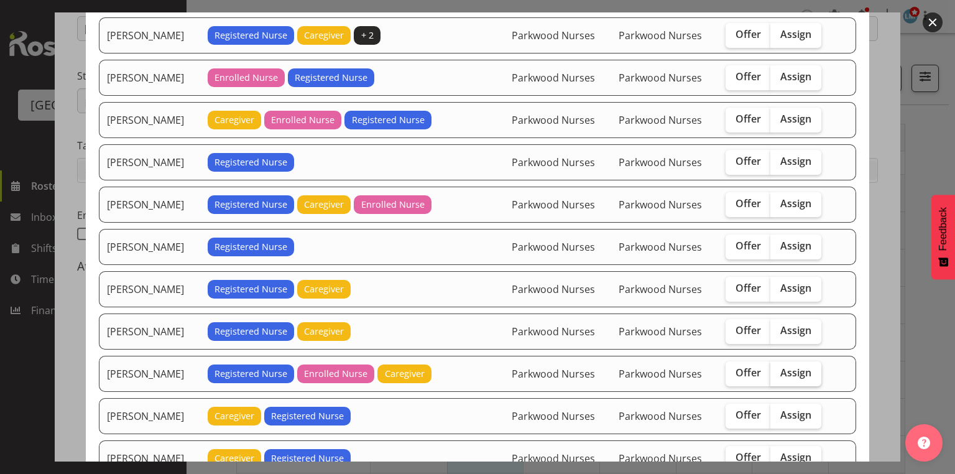
click at [788, 366] on span "Assign" at bounding box center [795, 372] width 31 height 12
click at [778, 369] on input "Assign" at bounding box center [774, 373] width 8 height 8
checkbox input "true"
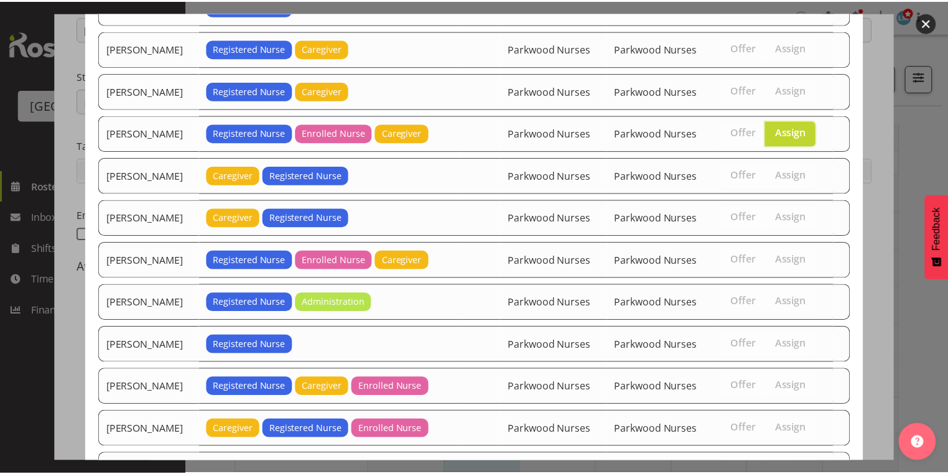
scroll to position [625, 0]
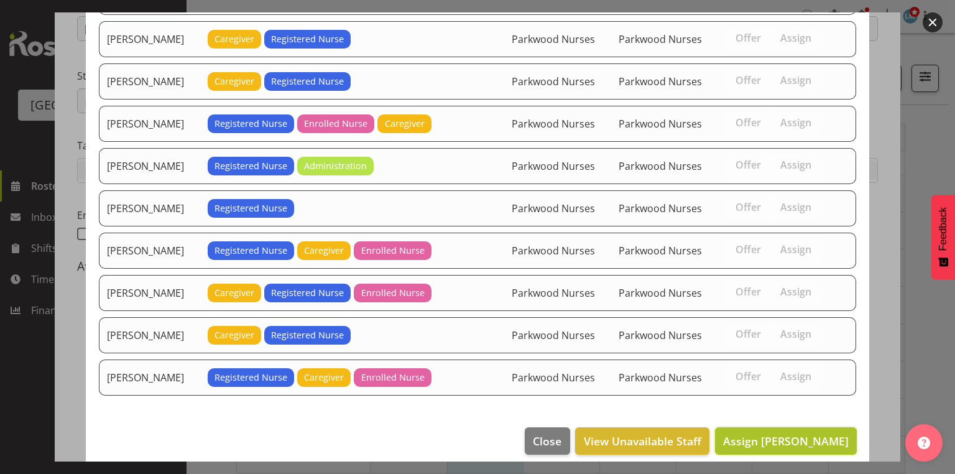
click at [776, 433] on span "Assign Linda Shearman" at bounding box center [786, 440] width 126 height 15
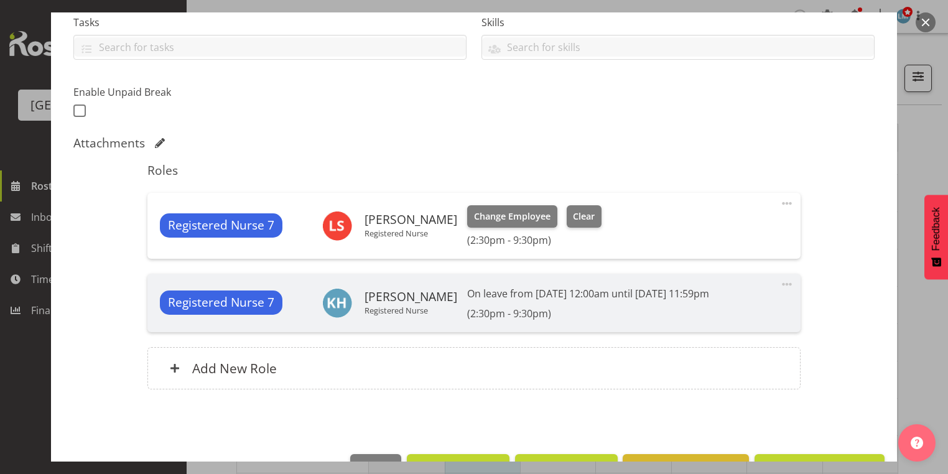
scroll to position [310, 0]
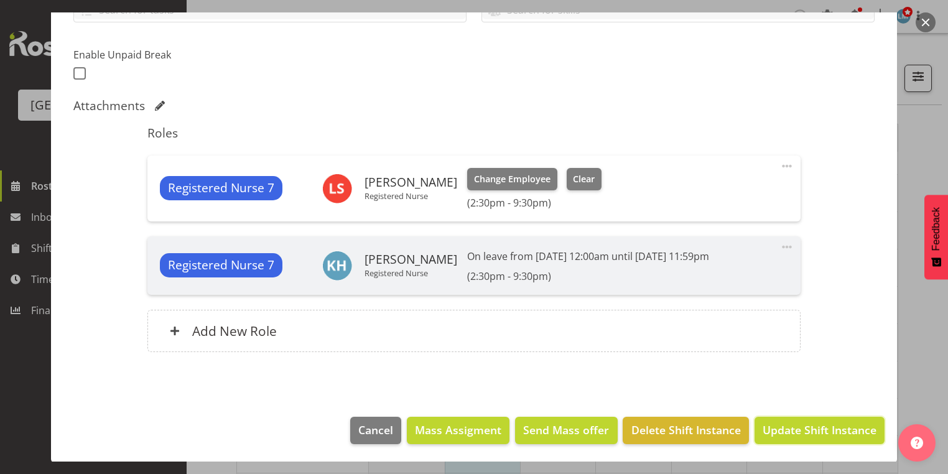
click at [776, 430] on span "Update Shift Instance" at bounding box center [819, 430] width 114 height 16
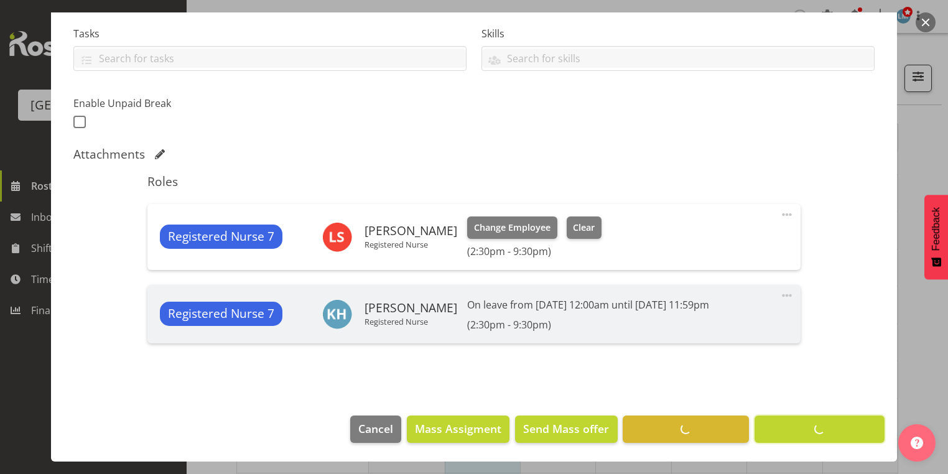
scroll to position [261, 0]
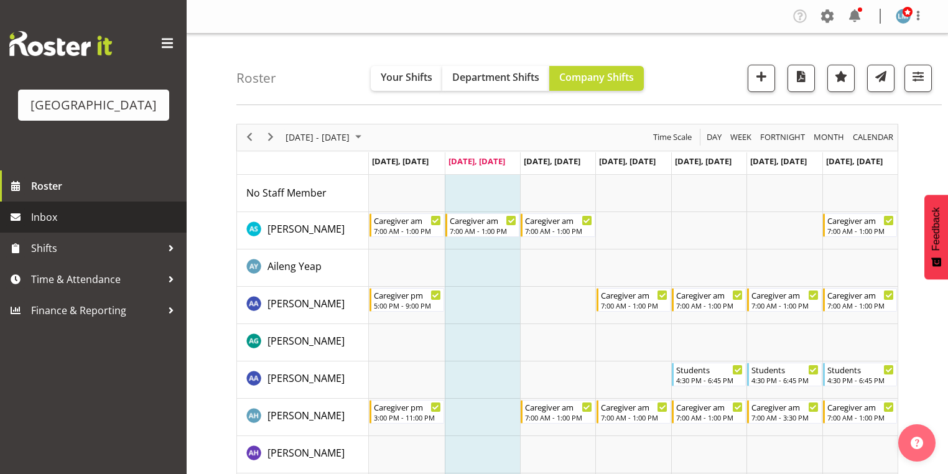
click at [75, 226] on span "Inbox" at bounding box center [105, 217] width 149 height 19
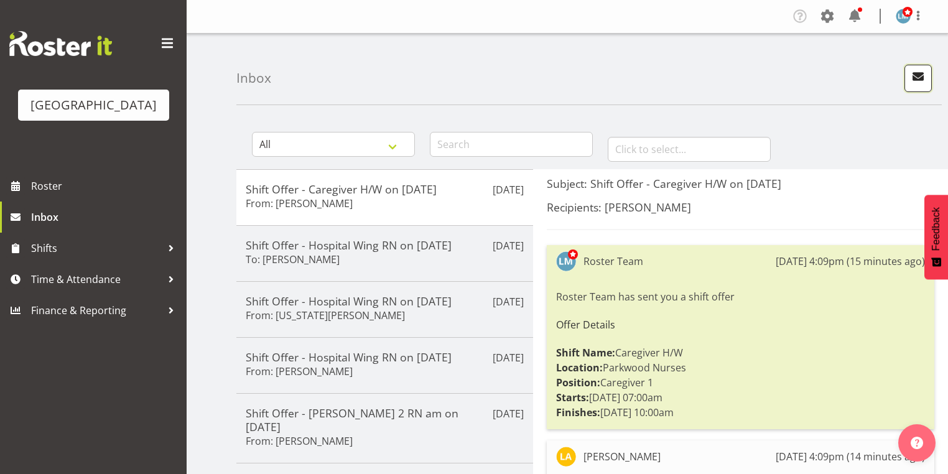
click at [911, 77] on span "button" at bounding box center [918, 76] width 16 height 16
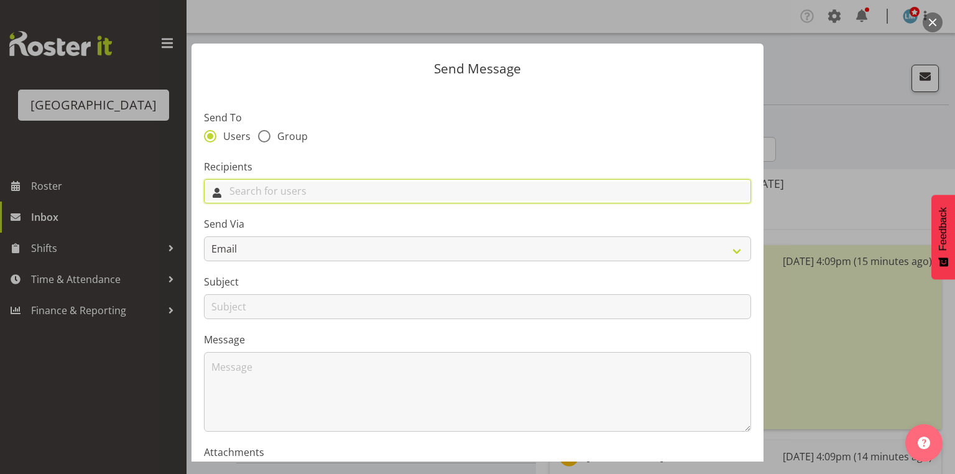
click at [415, 195] on input "text" at bounding box center [478, 191] width 546 height 19
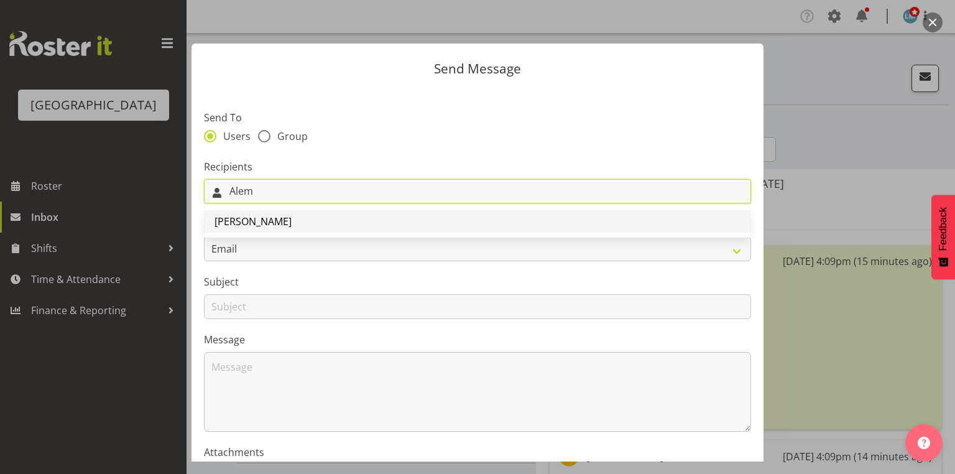
type input "Alem"
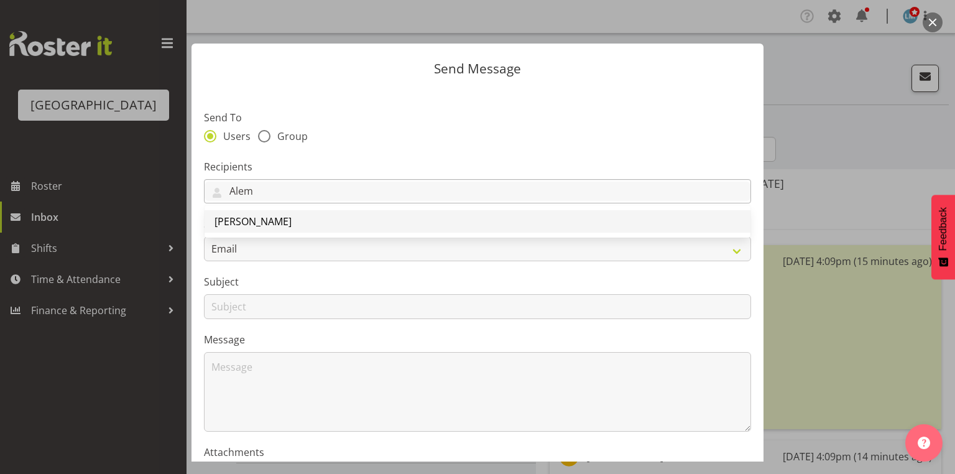
click at [244, 218] on span "[PERSON_NAME]" at bounding box center [252, 221] width 77 height 14
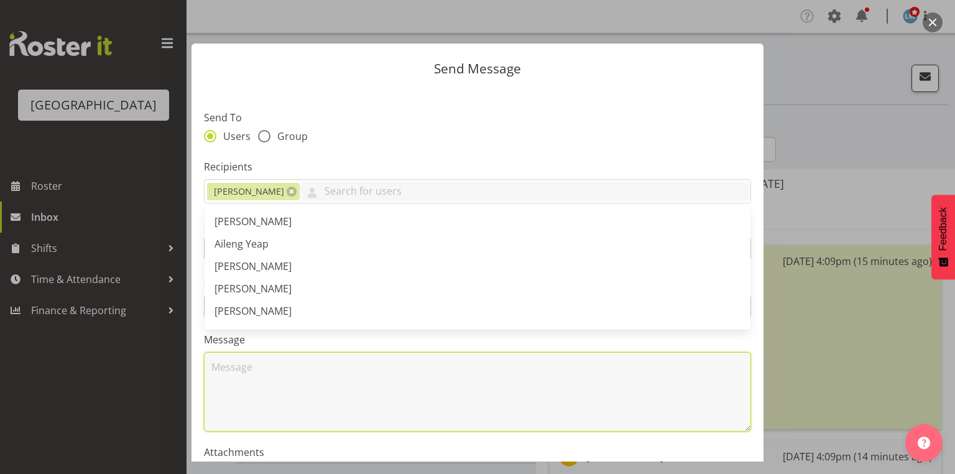
click at [292, 384] on textarea at bounding box center [477, 392] width 547 height 80
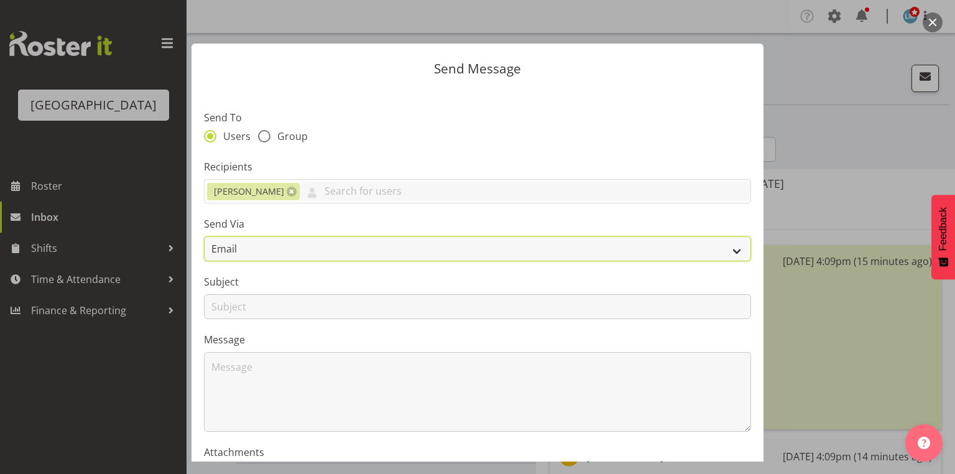
click at [725, 247] on select "Email SMS" at bounding box center [477, 248] width 547 height 25
select select "sms"
click at [204, 236] on select "Email SMS" at bounding box center [477, 248] width 547 height 25
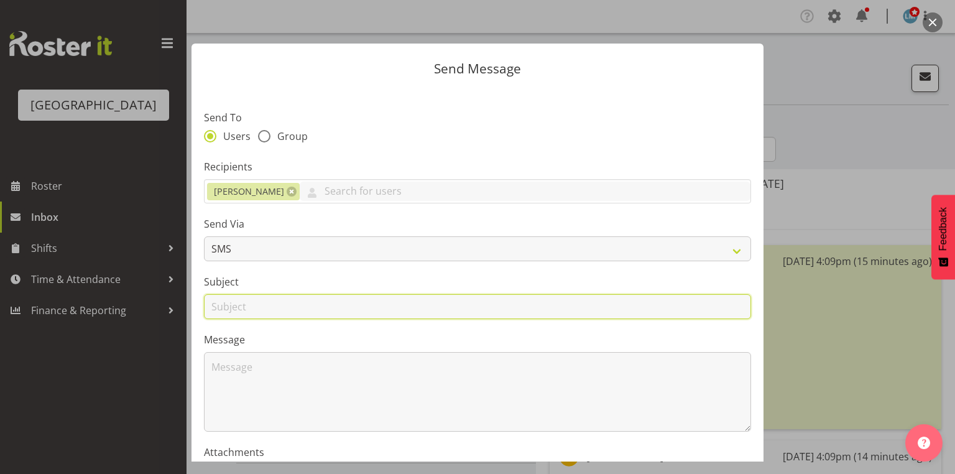
click at [233, 307] on input "text" at bounding box center [477, 306] width 547 height 25
type input "Shifts"
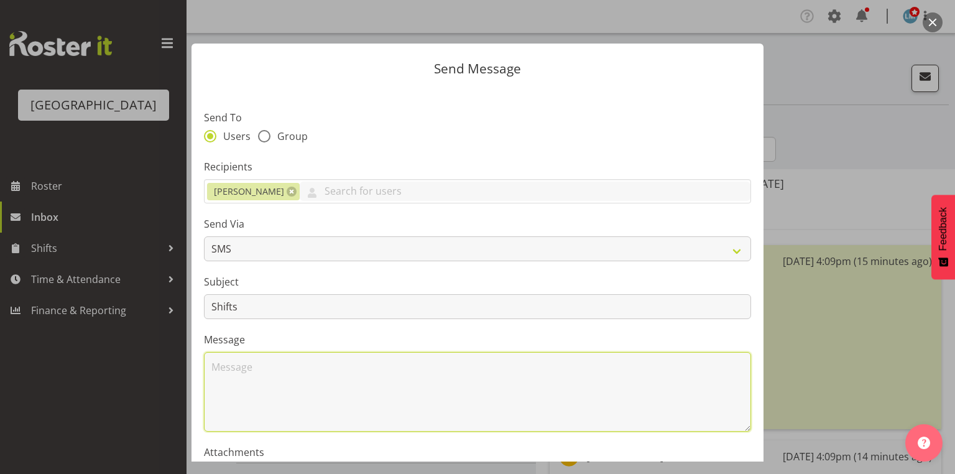
click at [295, 390] on textarea at bounding box center [477, 392] width 547 height 80
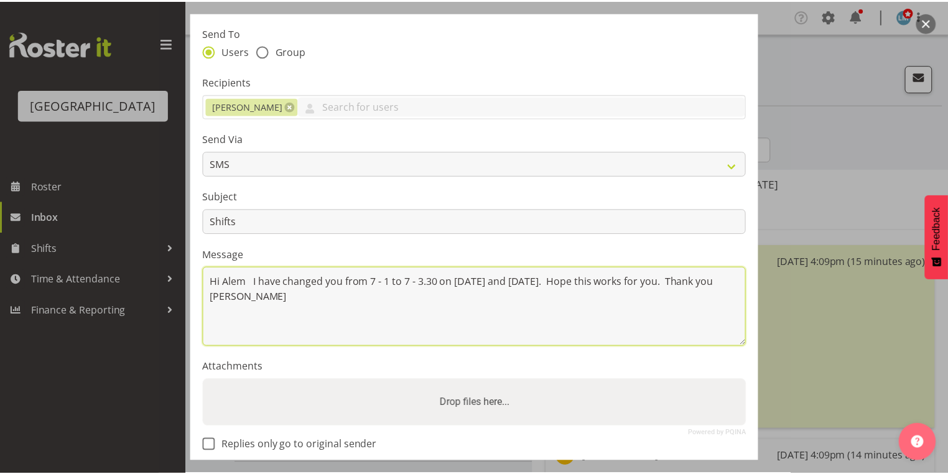
scroll to position [150, 0]
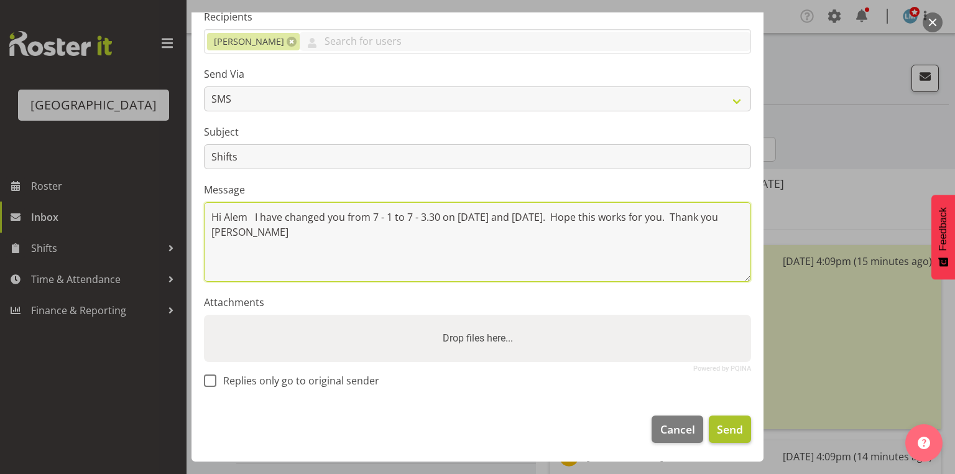
type textarea "Hi Alem I have changed you from 7 - 1 to 7 - 3.30 on [DATE] and [DATE]. Hope th…"
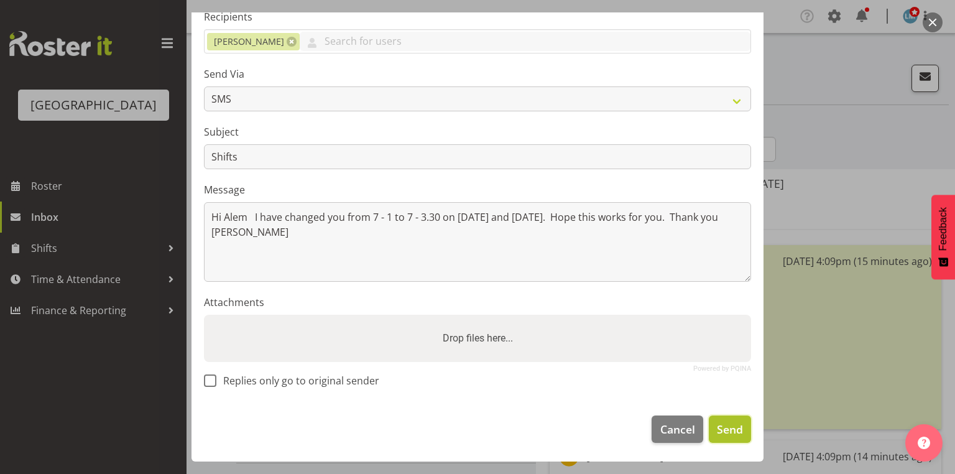
click at [729, 425] on span "Send" at bounding box center [730, 429] width 26 height 16
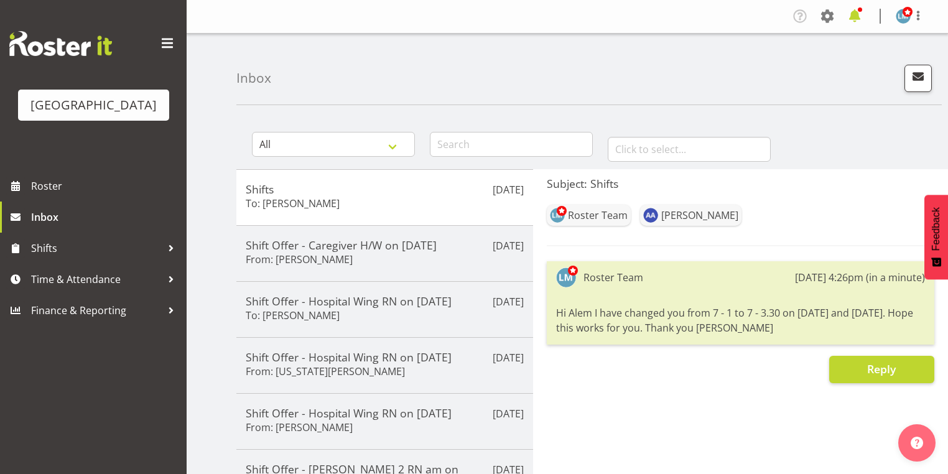
click at [857, 15] on span at bounding box center [854, 16] width 20 height 20
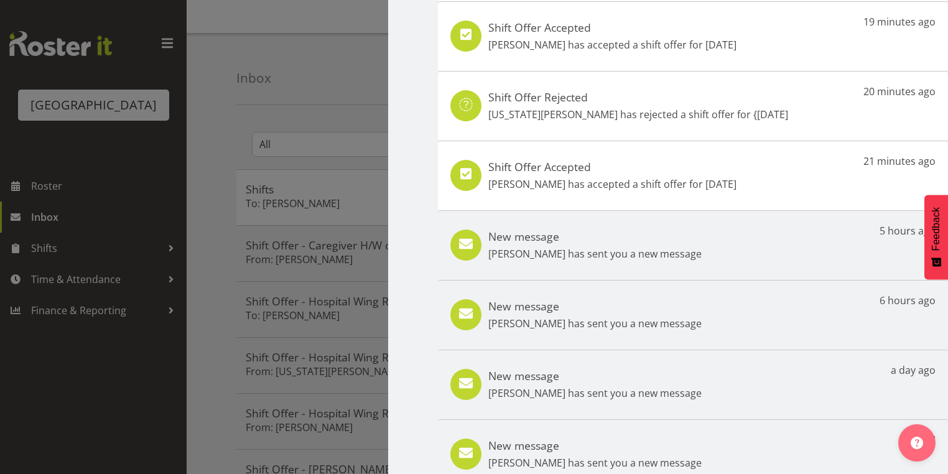
scroll to position [0, 0]
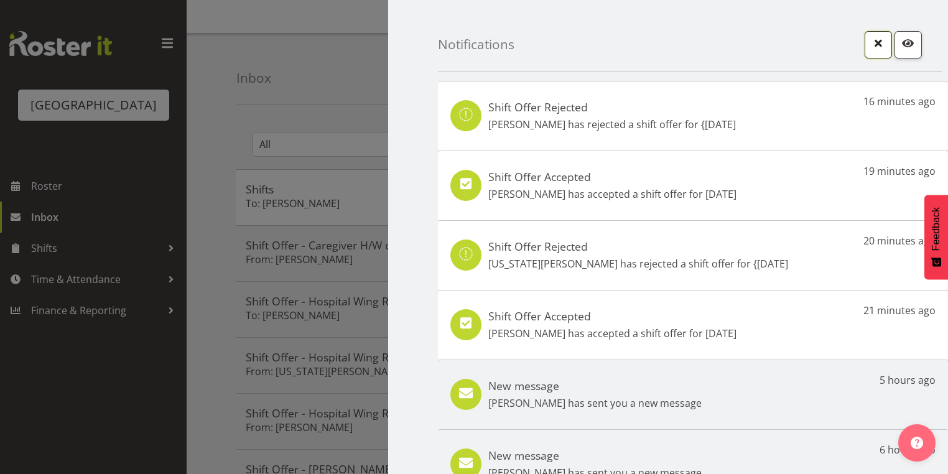
click at [874, 42] on span "button" at bounding box center [878, 43] width 16 height 16
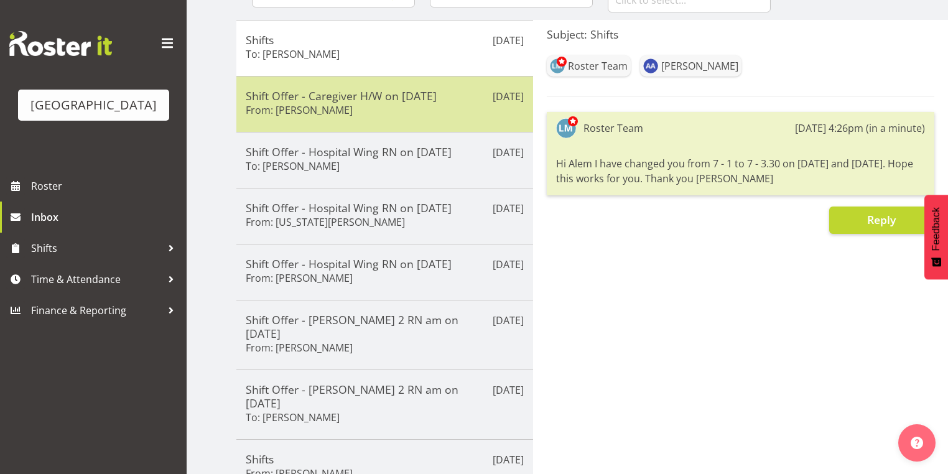
scroll to position [249, 0]
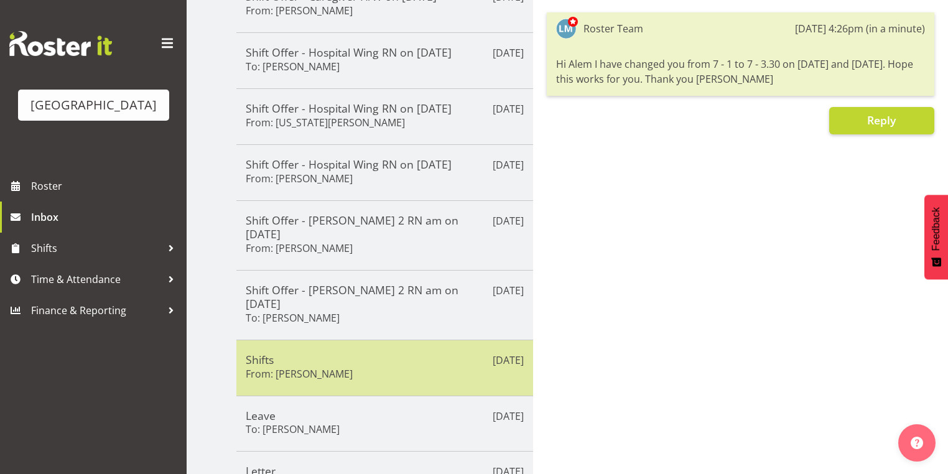
click at [376, 353] on div "Shifts From: [PERSON_NAME]" at bounding box center [385, 368] width 278 height 30
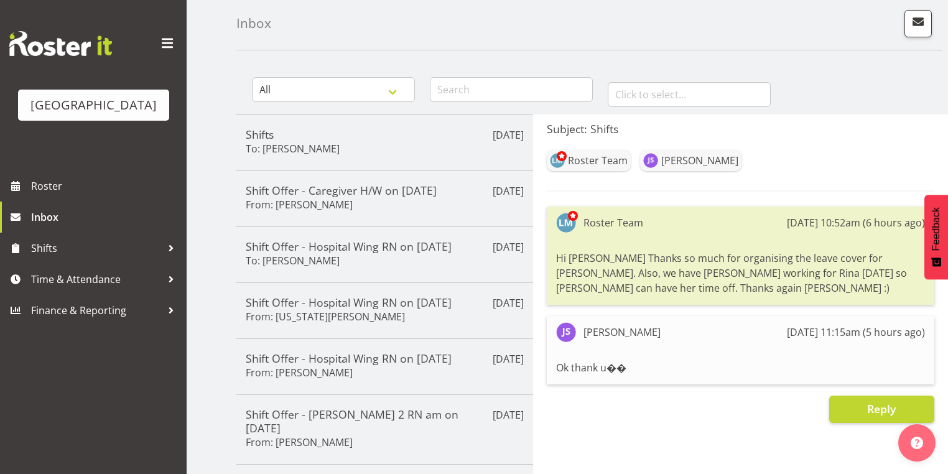
scroll to position [0, 0]
